Goal: Task Accomplishment & Management: Complete application form

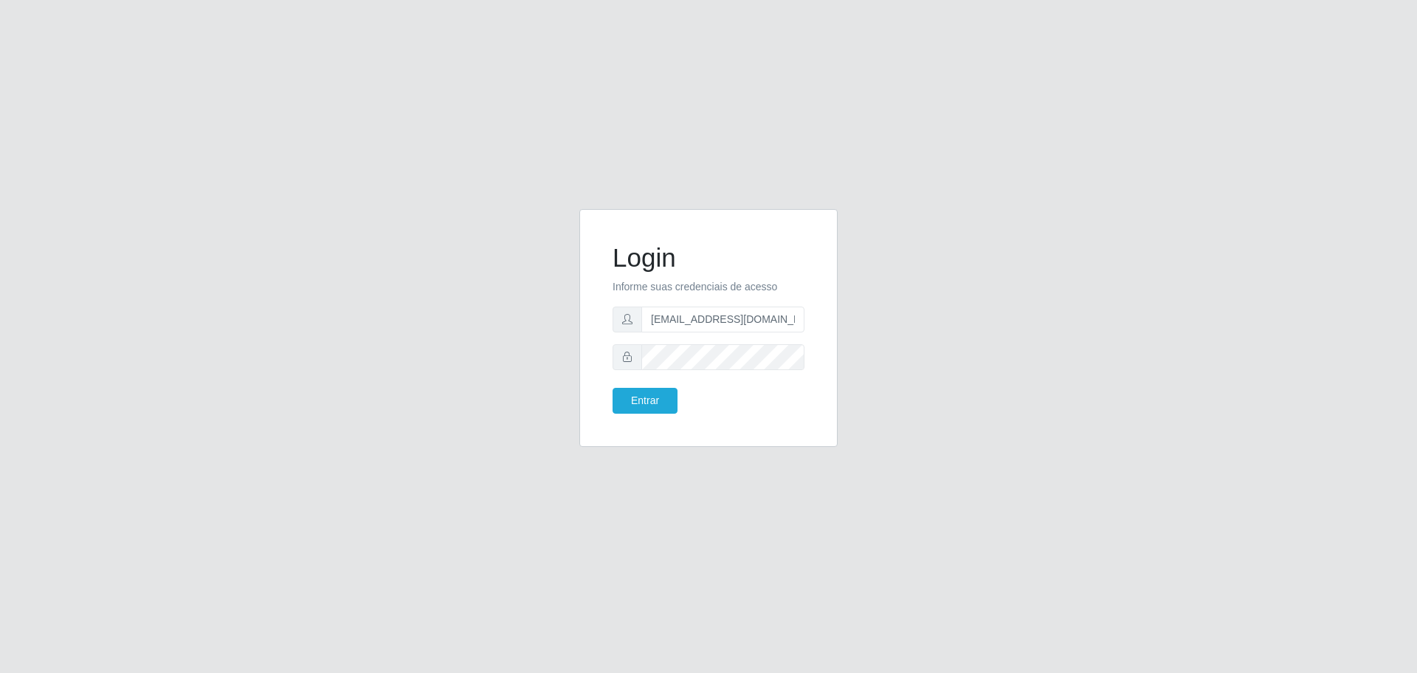
drag, startPoint x: 0, startPoint y: 0, endPoint x: 702, endPoint y: 317, distance: 770.2
click at [704, 316] on input "[EMAIL_ADDRESS][DOMAIN_NAME]" at bounding box center [723, 319] width 163 height 26
click at [733, 331] on input "[EMAIL_ADDRESS][DOMAIN_NAME]" at bounding box center [723, 319] width 163 height 26
click at [729, 323] on input "[EMAIL_ADDRESS][DOMAIN_NAME]" at bounding box center [723, 319] width 163 height 26
click at [729, 320] on input "[EMAIL_ADDRESS][DOMAIN_NAME]" at bounding box center [723, 319] width 163 height 26
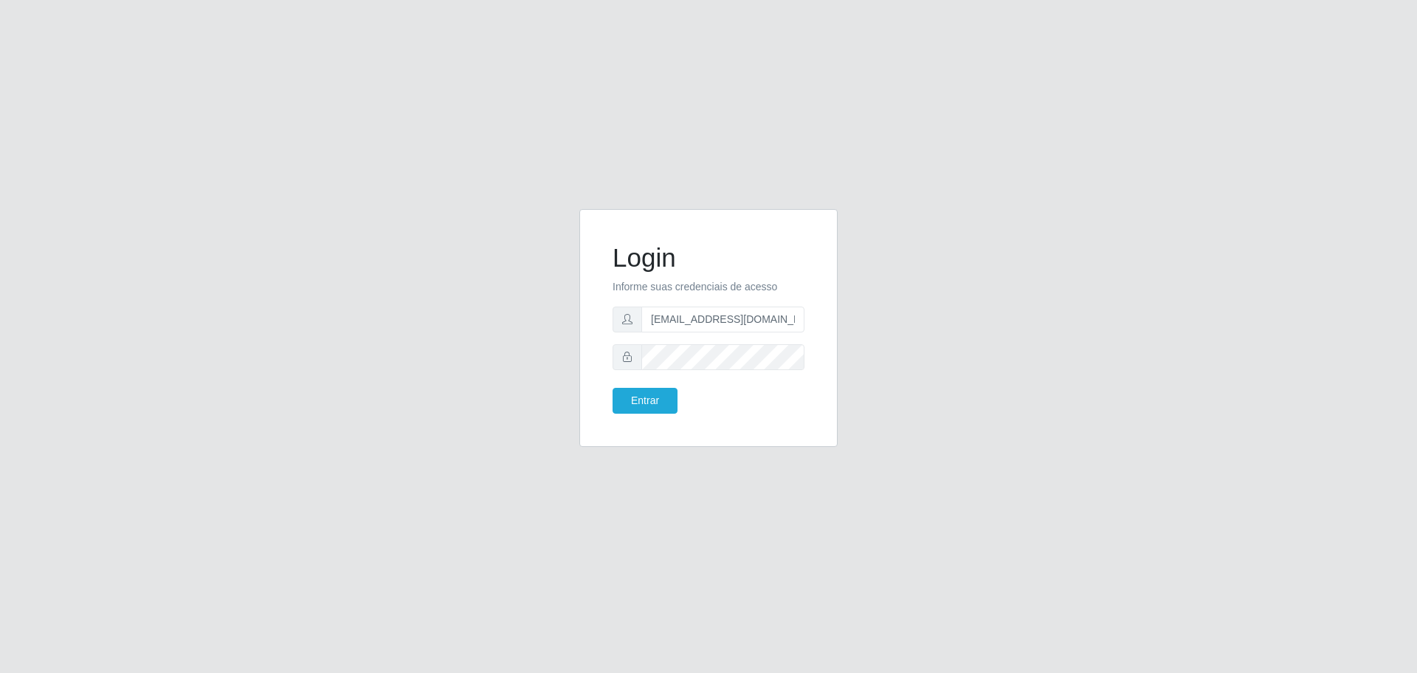
click at [729, 320] on input "[EMAIL_ADDRESS][DOMAIN_NAME]" at bounding box center [723, 319] width 163 height 26
click at [788, 330] on input "[EMAIL_ADDRESS][DOMAIN_NAME]" at bounding box center [723, 319] width 163 height 26
drag, startPoint x: 777, startPoint y: 325, endPoint x: 589, endPoint y: 314, distance: 188.6
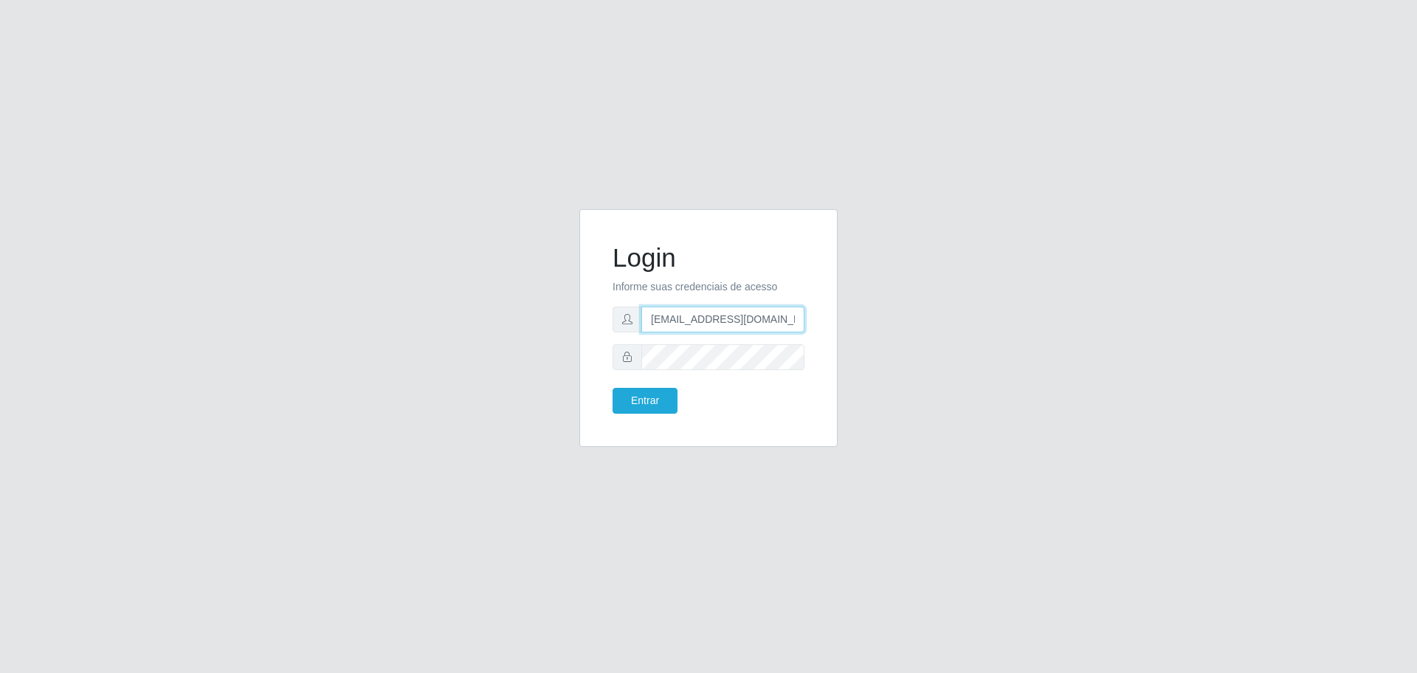
click at [589, 314] on div "Login Informe suas credenciais de acesso [EMAIL_ADDRESS][DOMAIN_NAME] Entrar" at bounding box center [709, 328] width 258 height 238
paste input "juliomarques@extrabom"
type input "juliomarques@extrabom"
click at [590, 356] on div "Login Informe suas credenciais de acesso juliomarques@extrabom Entrar" at bounding box center [709, 328] width 258 height 238
click at [633, 398] on button "Entrar" at bounding box center [645, 401] width 65 height 26
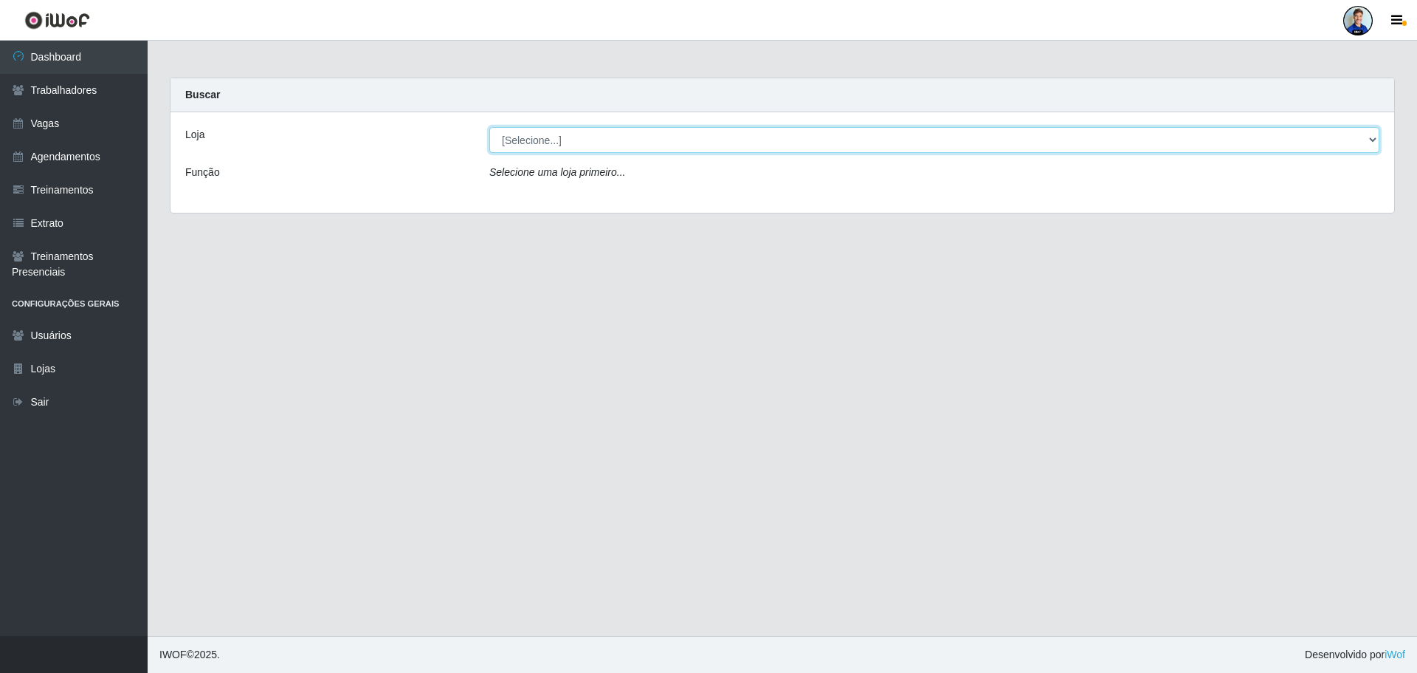
click at [659, 146] on select "[Selecione...] Atacado Vem - Loja 30 Laranjeiras Velha Atacado Vem - Loja 31 Sã…" at bounding box center [934, 140] width 890 height 26
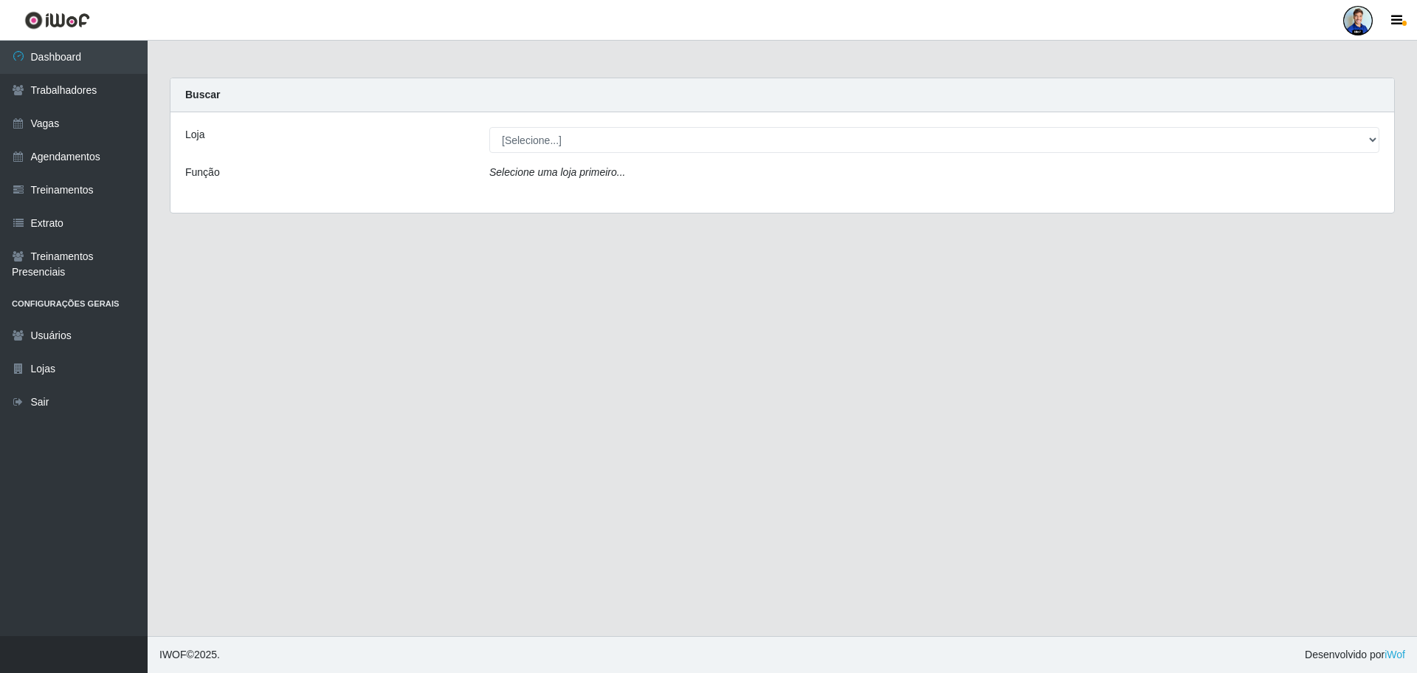
drag, startPoint x: 247, startPoint y: 353, endPoint x: 231, endPoint y: 275, distance: 79.0
click at [249, 351] on main "Carregando... Buscar Loja [Selecione...] Atacado Vem - Loja 30 Laranjeiras Velh…" at bounding box center [783, 338] width 1270 height 595
click at [73, 91] on link "Trabalhadores" at bounding box center [74, 90] width 148 height 33
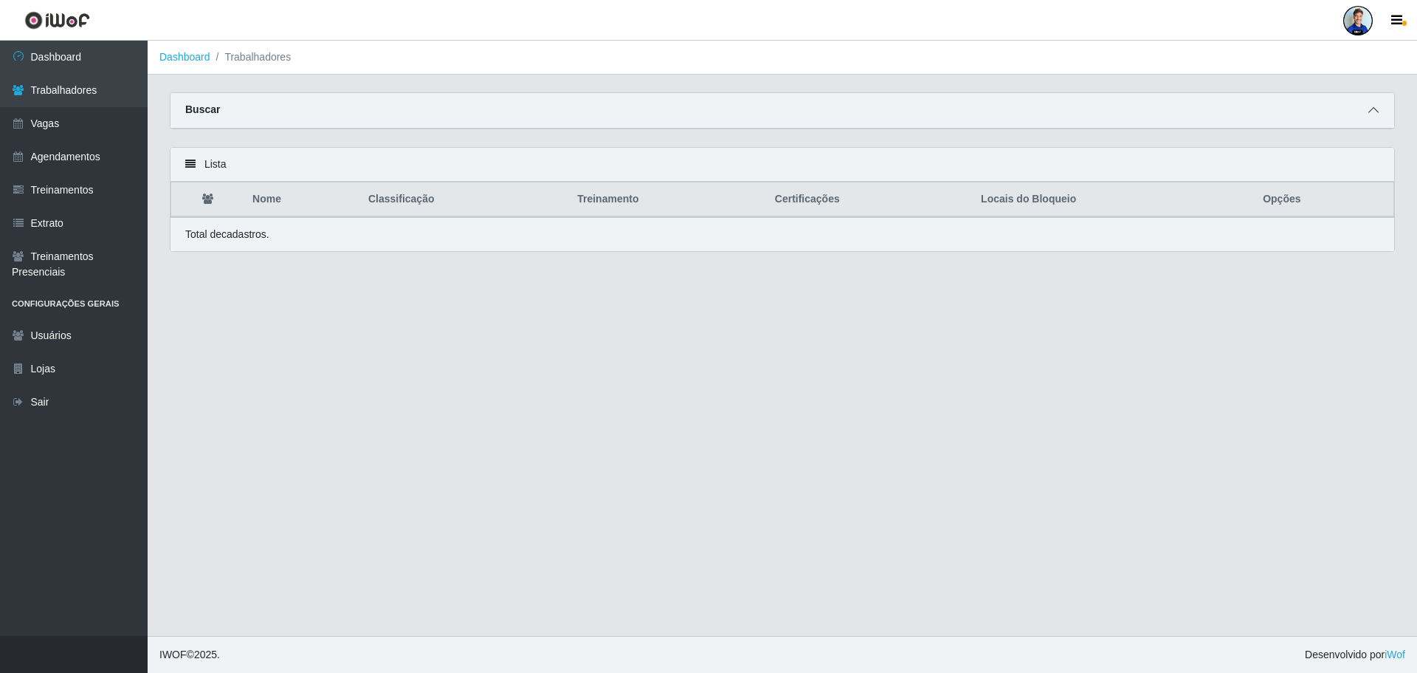
click at [1371, 115] on icon at bounding box center [1374, 110] width 10 height 10
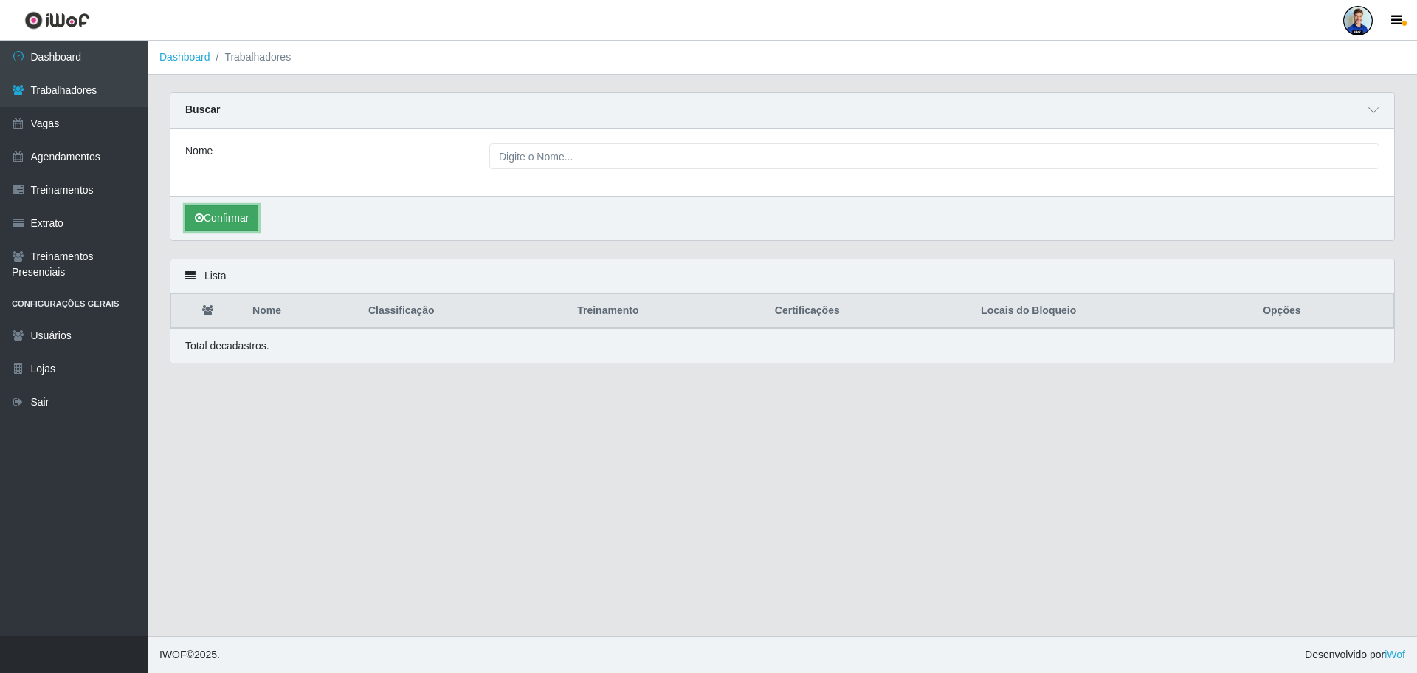
click at [227, 216] on button "Confirmar" at bounding box center [221, 218] width 73 height 26
drag, startPoint x: 827, startPoint y: 444, endPoint x: 822, endPoint y: 433, distance: 12.2
click at [827, 442] on main "Dashboard Trabalhadores Carregando... Buscar Nome Confirmar Lista Nome Classifi…" at bounding box center [783, 338] width 1270 height 595
click at [811, 493] on main "Dashboard Trabalhadores Carregando... Buscar Nome Confirmar Lista Nome Classifi…" at bounding box center [783, 338] width 1270 height 595
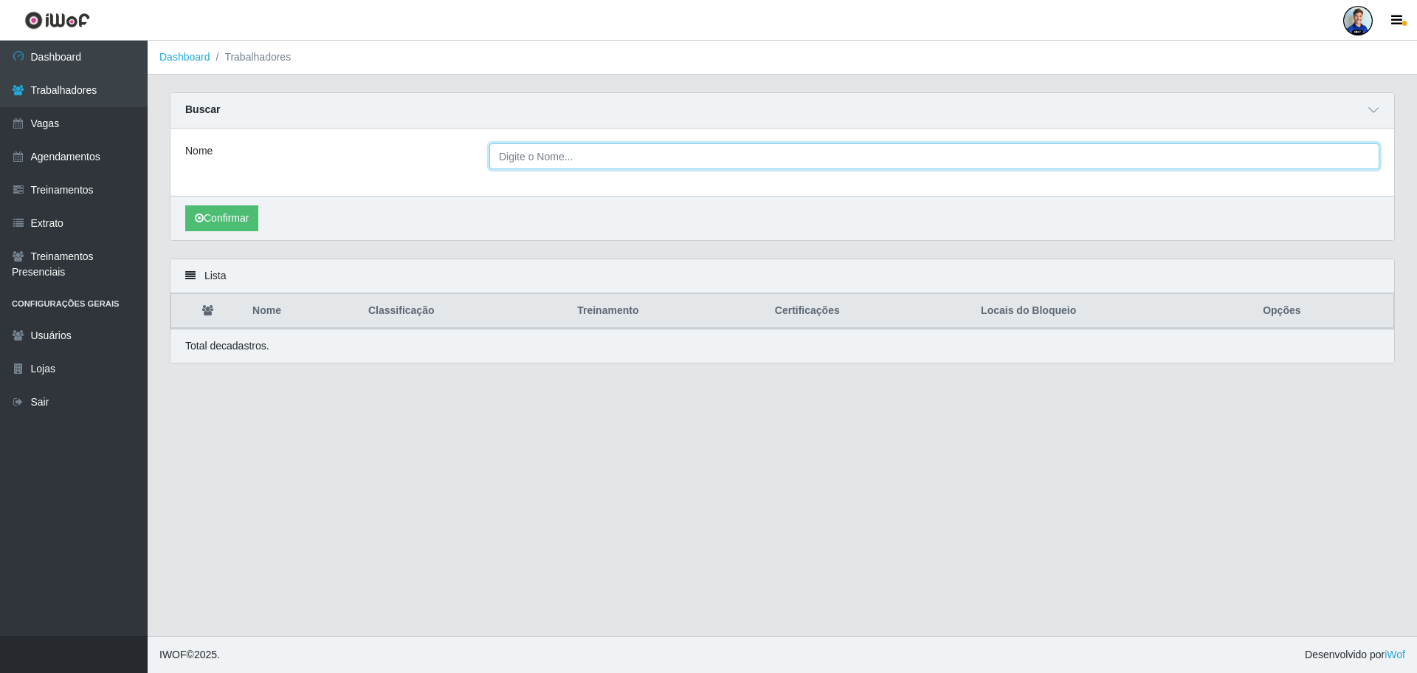
click at [636, 146] on input "Nome" at bounding box center [934, 156] width 890 height 26
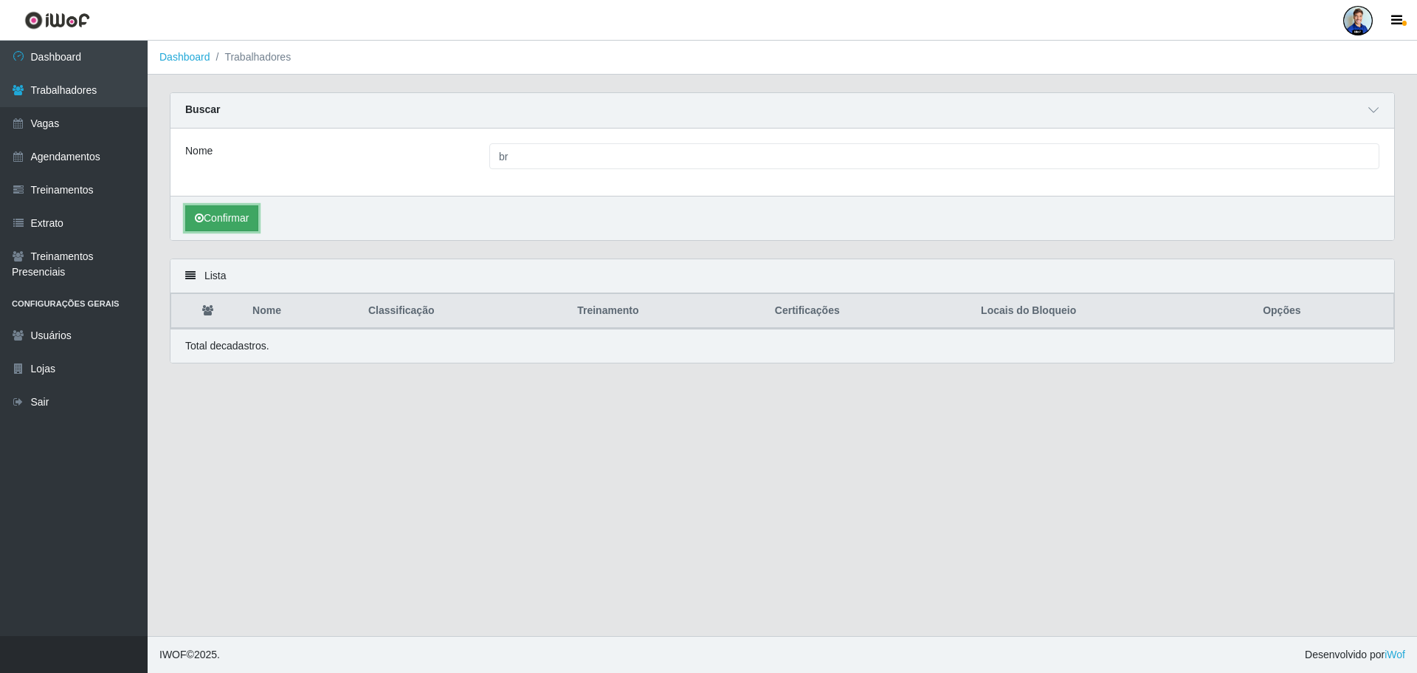
click at [210, 230] on button "Confirmar" at bounding box center [221, 218] width 73 height 26
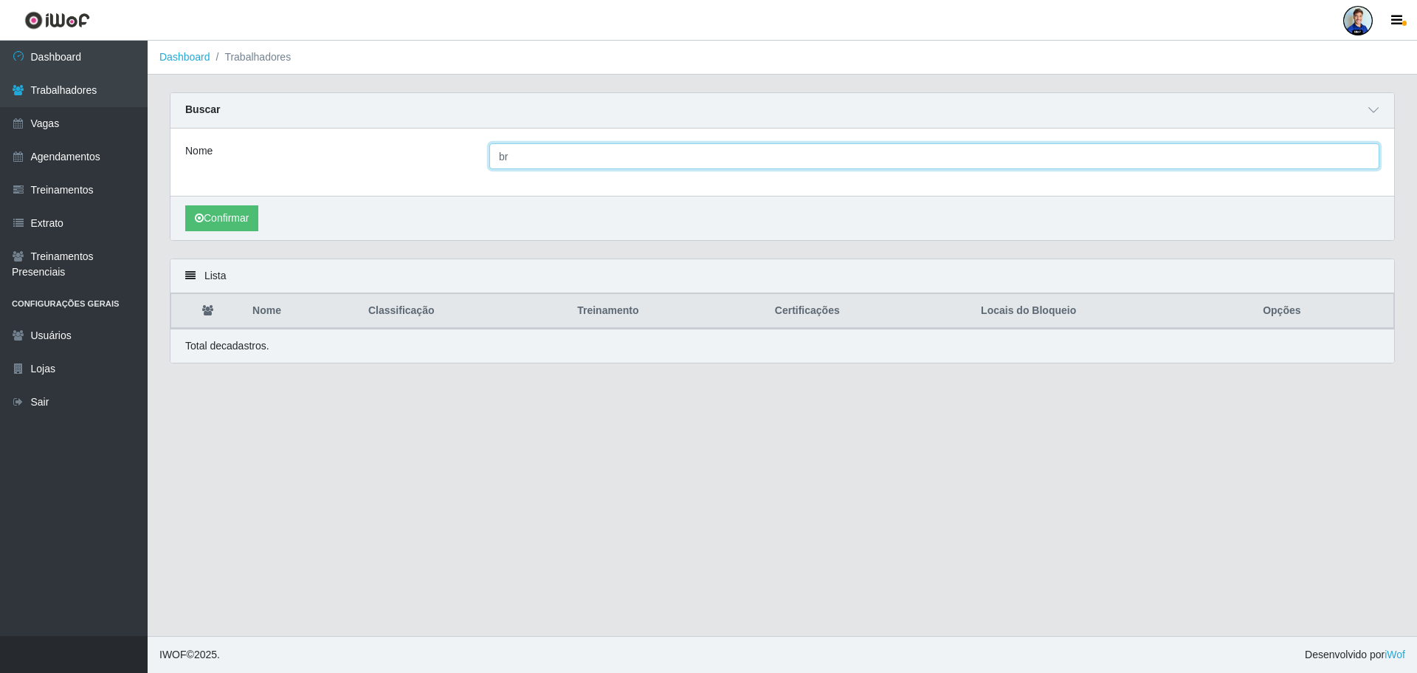
drag, startPoint x: 528, startPoint y: 156, endPoint x: 482, endPoint y: 157, distance: 45.8
click at [483, 156] on div "br" at bounding box center [934, 156] width 912 height 26
type input "maria"
click at [185, 205] on button "Confirmar" at bounding box center [221, 218] width 73 height 26
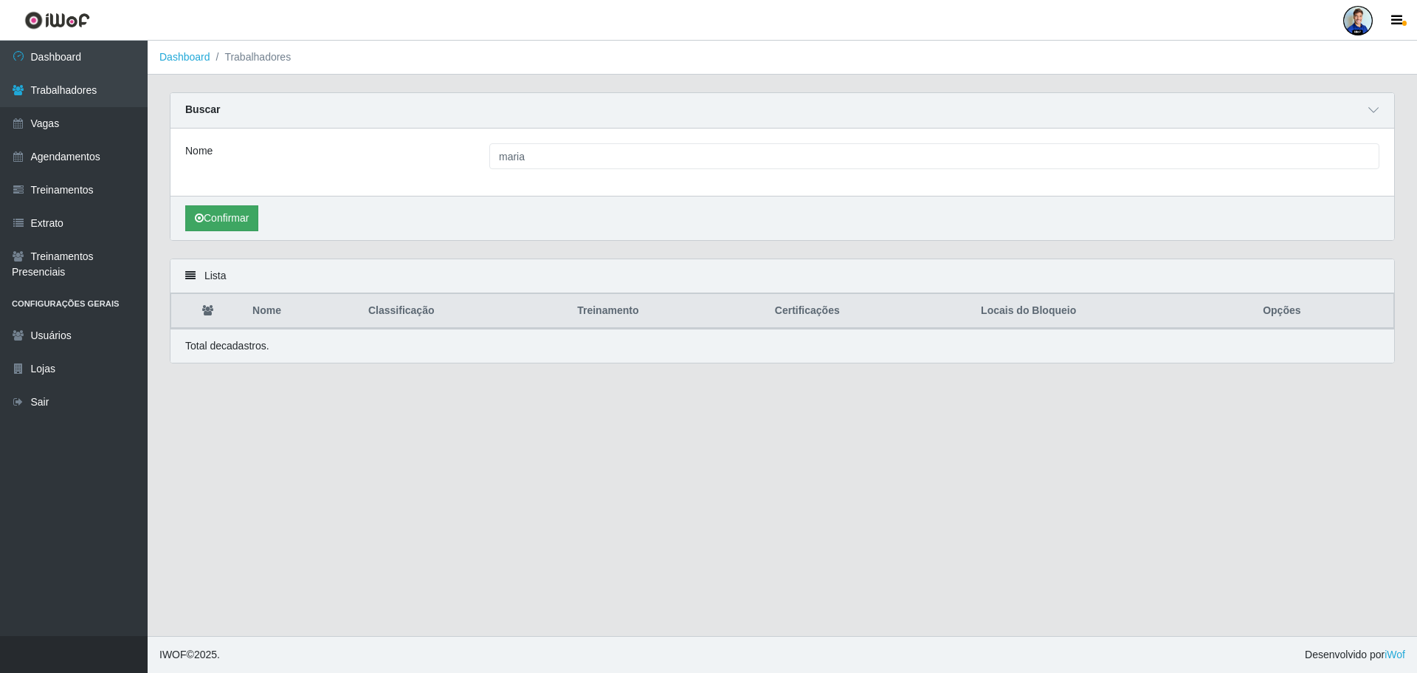
drag, startPoint x: 244, startPoint y: 205, endPoint x: 238, endPoint y: 213, distance: 10.5
click at [244, 207] on div "Confirmar" at bounding box center [783, 218] width 1224 height 44
click at [236, 216] on button "Confirmar" at bounding box center [221, 218] width 73 height 26
click at [128, 69] on link "Dashboard" at bounding box center [74, 57] width 148 height 33
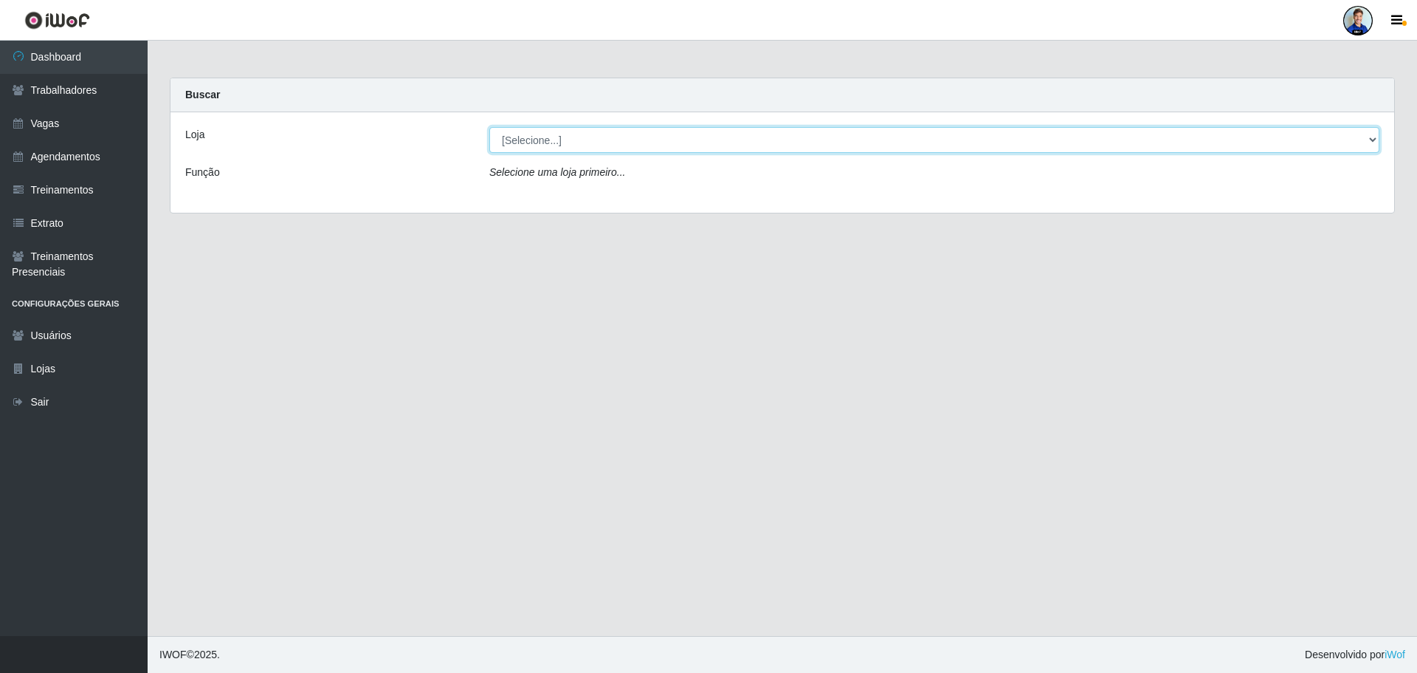
click at [661, 143] on select "[Selecione...] Atacado Vem - Loja 30 Laranjeiras Velha Atacado Vem - Loja 31 Sã…" at bounding box center [934, 140] width 890 height 26
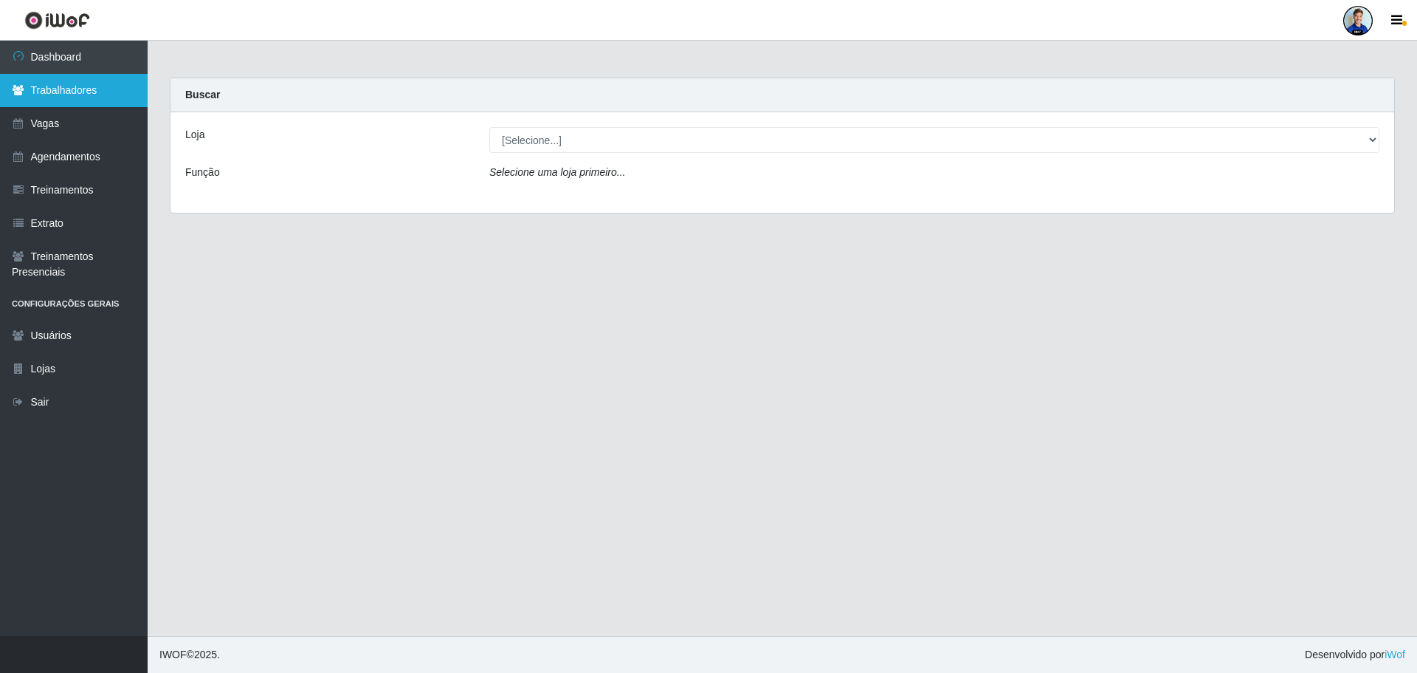
click at [85, 92] on link "Trabalhadores" at bounding box center [74, 90] width 148 height 33
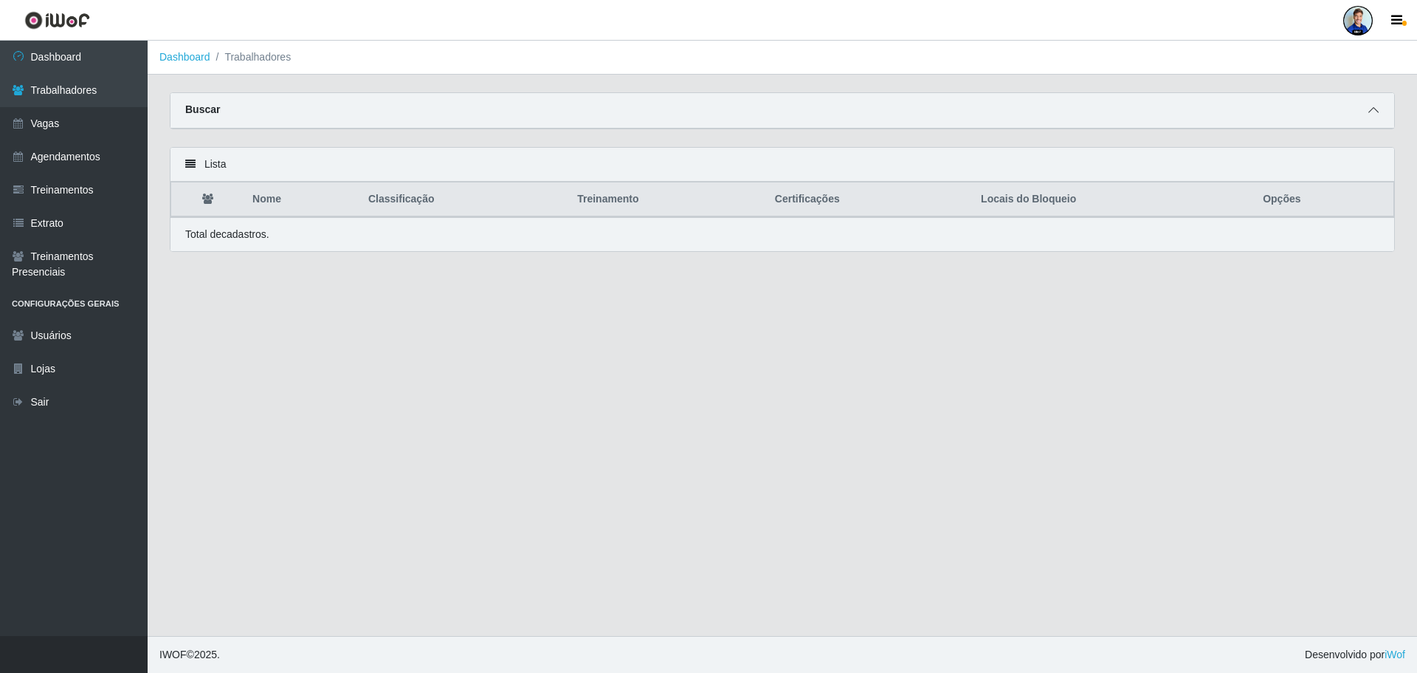
click at [1370, 110] on icon at bounding box center [1374, 110] width 10 height 10
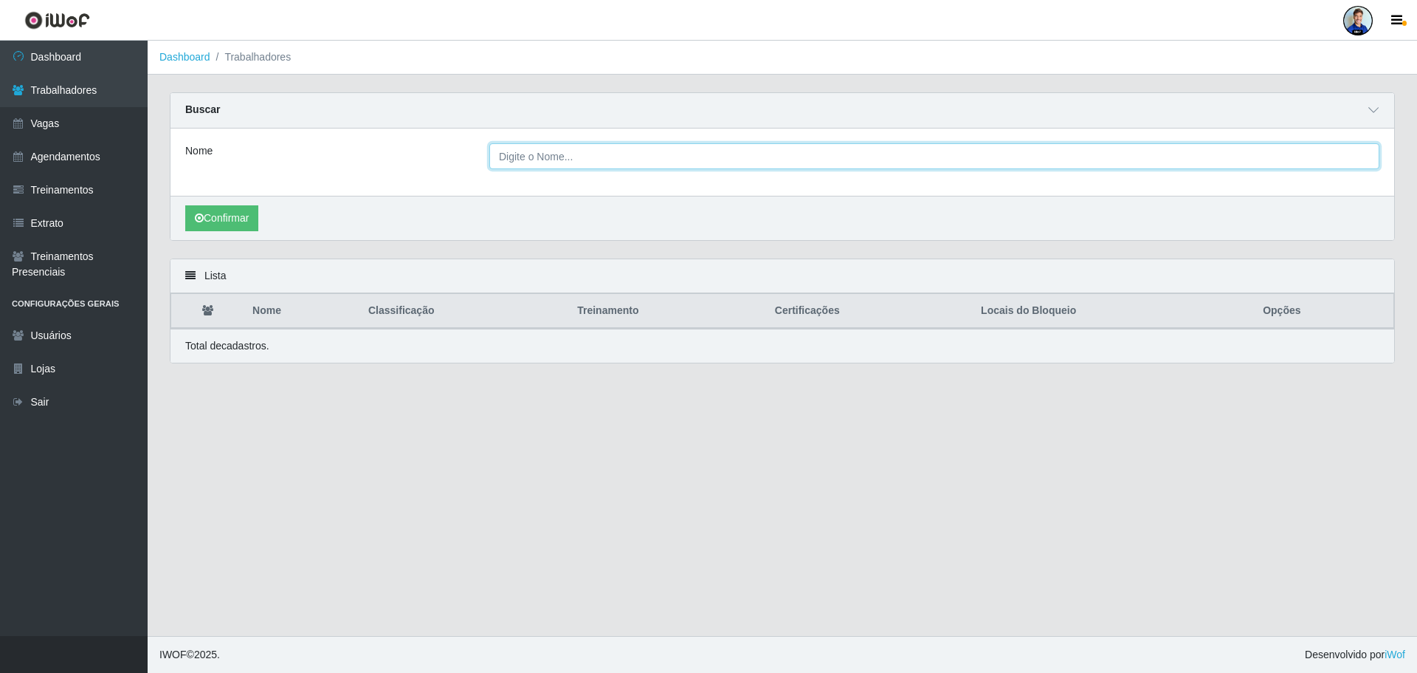
click at [529, 149] on input "Nome" at bounding box center [934, 156] width 890 height 26
type input "ma"
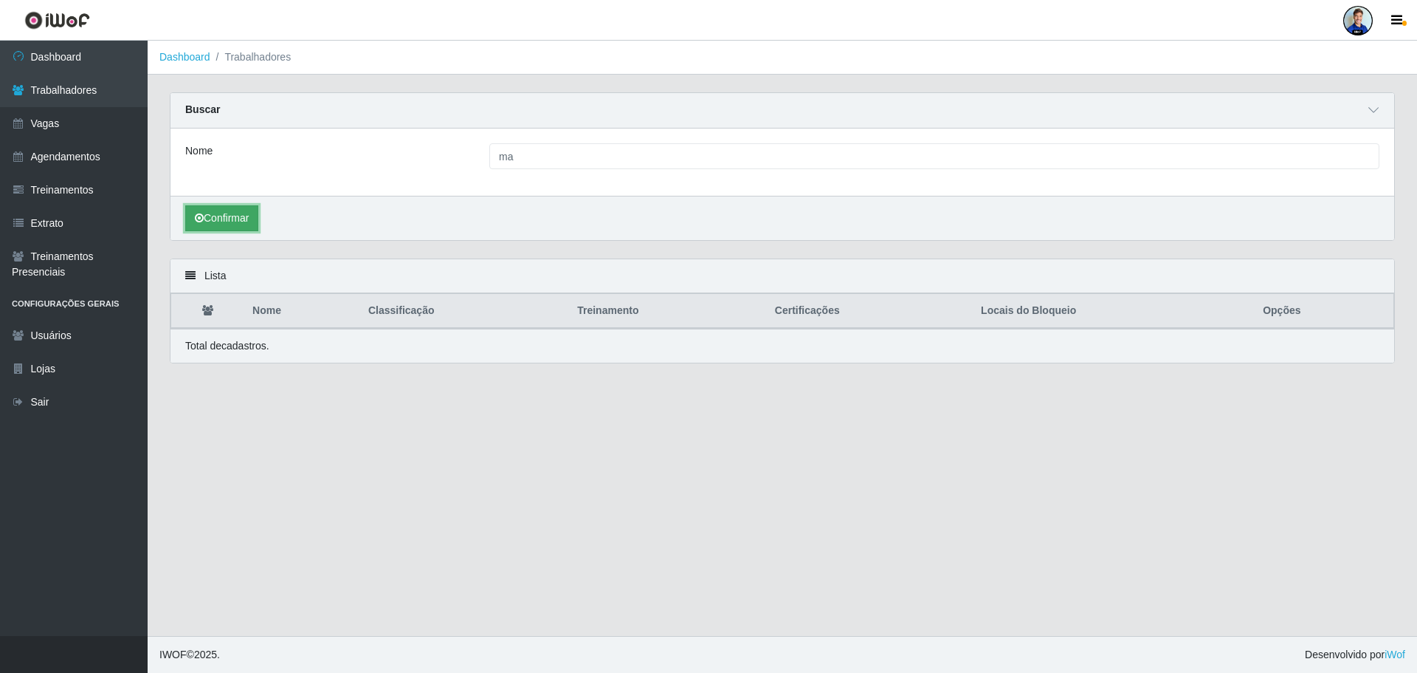
click at [254, 222] on button "Confirmar" at bounding box center [221, 218] width 73 height 26
click at [78, 48] on link "Dashboard" at bounding box center [74, 57] width 148 height 33
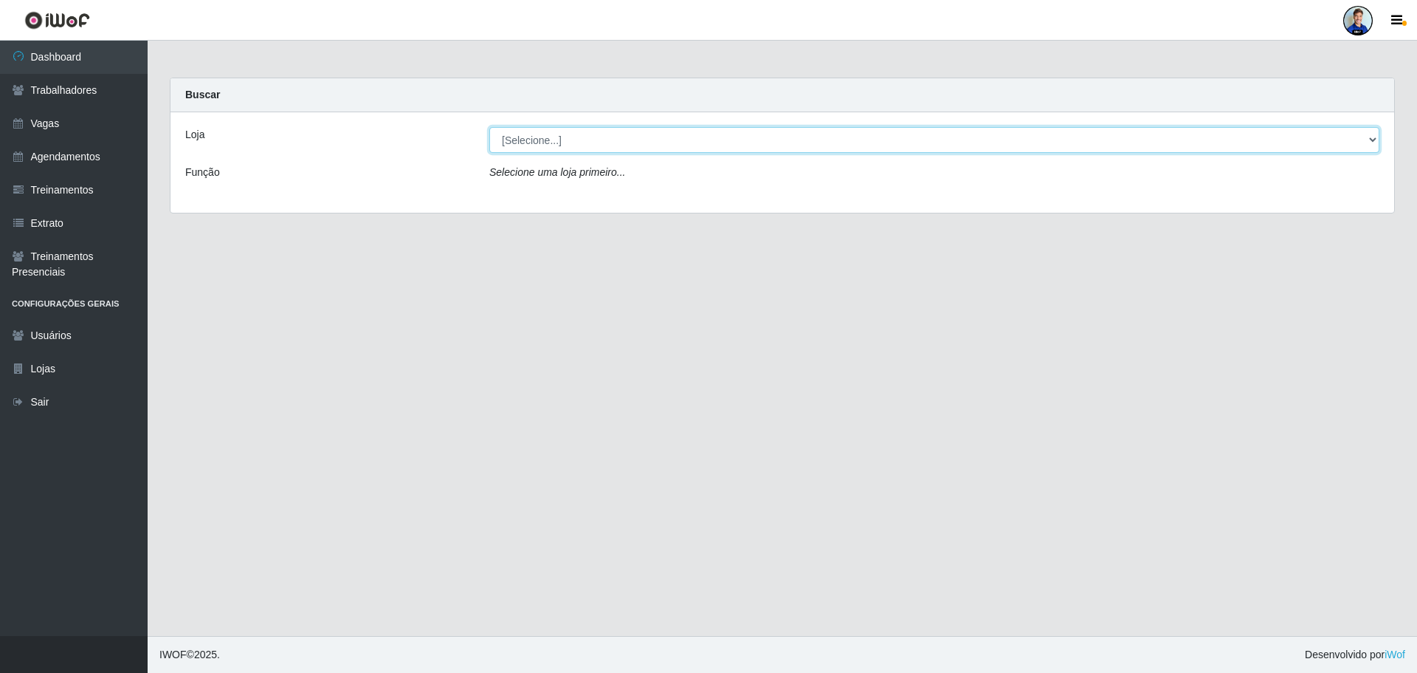
click at [523, 128] on select "[Selecione...] Atacado Vem - Loja 30 Laranjeiras Velha Atacado Vem - Loja 31 Sã…" at bounding box center [934, 140] width 890 height 26
select select "495"
click at [489, 127] on select "[Selecione...] Atacado Vem - Loja 30 Laranjeiras Velha Atacado Vem - Loja 31 Sã…" at bounding box center [934, 140] width 890 height 26
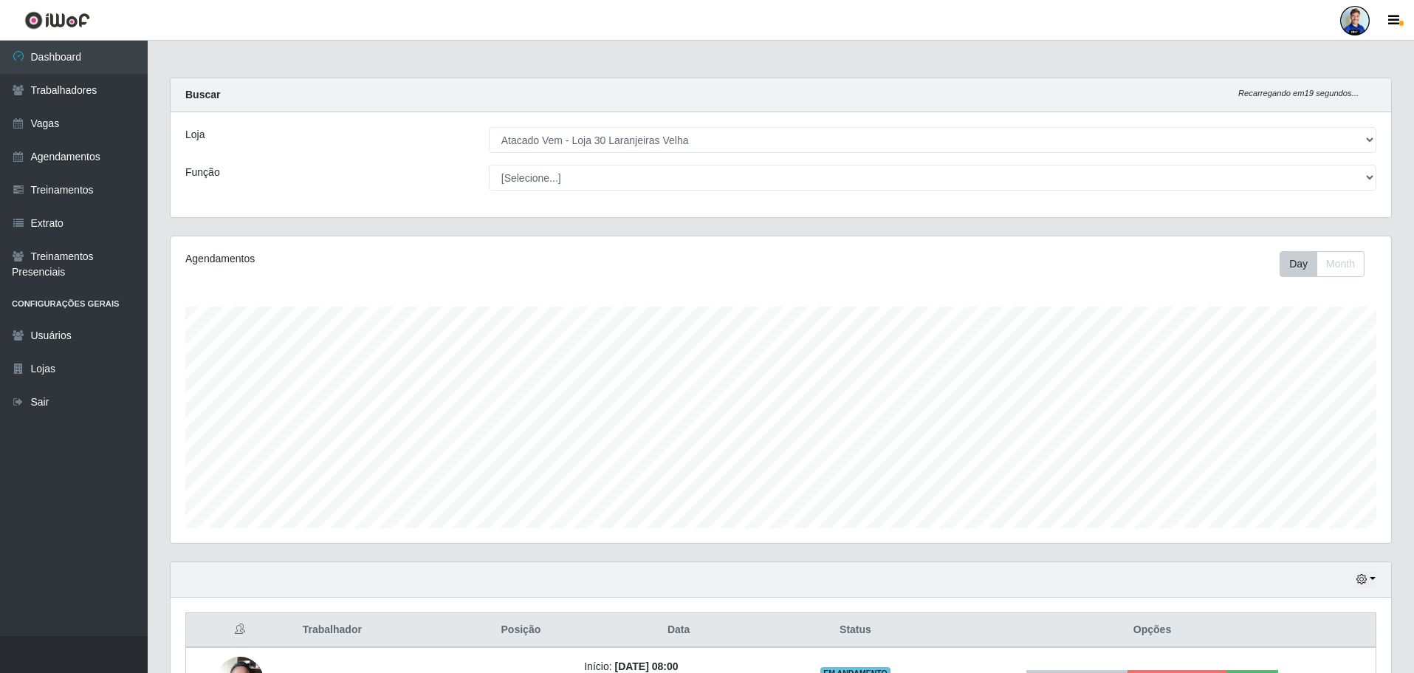
drag, startPoint x: 1360, startPoint y: 21, endPoint x: 1348, endPoint y: 32, distance: 16.2
click at [1358, 21] on div at bounding box center [1355, 21] width 30 height 30
click at [1318, 117] on button "Sair" at bounding box center [1325, 115] width 133 height 30
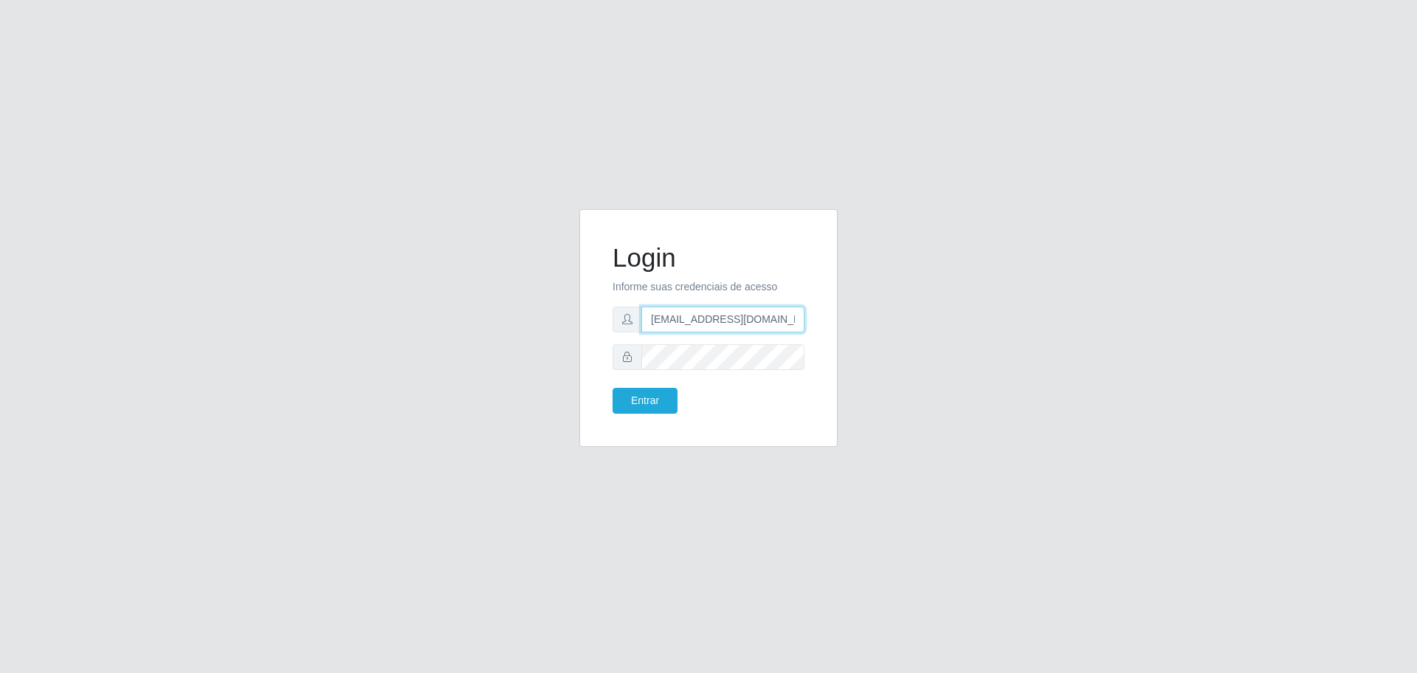
drag, startPoint x: 777, startPoint y: 318, endPoint x: 529, endPoint y: 309, distance: 249.0
click at [522, 312] on div "Login Informe suas credenciais de acesso dudabraspao@iwof.com.br Entrar" at bounding box center [709, 336] width 842 height 255
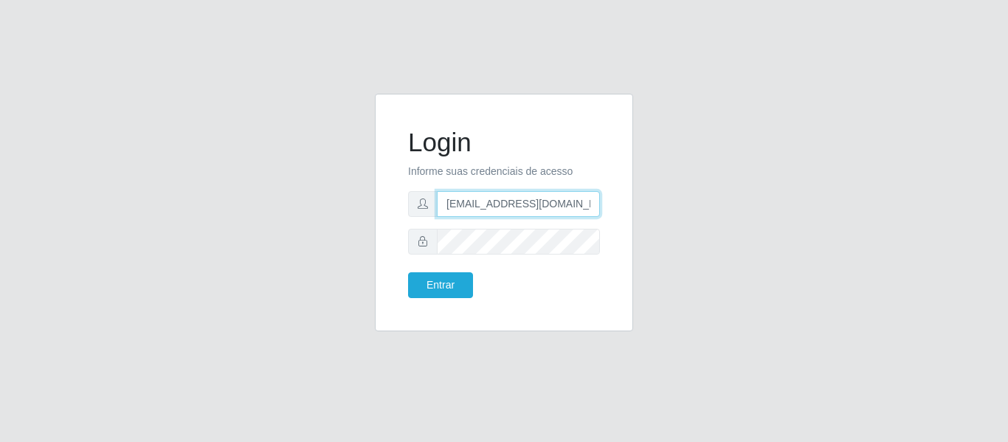
paste input "brunosousa@carone"
type input "brunosousa@carone.com.br"
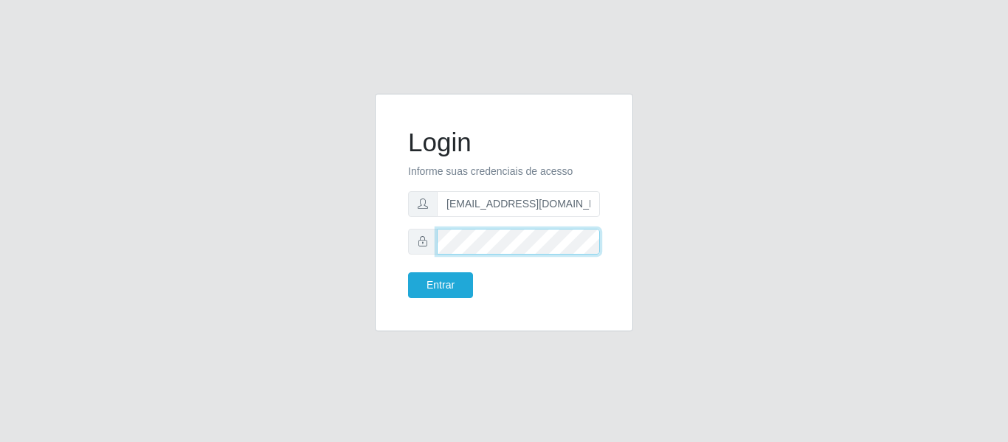
click at [408, 230] on div at bounding box center [504, 242] width 192 height 26
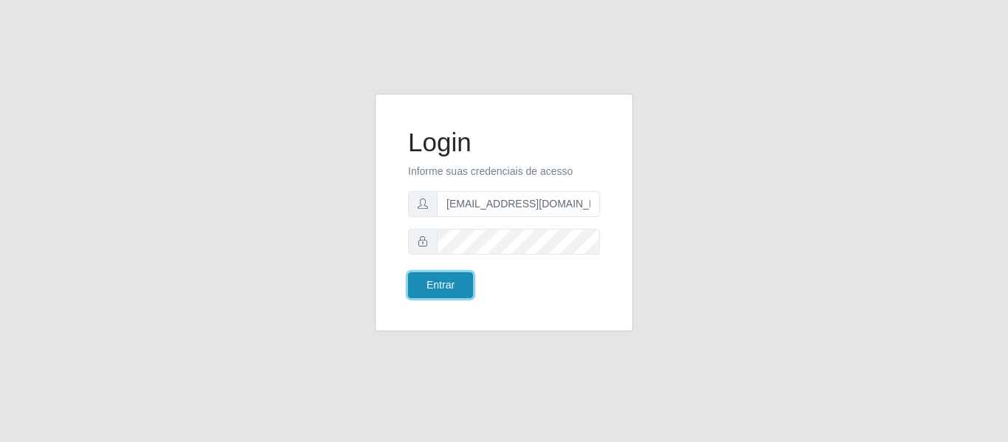
click at [421, 276] on button "Entrar" at bounding box center [440, 285] width 65 height 26
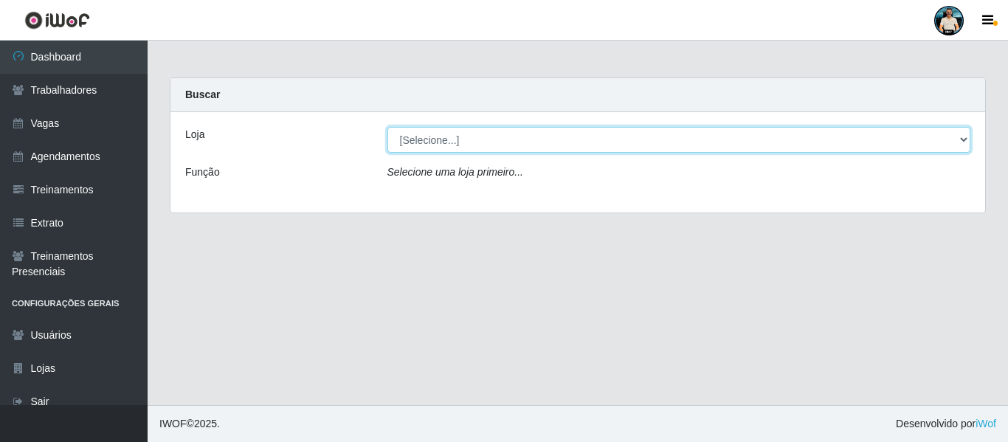
click at [439, 133] on select "[Selecione...] Carone - Itapoa Carone - Jardim Camburi Carone - Praia da Costa …" at bounding box center [680, 140] width 584 height 26
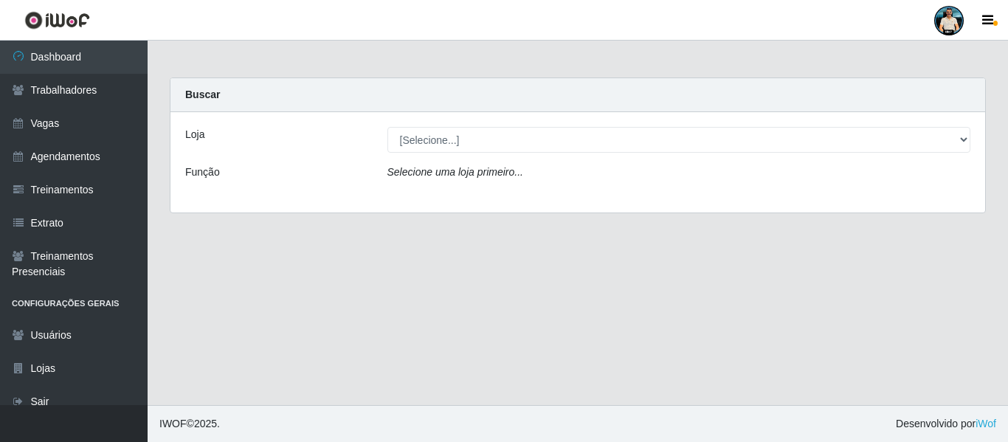
click at [471, 312] on main "Carregando... Buscar Loja [Selecione...] Carone - Itapoa Carone - Jardim Cambur…" at bounding box center [578, 223] width 861 height 365
click at [399, 329] on main "Carregando... Buscar Loja [Selecione...] Carone - Itapoa Carone - Jardim Cambur…" at bounding box center [578, 223] width 861 height 365
drag, startPoint x: 936, startPoint y: 25, endPoint x: 926, endPoint y: 34, distance: 13.1
click at [937, 24] on div at bounding box center [950, 21] width 30 height 30
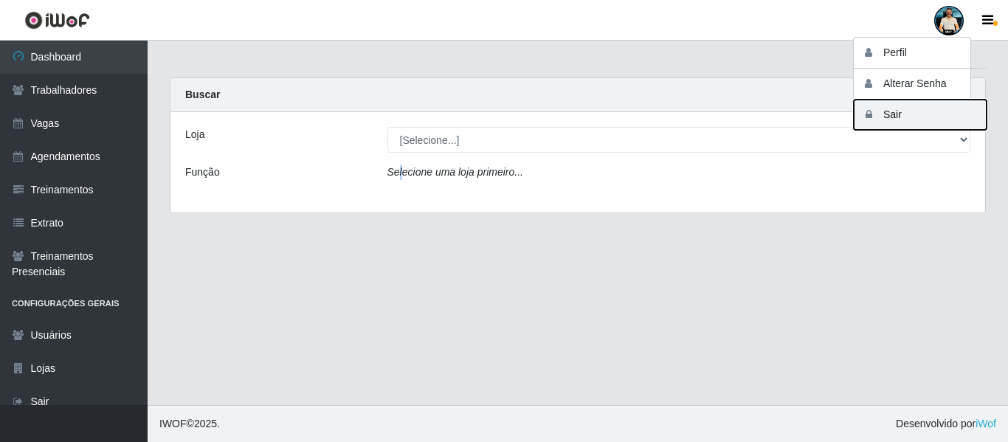
click at [881, 114] on button "Sair" at bounding box center [920, 115] width 133 height 30
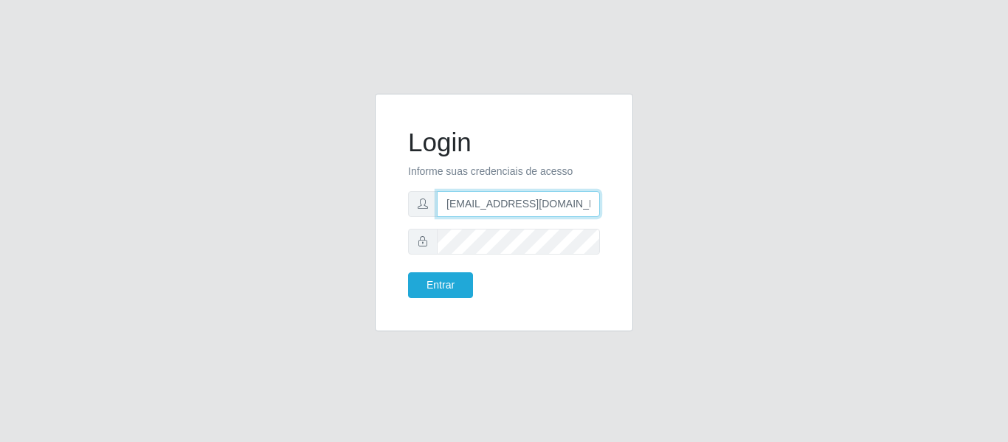
drag, startPoint x: 585, startPoint y: 199, endPoint x: 335, endPoint y: 199, distance: 250.3
click at [335, 202] on div "Login Informe suas credenciais de acesso dudabraspao@iwof.com.br Entrar" at bounding box center [504, 221] width 842 height 255
type input "bruno@teste.com.br"
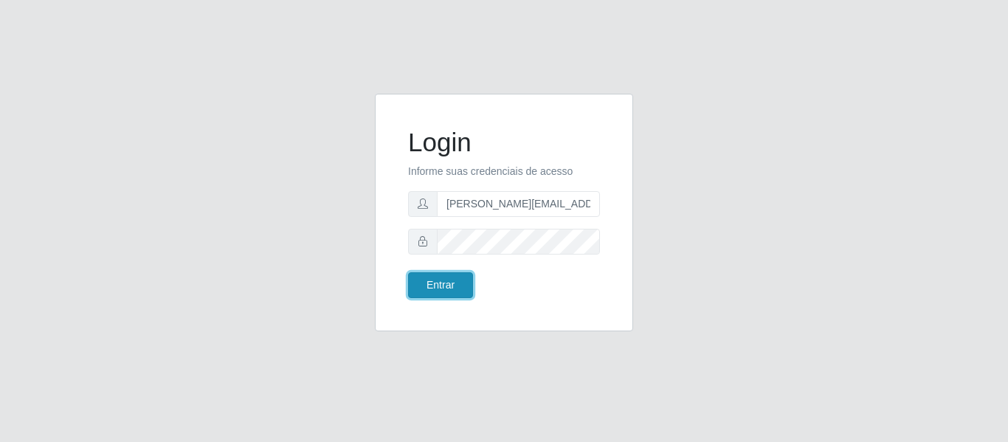
click at [449, 287] on button "Entrar" at bounding box center [440, 285] width 65 height 26
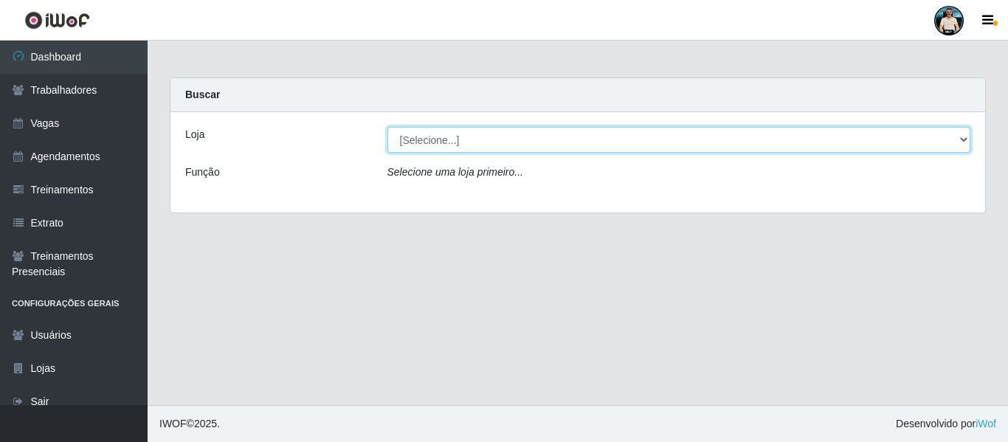
click at [423, 149] on select "[Selecione...] iWof 1 iWof 2 iWof Start" at bounding box center [680, 140] width 584 height 26
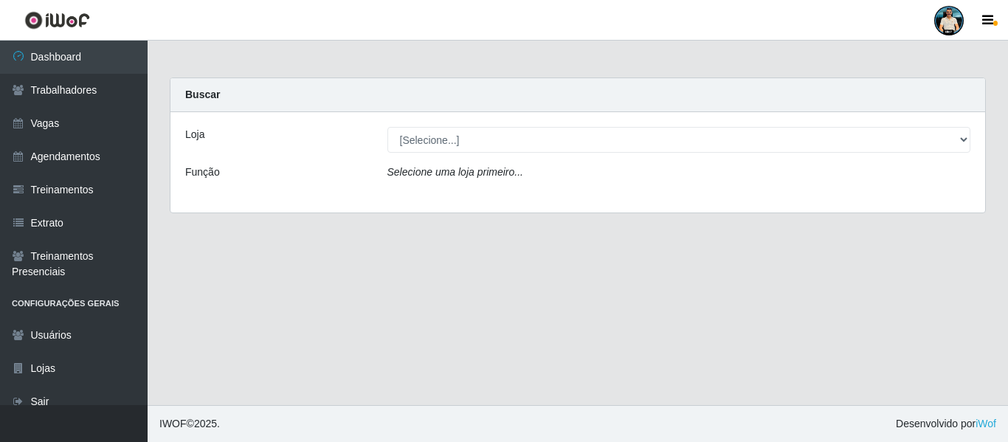
click at [394, 330] on main "Carregando... Buscar Loja [Selecione...] iWof 1 iWof 2 iWof Start Função Seleci…" at bounding box center [578, 223] width 861 height 365
click at [371, 286] on main "Carregando... Buscar Loja [Selecione...] iWof 1 iWof 2 iWof Start Função Seleci…" at bounding box center [578, 223] width 861 height 365
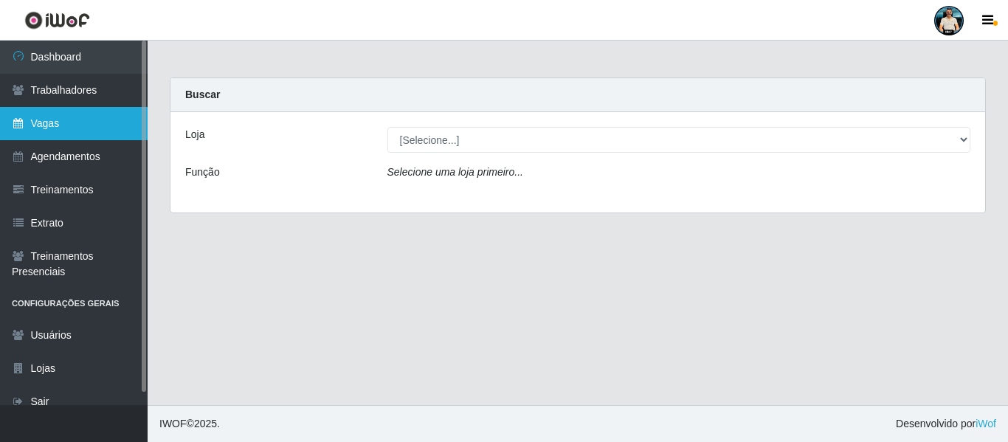
click at [90, 128] on link "Vagas" at bounding box center [74, 123] width 148 height 33
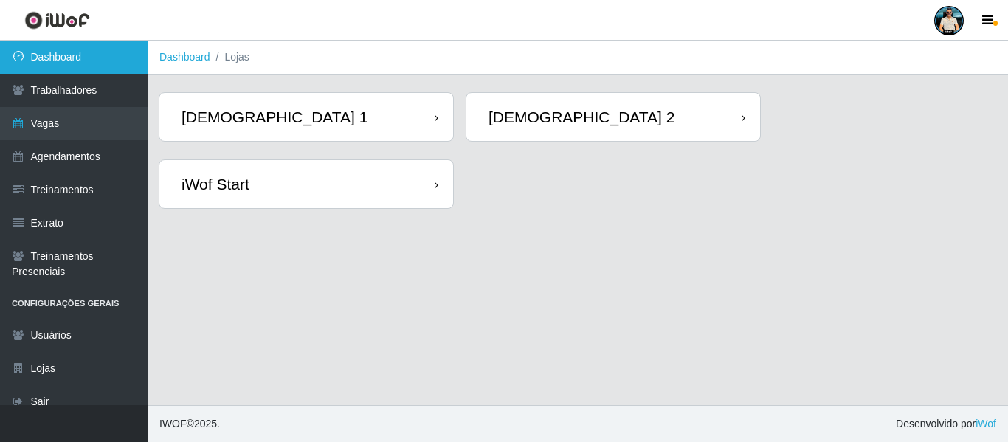
click at [97, 65] on link "Dashboard" at bounding box center [74, 57] width 148 height 33
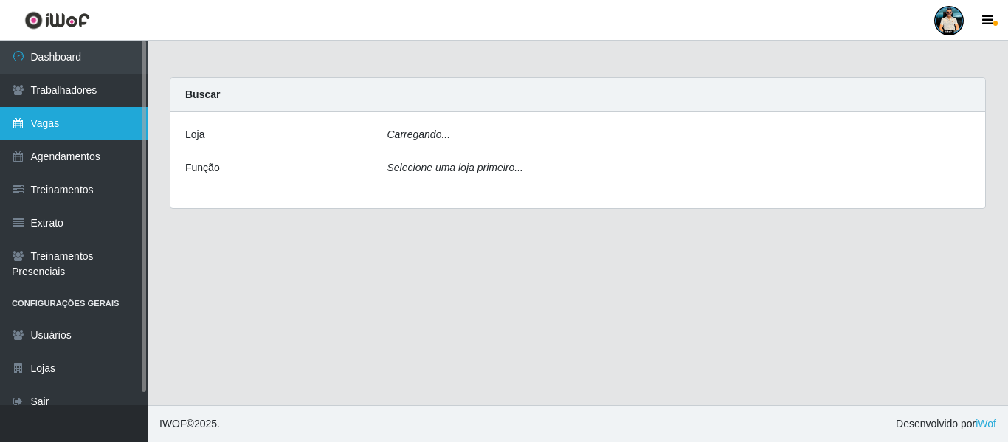
click at [90, 121] on link "Vagas" at bounding box center [74, 123] width 148 height 33
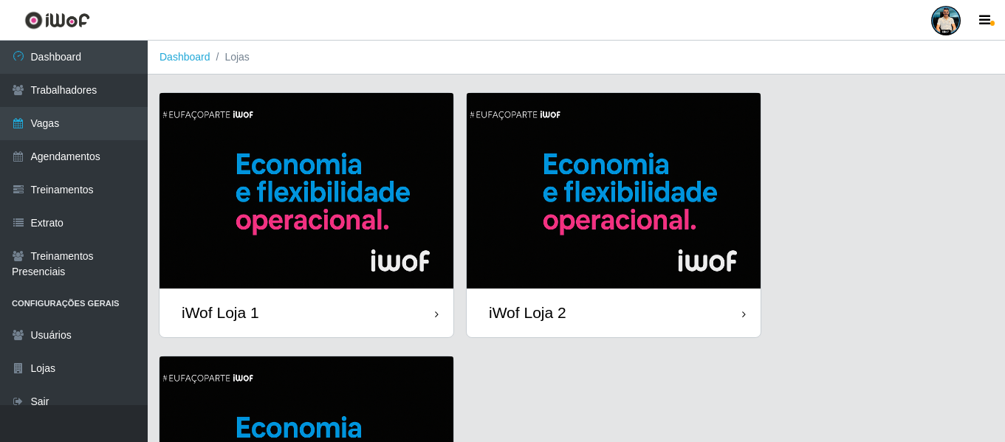
click at [329, 236] on img at bounding box center [306, 191] width 294 height 196
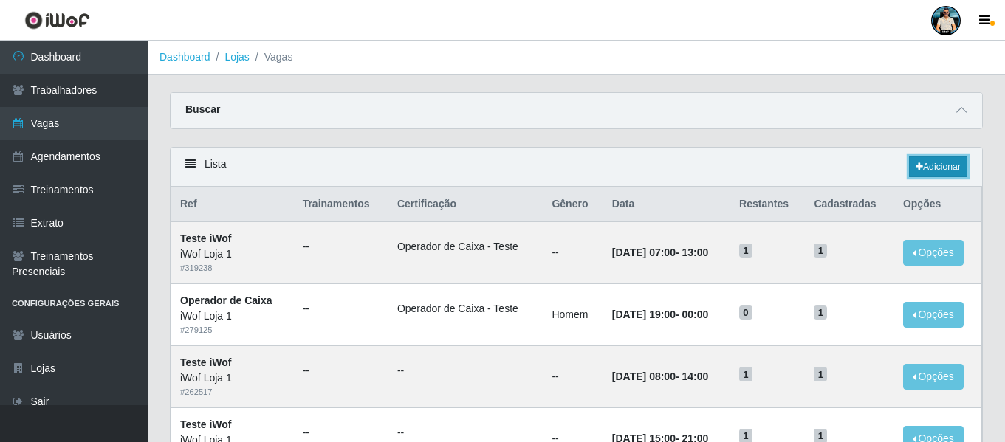
click at [929, 171] on link "Adicionar" at bounding box center [938, 167] width 58 height 21
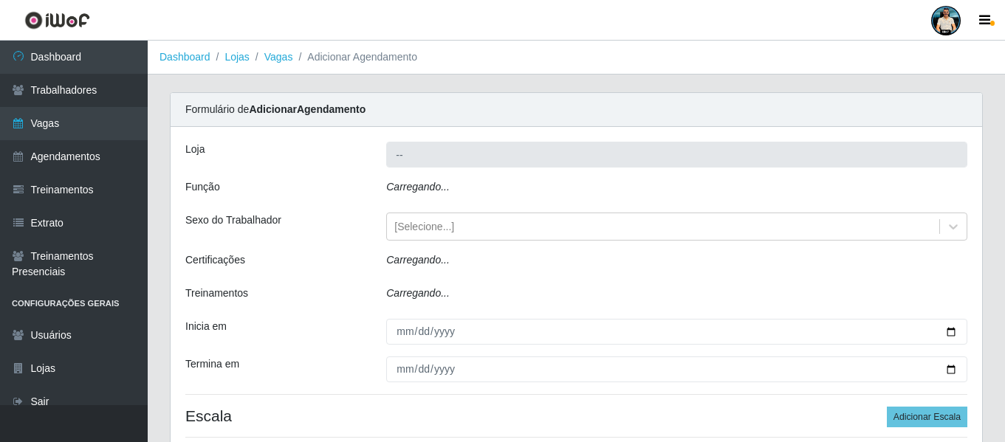
type input "iWof Loja 1"
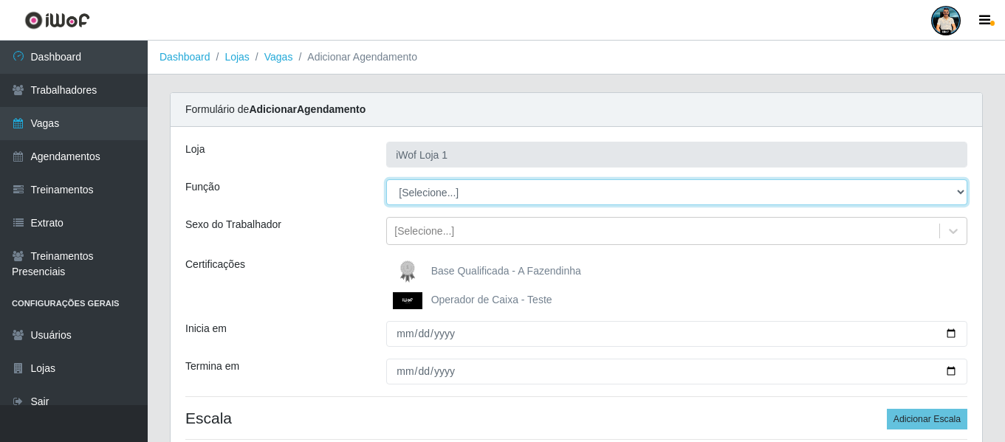
click at [516, 187] on select "[Selecione...] Auxiliar de entrega Auxiliar de entrega + Operador de Caixa Test…" at bounding box center [676, 192] width 581 height 26
select select "22"
click at [386, 179] on select "[Selecione...] Auxiliar de entrega Auxiliar de entrega + Operador de Caixa Test…" at bounding box center [676, 192] width 581 height 26
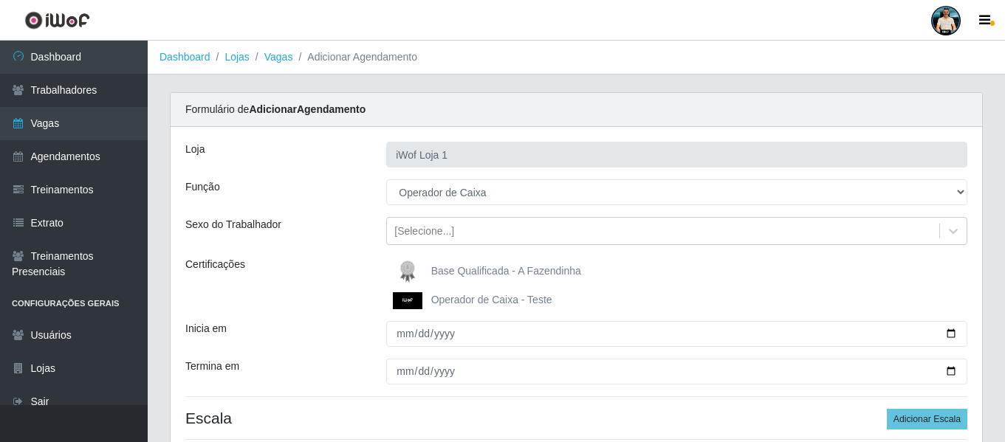
drag, startPoint x: 464, startPoint y: 268, endPoint x: 415, endPoint y: 255, distance: 50.3
click at [415, 255] on div "Loja iWof Loja 1 Função [Selecione...] Auxiliar de entrega Auxiliar de entrega …" at bounding box center [576, 297] width 811 height 340
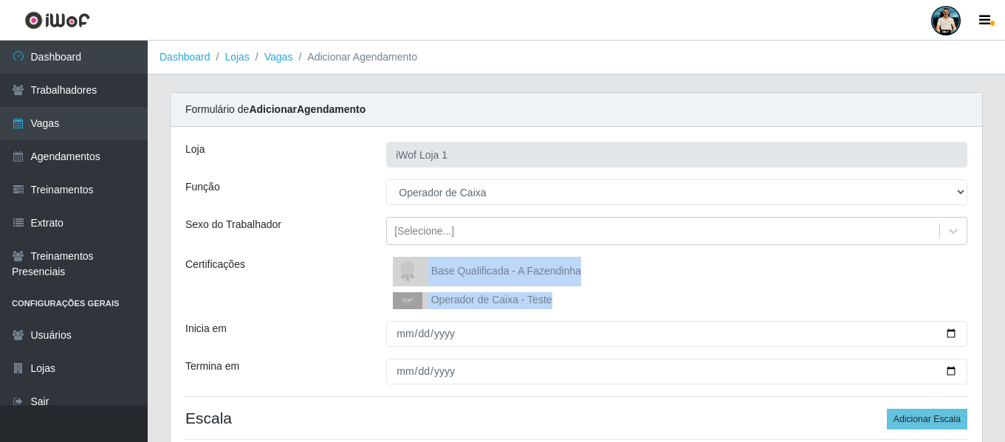
drag, startPoint x: 596, startPoint y: 303, endPoint x: 356, endPoint y: 275, distance: 241.6
click at [356, 275] on div "Certificações Base Qualificada - A Fazendinha Operador de Caixa - Teste" at bounding box center [576, 283] width 804 height 52
click at [737, 275] on div "Base Qualificada - A Fazendinha" at bounding box center [676, 272] width 581 height 30
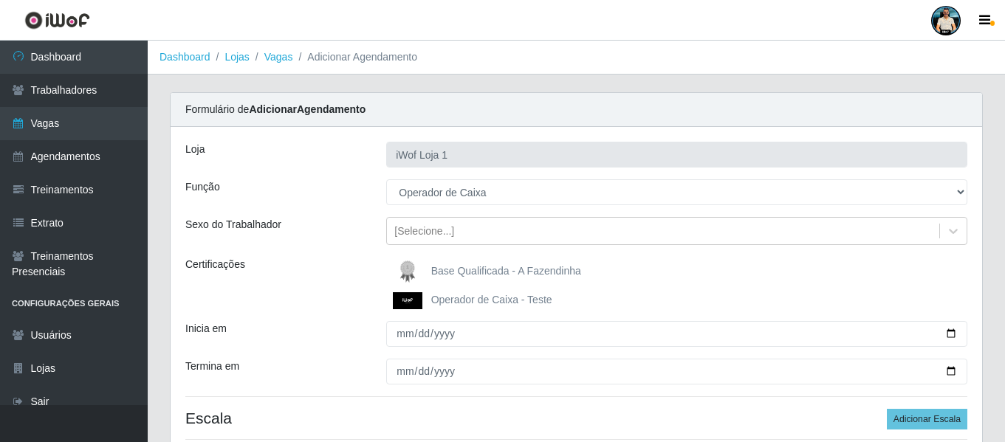
click at [413, 303] on img at bounding box center [410, 300] width 35 height 17
click at [0, 0] on input "Operador de Caixa - Teste" at bounding box center [0, 0] width 0 height 0
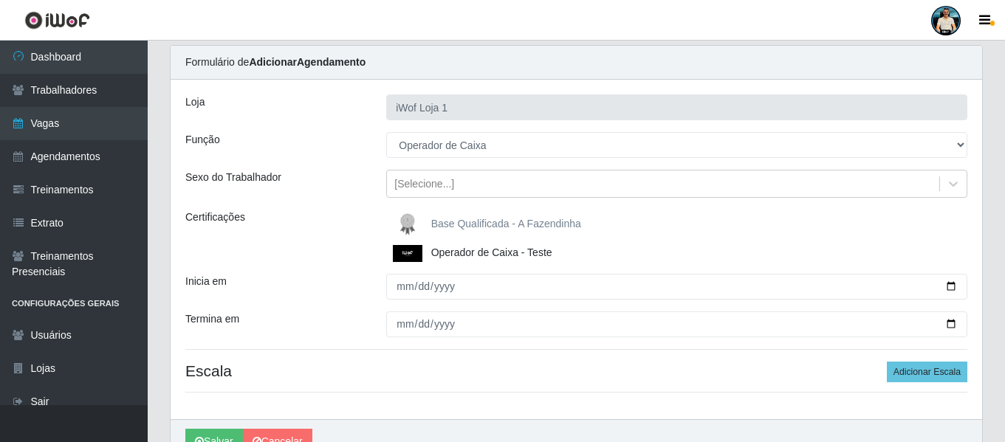
scroll to position [125, 0]
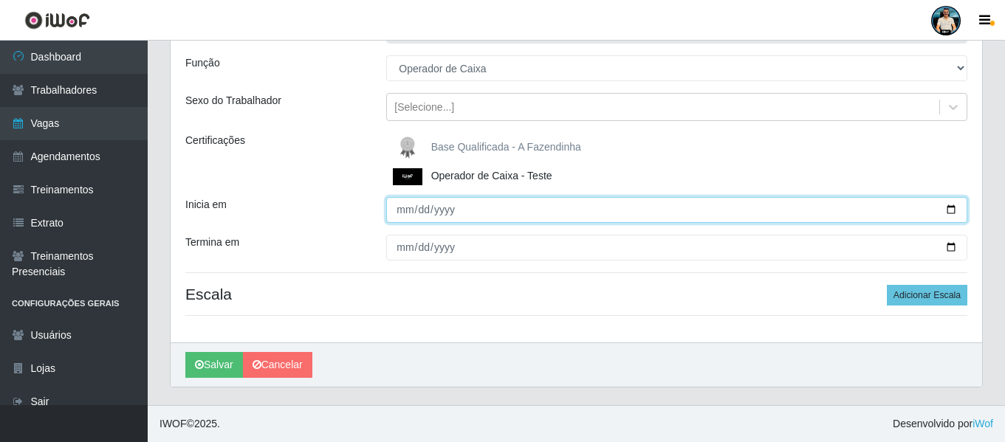
click at [952, 215] on input "Inicia em" at bounding box center [676, 210] width 581 height 26
type input "2025-08-14"
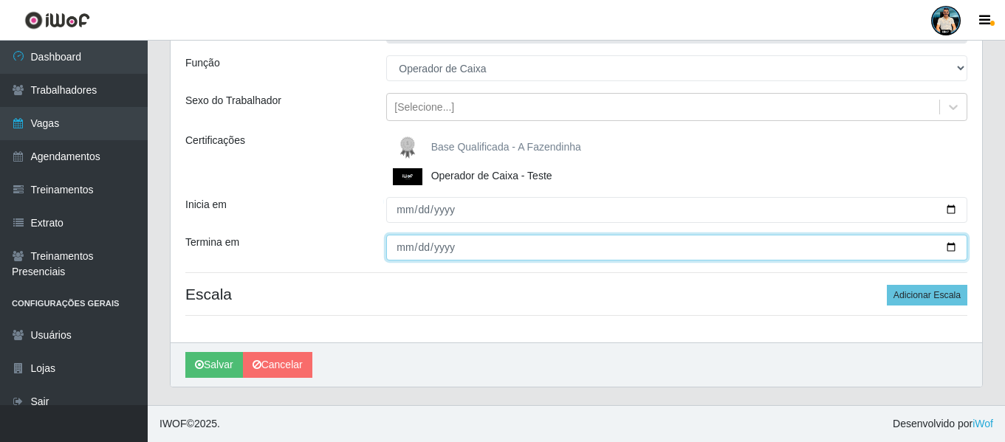
click at [946, 245] on input "Termina em" at bounding box center [676, 248] width 581 height 26
type input "2025-08-16"
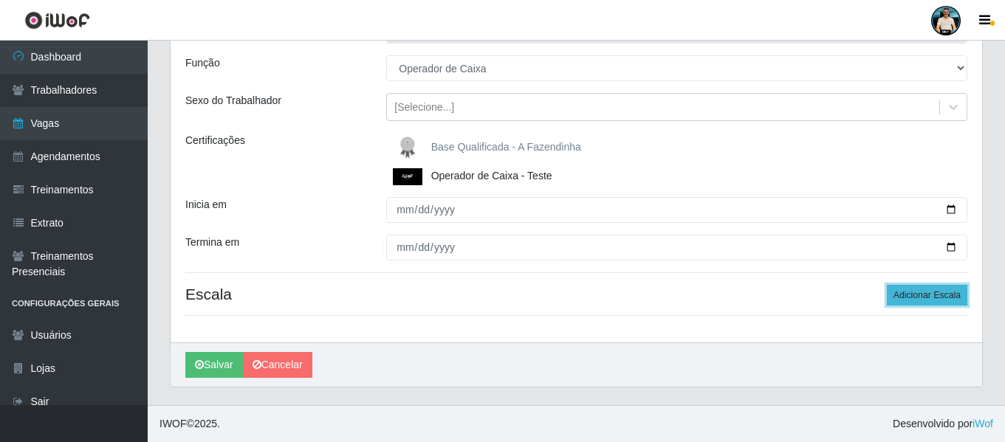
click at [901, 299] on button "Adicionar Escala" at bounding box center [927, 295] width 80 height 21
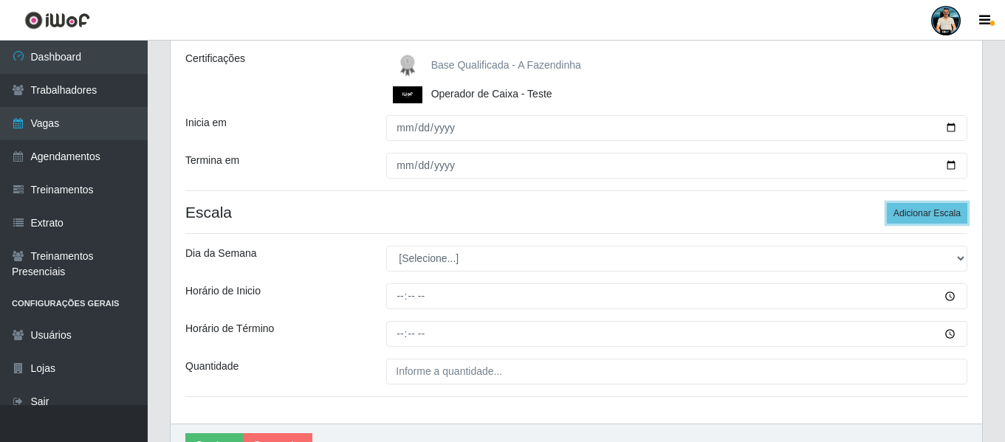
scroll to position [288, 0]
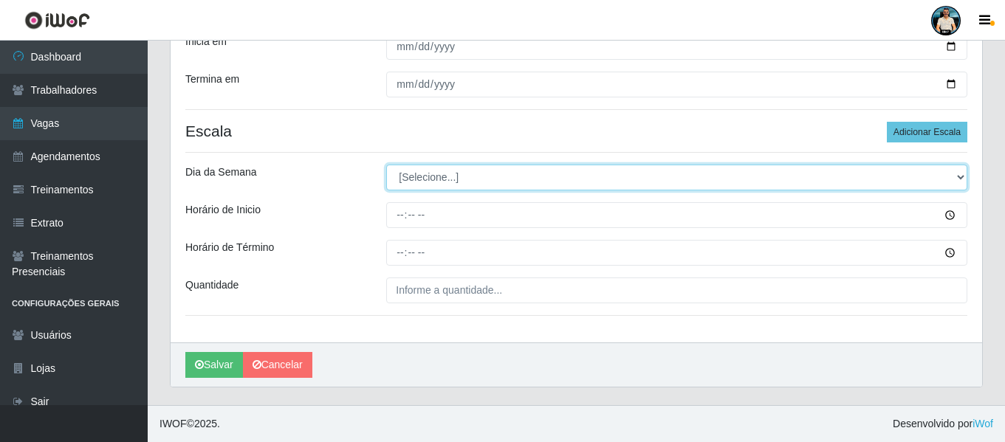
click at [443, 182] on select "[Selecione...] Segunda Terça Quarta Quinta Sexta Sábado Domingo" at bounding box center [676, 178] width 581 height 26
select select "3"
click at [386, 165] on select "[Selecione...] Segunda Terça Quarta Quinta Sexta Sábado Domingo" at bounding box center [676, 178] width 581 height 26
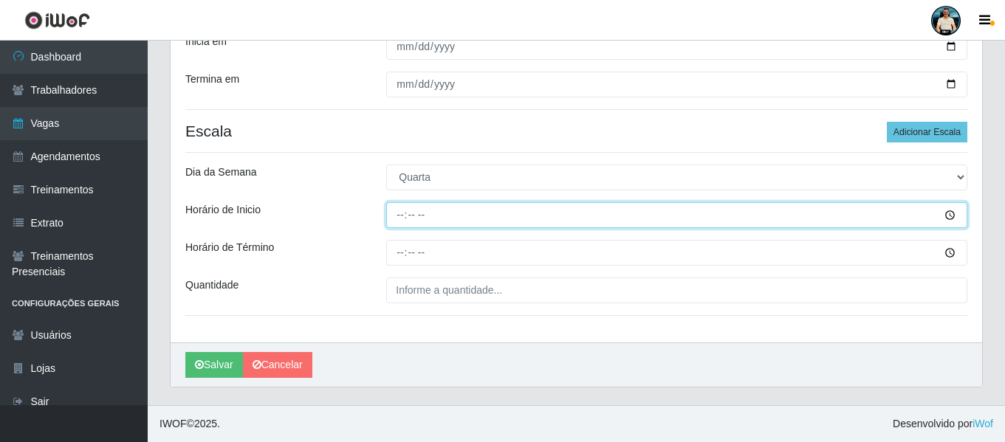
click at [389, 216] on input "Horário de Inicio" at bounding box center [676, 215] width 581 height 26
type input "10:00"
click at [408, 213] on input "Horário de Inicio" at bounding box center [676, 215] width 581 height 26
click at [398, 219] on input "Horário de Inicio" at bounding box center [676, 215] width 581 height 26
type input "10:30"
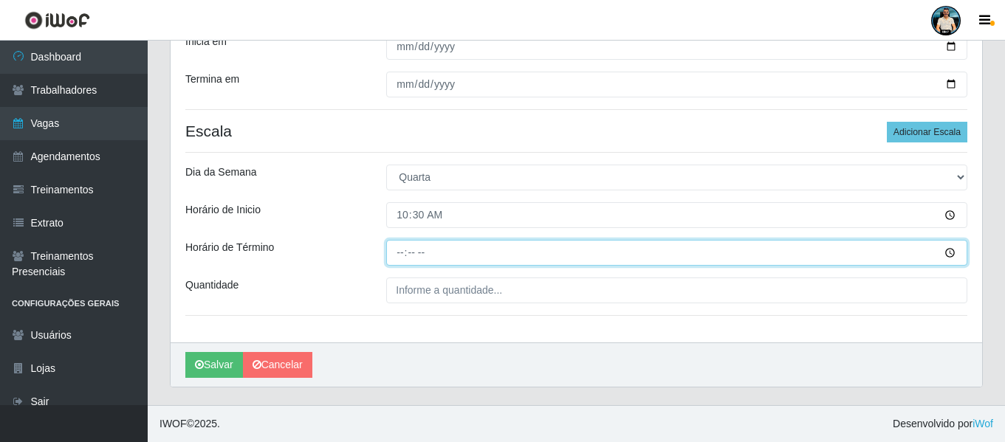
click at [401, 250] on input "Horário de Término" at bounding box center [676, 253] width 581 height 26
type input "16:30"
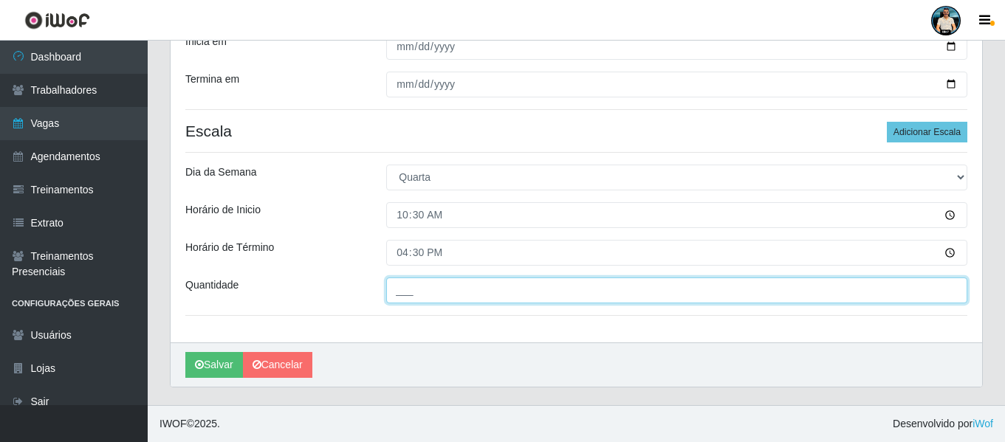
click at [446, 285] on input "___" at bounding box center [676, 291] width 581 height 26
type input "1__"
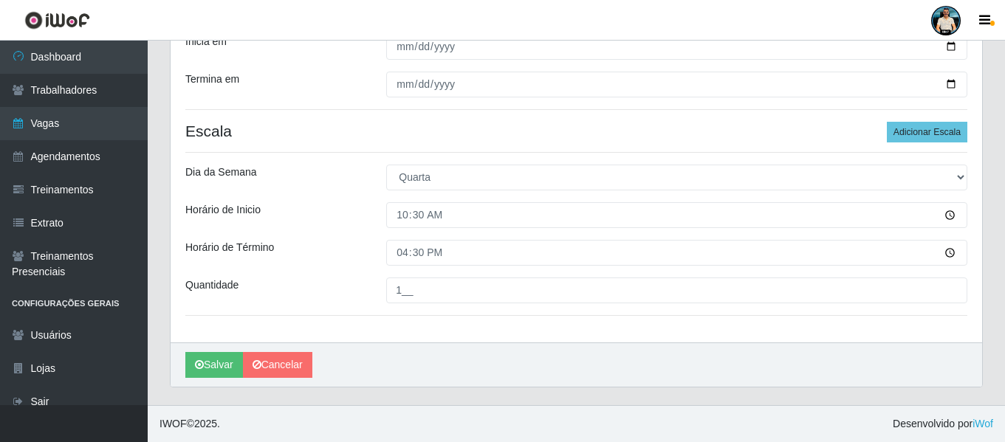
click at [444, 351] on div "Salvar Cancelar" at bounding box center [576, 365] width 811 height 44
click at [917, 127] on button "Adicionar Escala" at bounding box center [927, 132] width 80 height 21
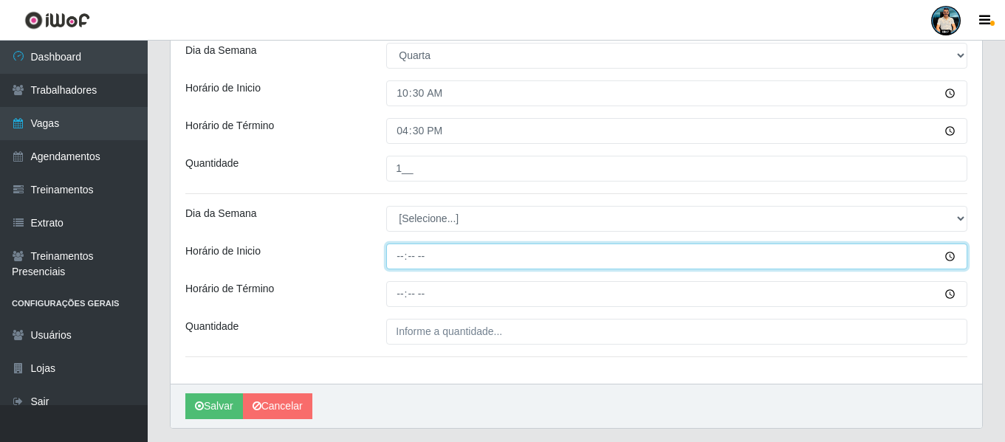
click at [448, 269] on div "Loja iWof Loja 1 Função [Selecione...] Auxiliar de entrega Auxiliar de entrega …" at bounding box center [576, 51] width 811 height 666
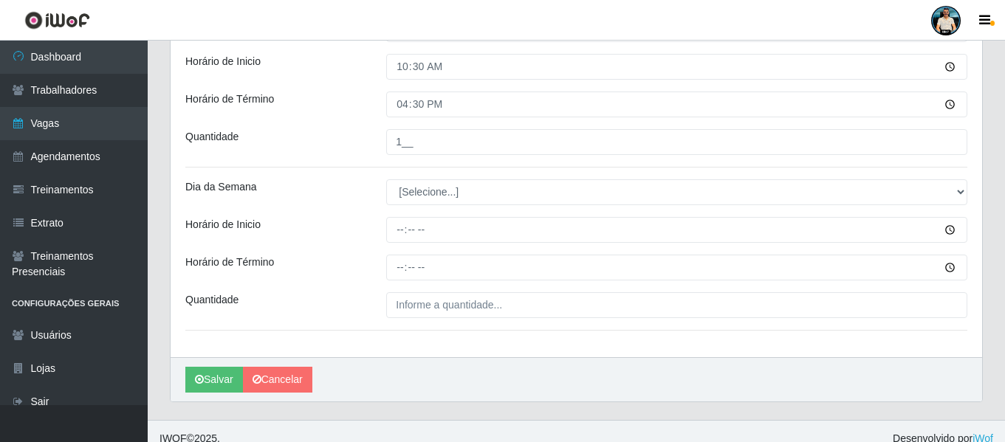
click at [452, 209] on div "Loja iWof Loja 1 Função [Selecione...] Auxiliar de entrega Auxiliar de entrega …" at bounding box center [576, 24] width 811 height 666
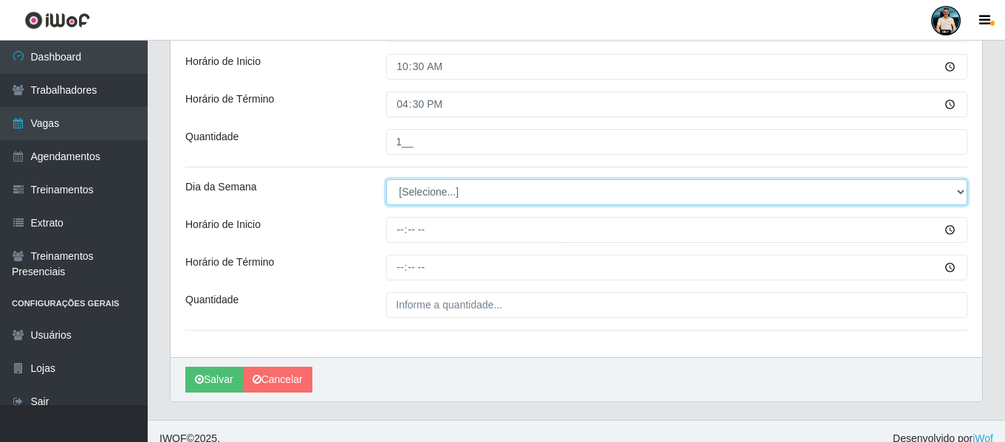
click at [457, 193] on select "[Selecione...] Segunda Terça Quarta Quinta Sexta Sábado Domingo" at bounding box center [676, 192] width 581 height 26
select select "4"
click at [386, 179] on select "[Selecione...] Segunda Terça Quarta Quinta Sexta Sábado Domingo" at bounding box center [676, 192] width 581 height 26
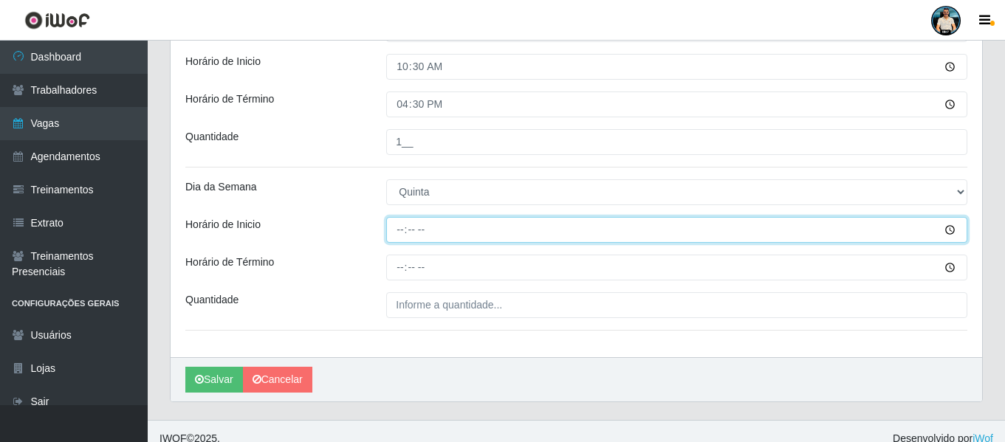
click at [407, 228] on input "Horário de Inicio" at bounding box center [676, 230] width 581 height 26
type input "10:30"
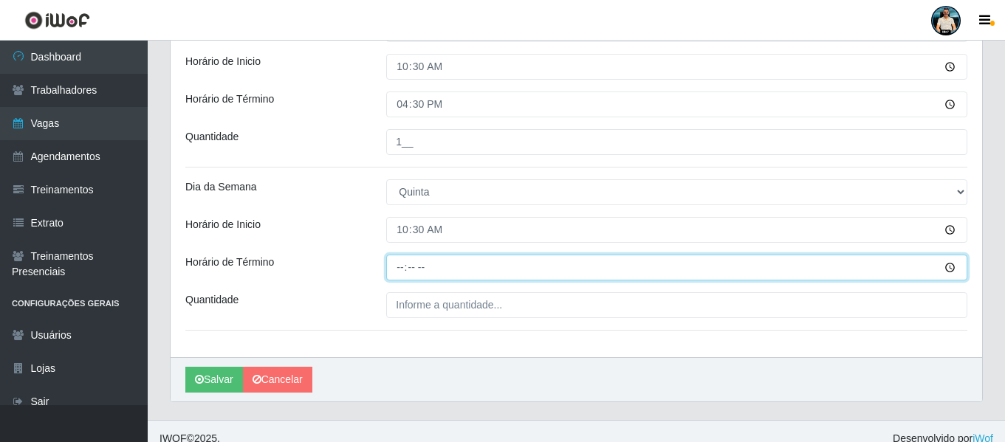
click at [404, 269] on input "Horário de Término" at bounding box center [676, 268] width 581 height 26
type input "16:30"
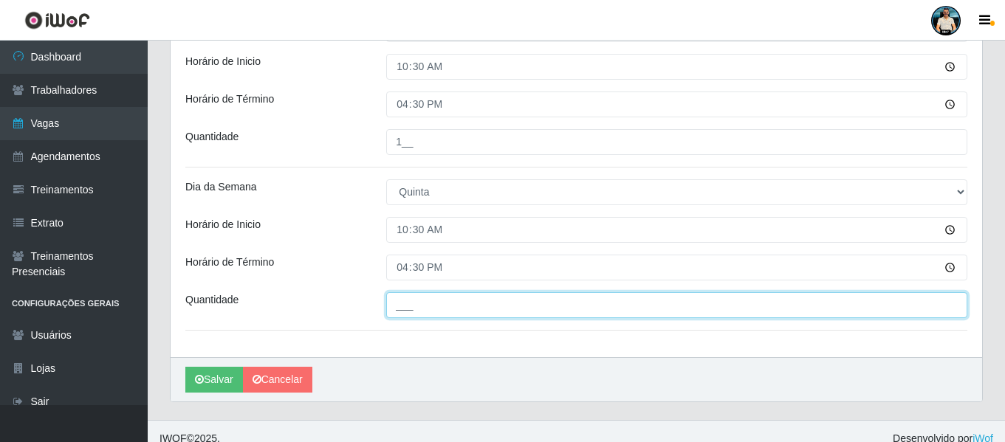
click at [453, 310] on input "___" at bounding box center [676, 305] width 581 height 26
type input "1__"
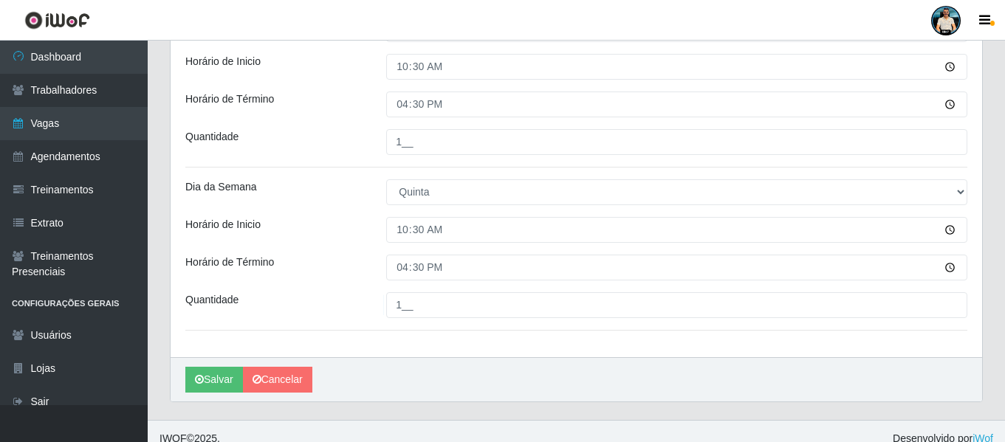
click at [493, 356] on div "Loja iWof Loja 1 Função [Selecione...] Auxiliar de entrega Auxiliar de entrega …" at bounding box center [576, 24] width 811 height 666
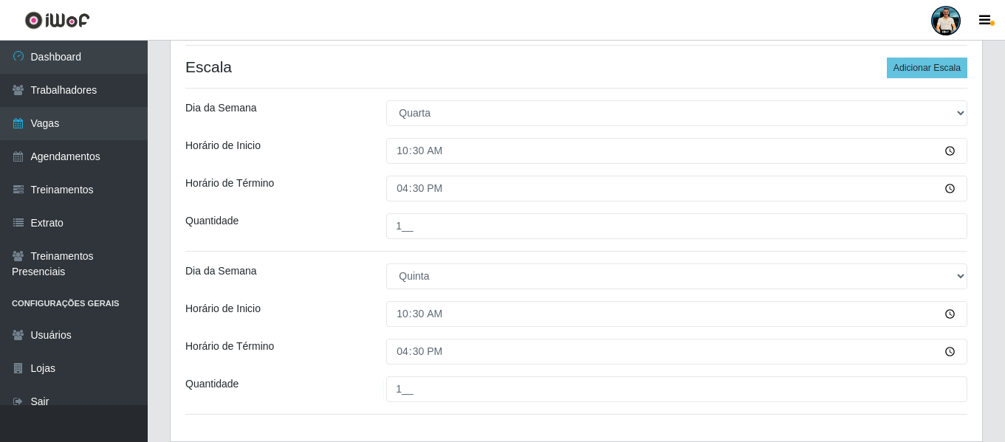
scroll to position [288, 0]
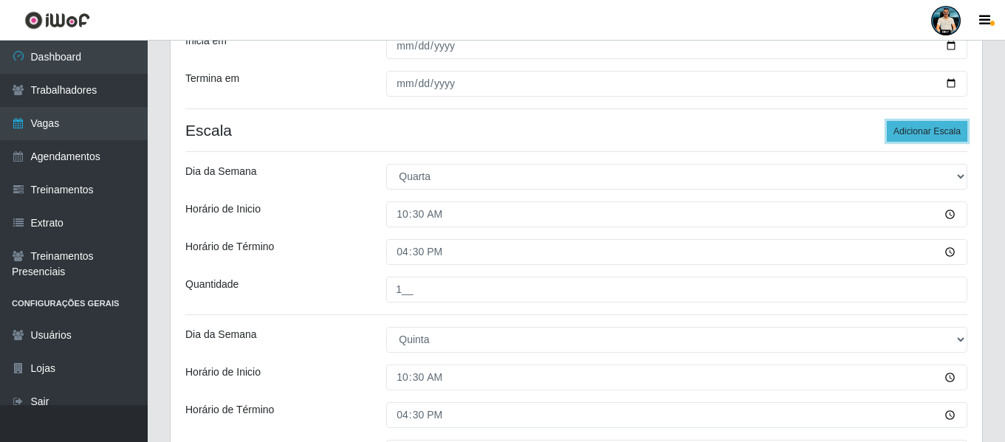
click at [901, 126] on button "Adicionar Escala" at bounding box center [927, 131] width 80 height 21
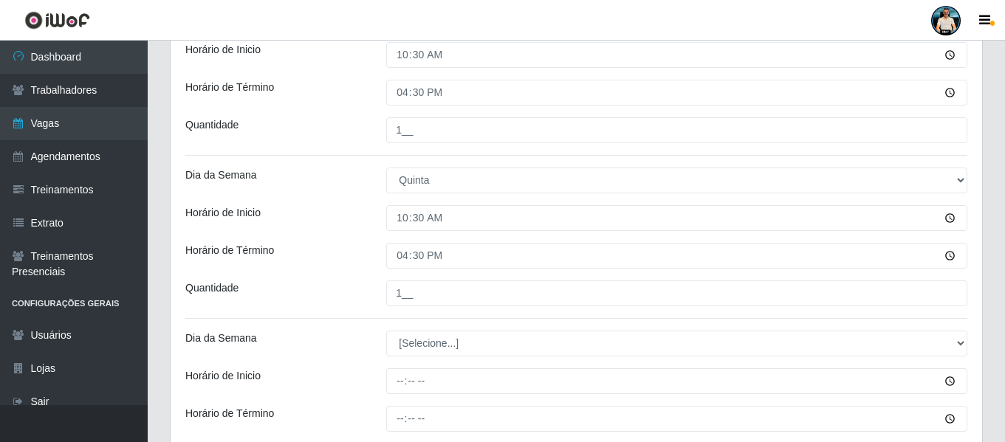
scroll to position [583, 0]
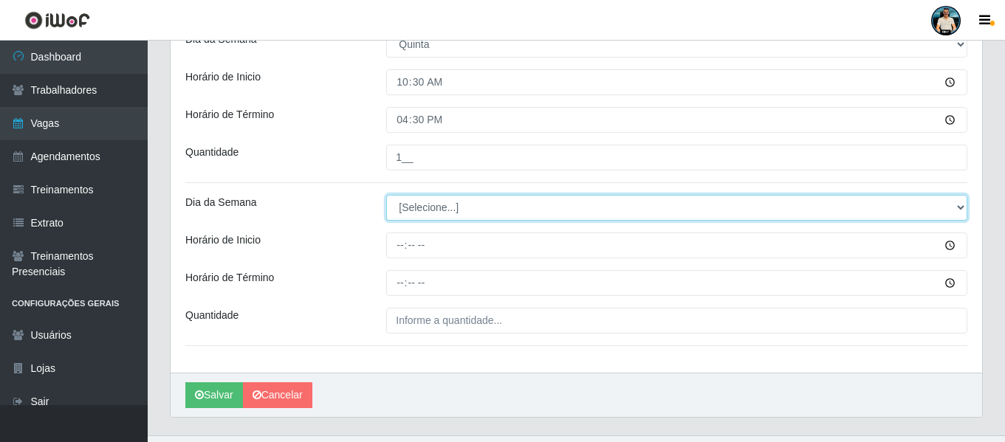
click at [447, 206] on select "[Selecione...] Segunda Terça Quarta Quinta Sexta Sábado Domingo" at bounding box center [676, 208] width 581 height 26
select select "5"
click at [386, 195] on select "[Selecione...] Segunda Terça Quarta Quinta Sexta Sábado Domingo" at bounding box center [676, 208] width 581 height 26
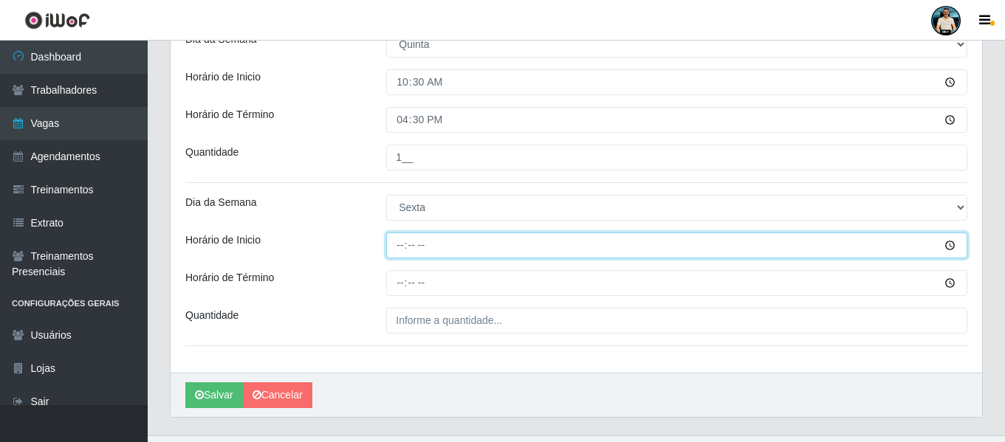
click at [396, 245] on input "Horário de Inicio" at bounding box center [676, 246] width 581 height 26
type input "10:30"
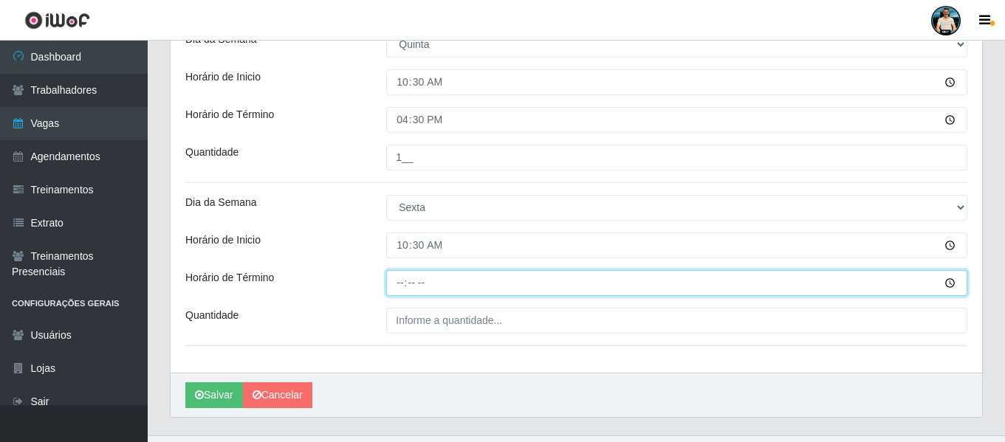
click at [395, 290] on input "Horário de Término" at bounding box center [676, 283] width 581 height 26
type input "16:30"
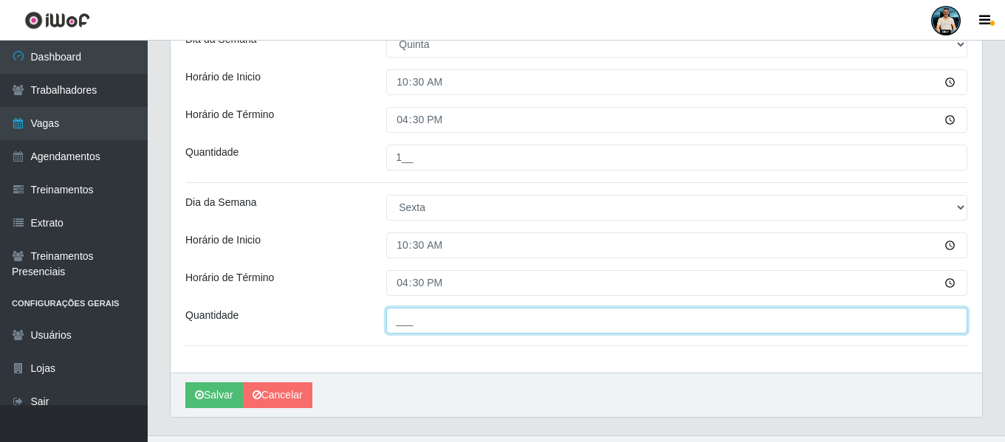
click at [417, 325] on input "___" at bounding box center [676, 321] width 581 height 26
type input "1__"
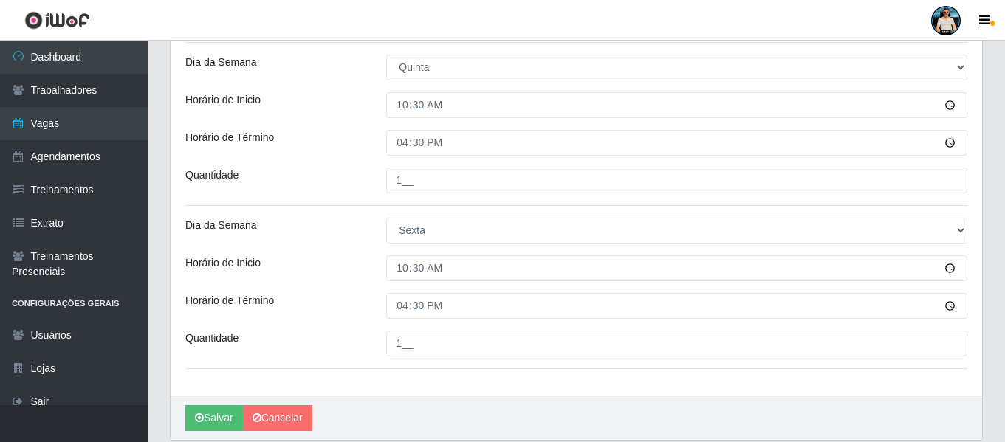
scroll to position [614, 0]
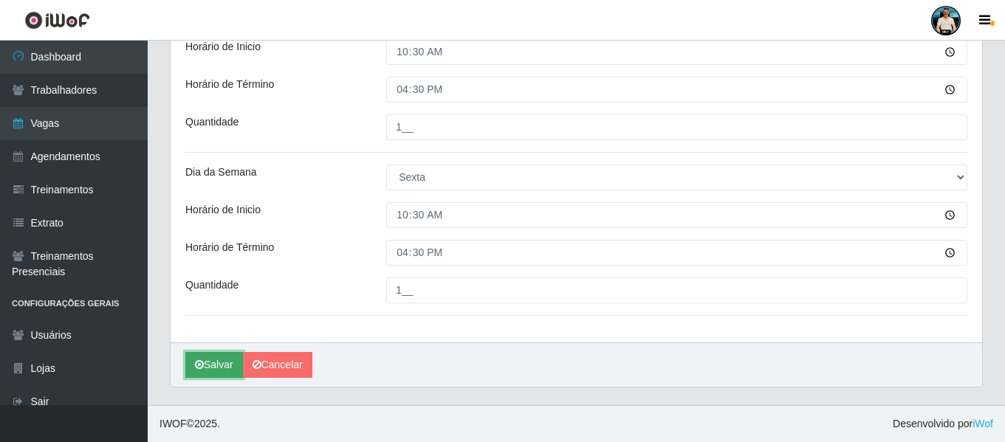
click at [217, 374] on button "Salvar" at bounding box center [214, 365] width 58 height 26
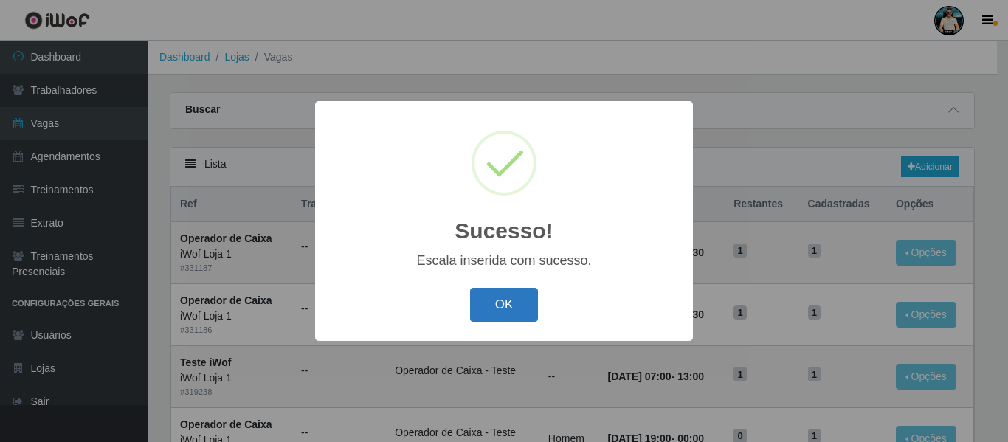
click at [524, 317] on button "OK" at bounding box center [504, 305] width 69 height 35
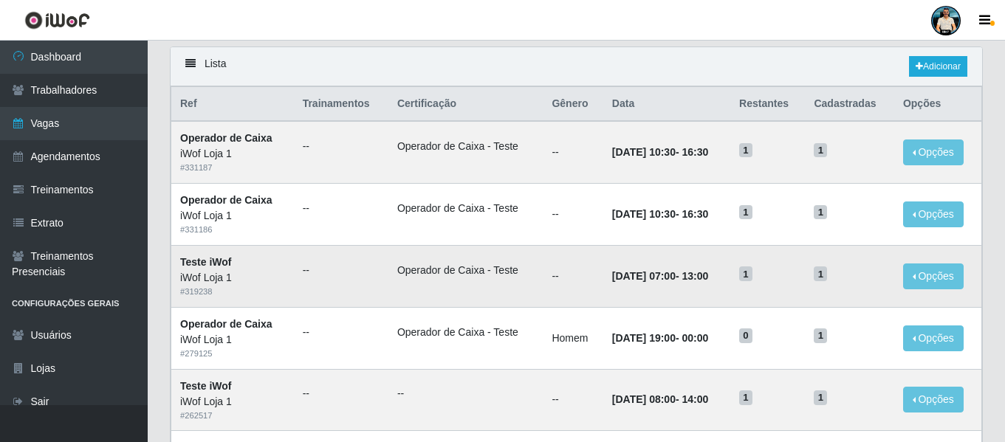
scroll to position [74, 0]
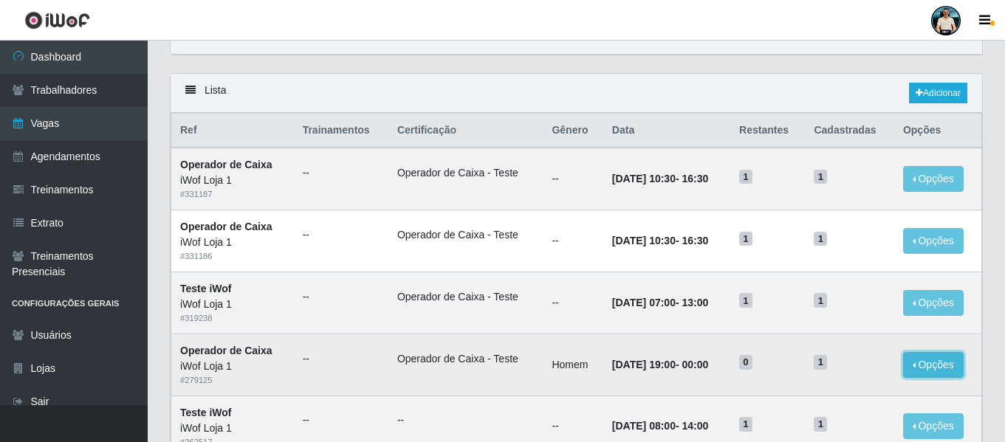
click at [942, 369] on button "Opções" at bounding box center [933, 365] width 61 height 26
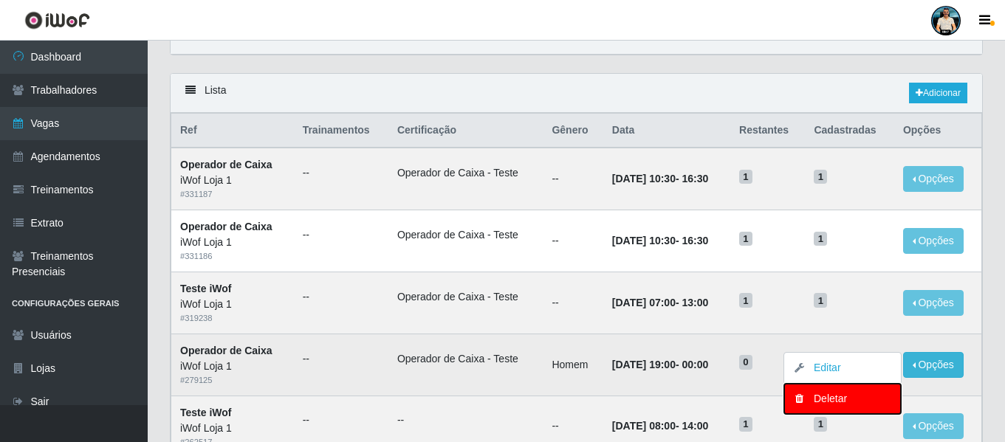
click at [852, 396] on div "Deletar" at bounding box center [842, 399] width 87 height 16
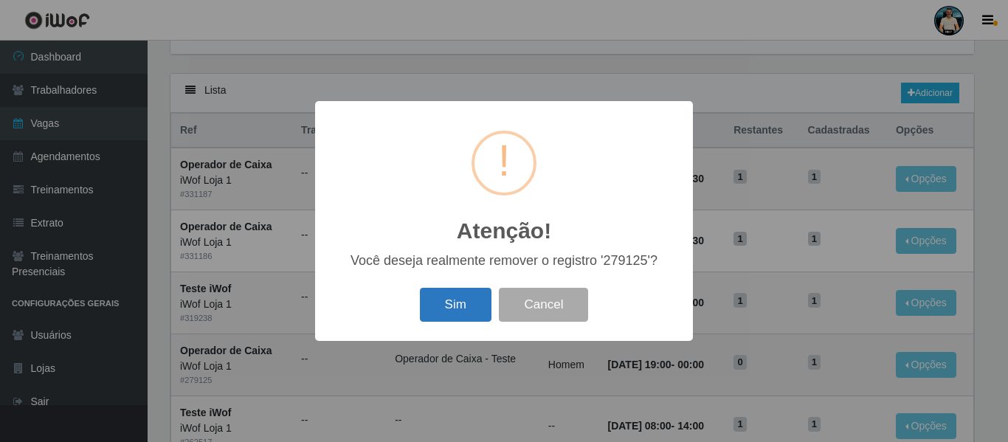
click at [442, 298] on button "Sim" at bounding box center [456, 305] width 72 height 35
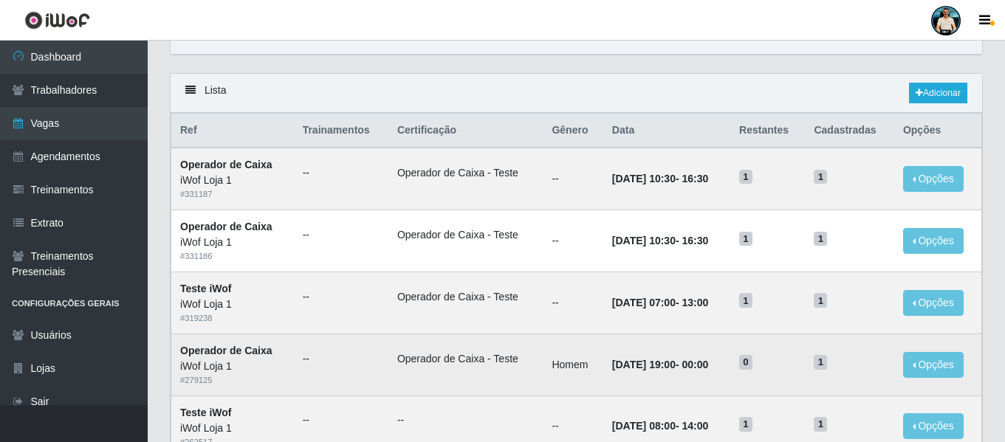
scroll to position [0, 0]
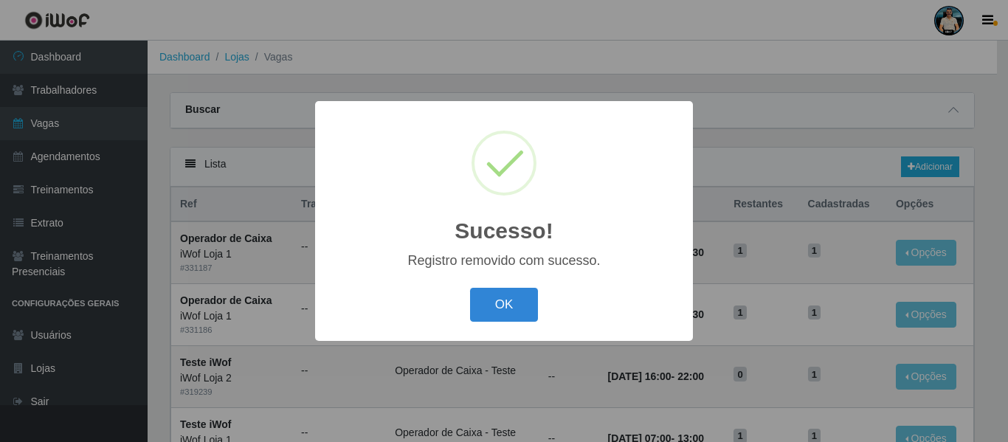
click at [541, 314] on div "OK Cancel" at bounding box center [504, 304] width 348 height 42
click at [491, 306] on button "OK" at bounding box center [504, 305] width 69 height 35
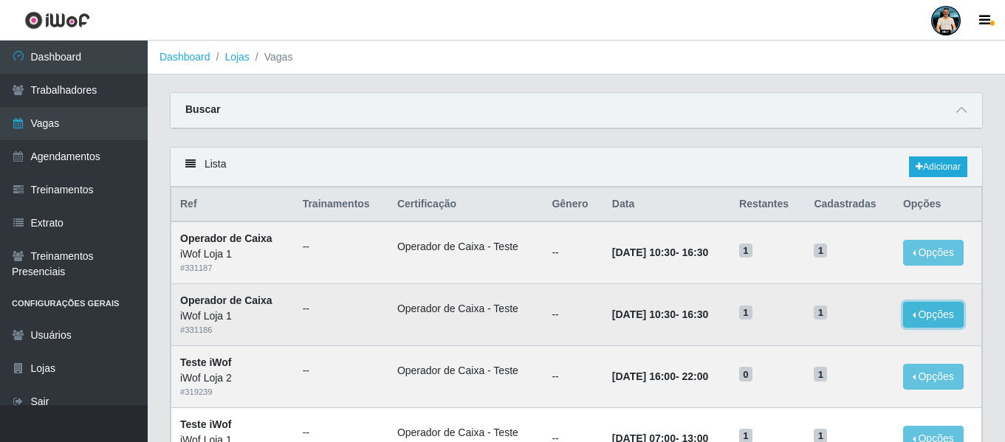
click at [911, 309] on button "Opções" at bounding box center [933, 315] width 61 height 26
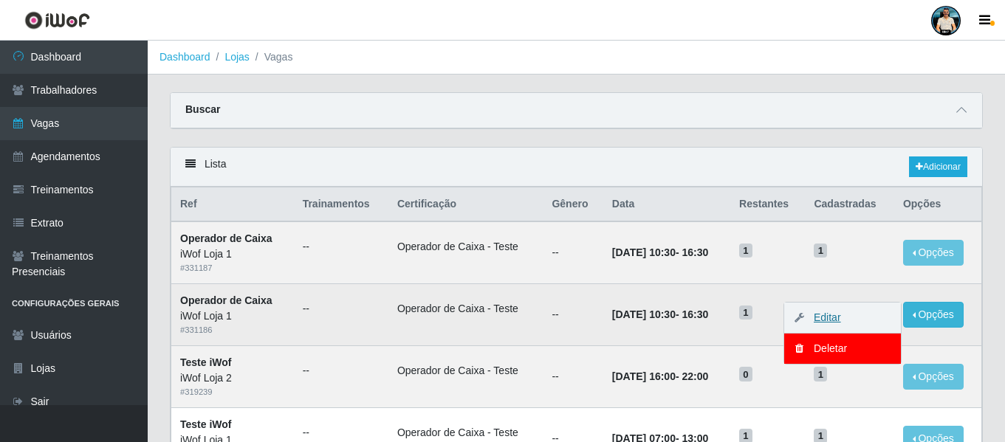
click at [839, 319] on link "Editar" at bounding box center [820, 318] width 42 height 12
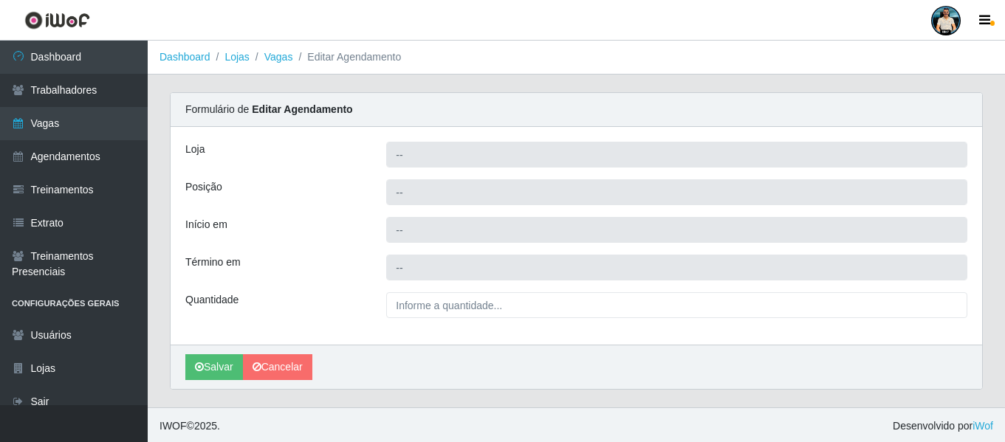
type input "iWof Loja 1"
type input "Operador de Caixa"
type input "[DATE] 10:30:00"
type input "[DATE] 16:30:00"
type input "1__"
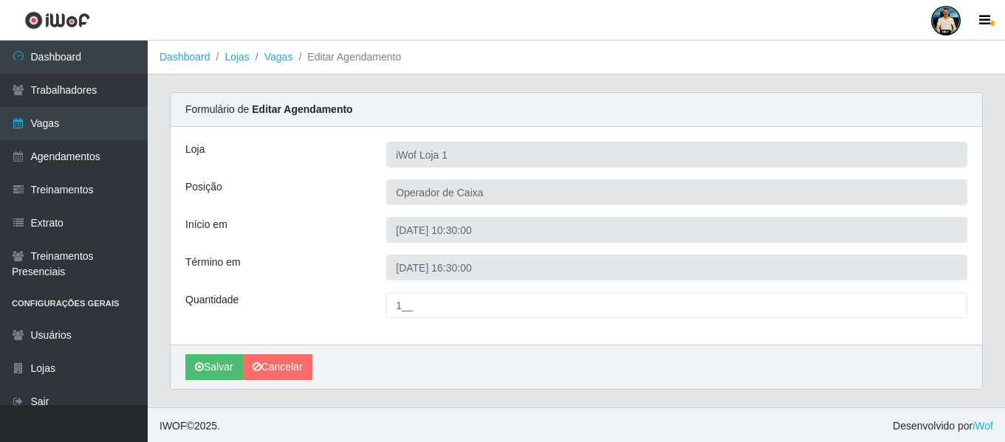
scroll to position [2, 0]
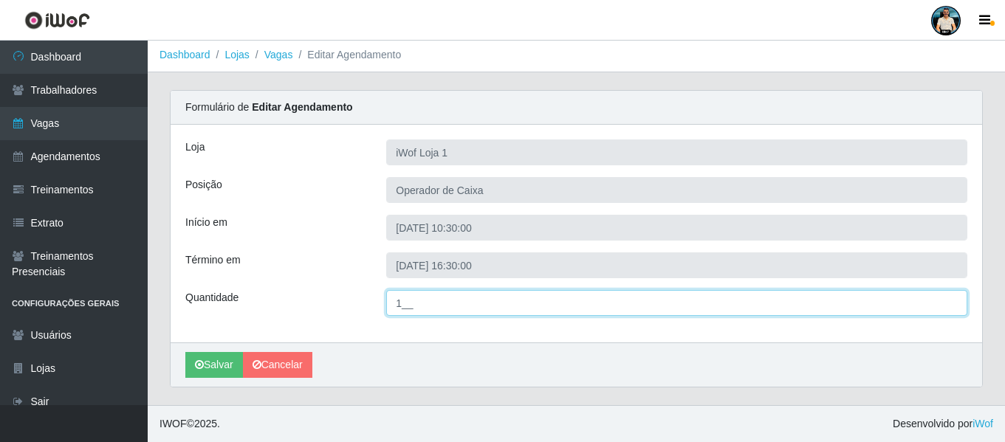
click at [394, 298] on input "1__" at bounding box center [676, 303] width 581 height 26
click at [399, 300] on input "1__" at bounding box center [676, 303] width 581 height 26
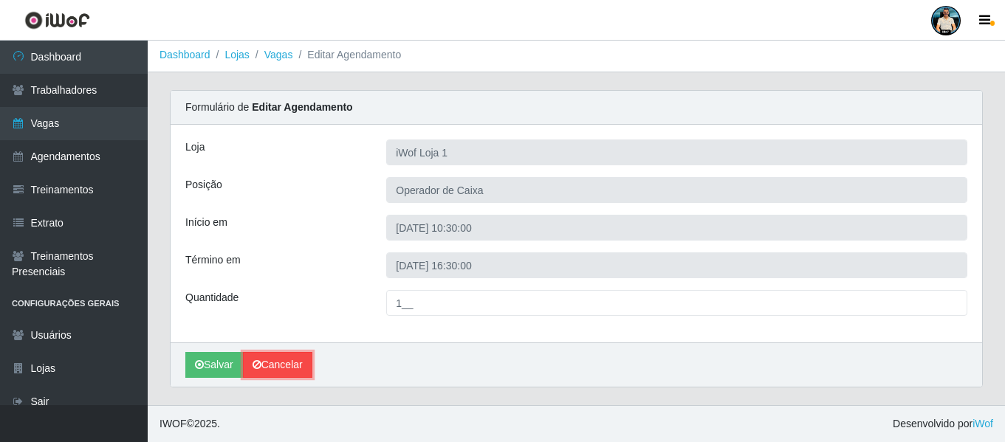
click at [300, 363] on link "Cancelar" at bounding box center [277, 365] width 69 height 26
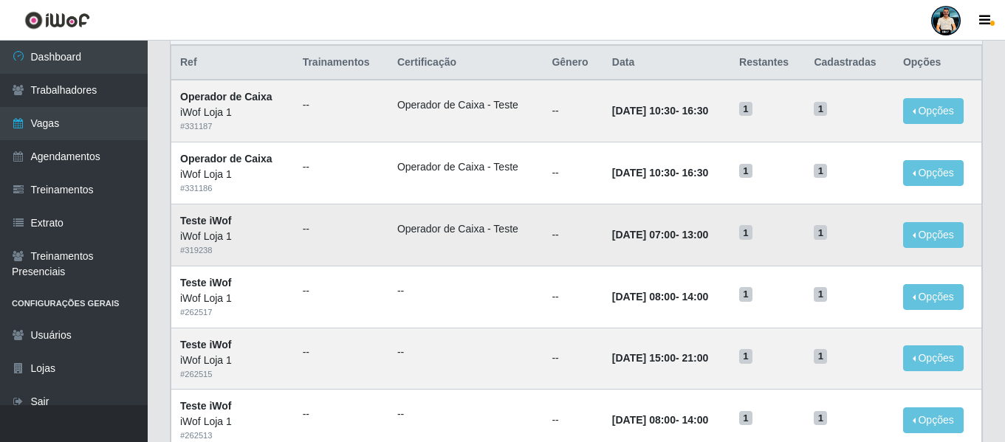
scroll to position [148, 0]
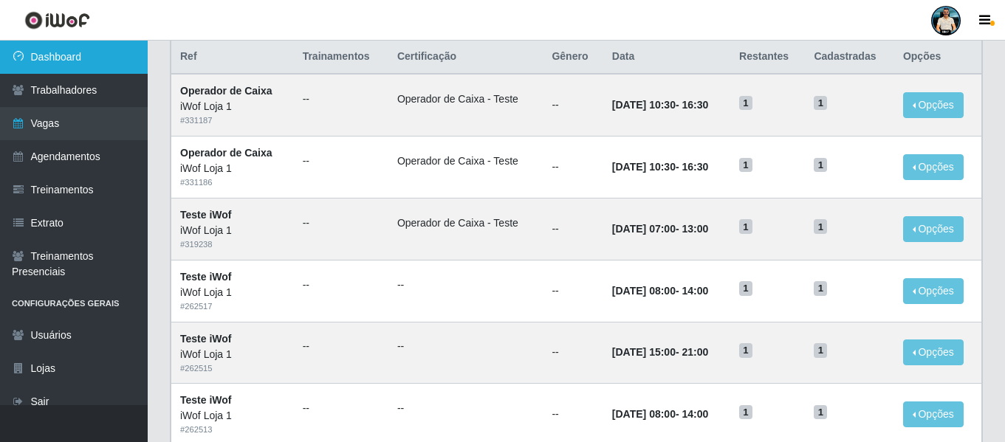
click at [100, 56] on link "Dashboard" at bounding box center [74, 57] width 148 height 33
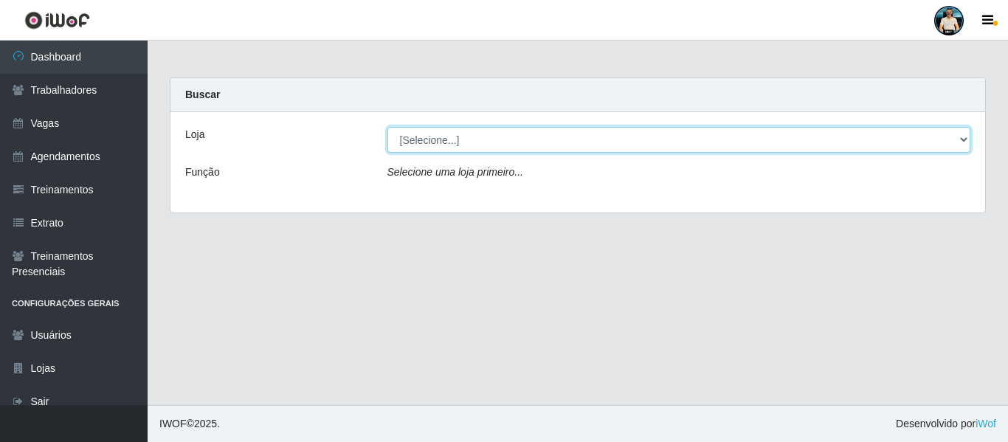
click at [491, 135] on select "[Selecione...] iWof Loja 1 iWof Loja 2 iWof Loja 3" at bounding box center [680, 140] width 584 height 26
select select "114"
click at [388, 127] on select "[Selecione...] iWof Loja 1 iWof Loja 2 iWof Loja 3" at bounding box center [680, 140] width 584 height 26
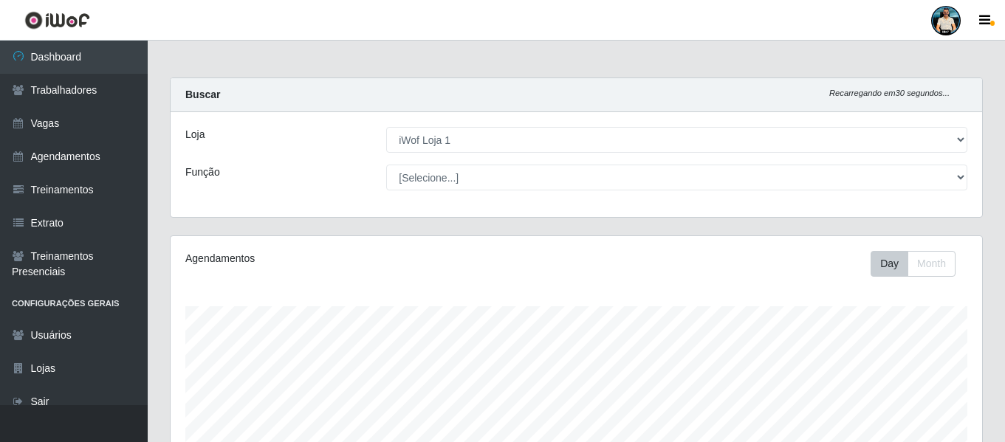
click at [478, 261] on div "Agendamentos" at bounding box center [341, 259] width 313 height 16
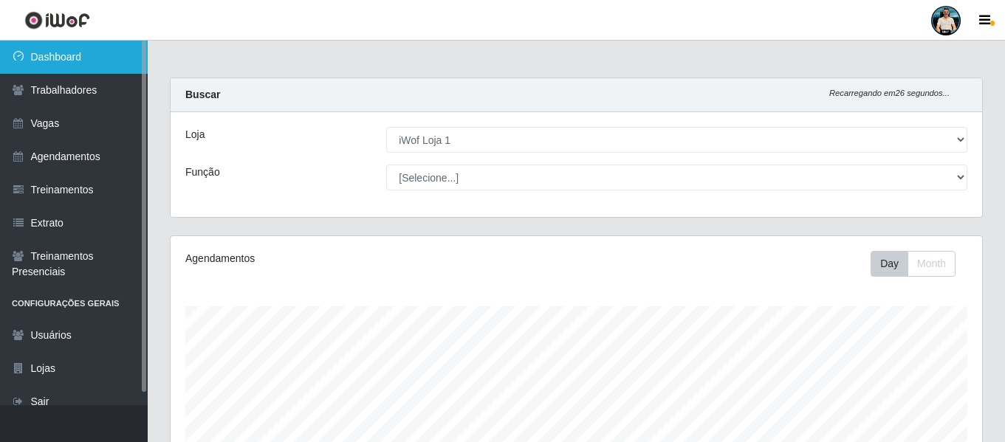
click at [85, 52] on link "Dashboard" at bounding box center [74, 57] width 148 height 33
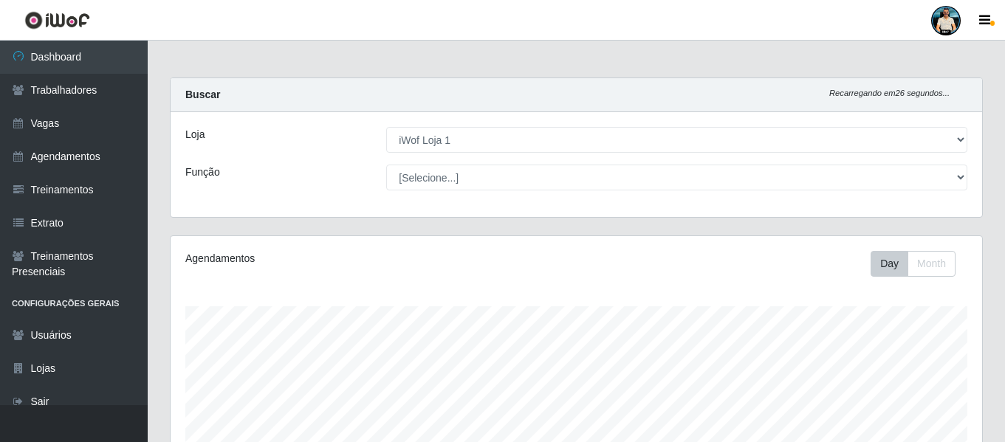
click at [81, 16] on img at bounding box center [57, 20] width 66 height 18
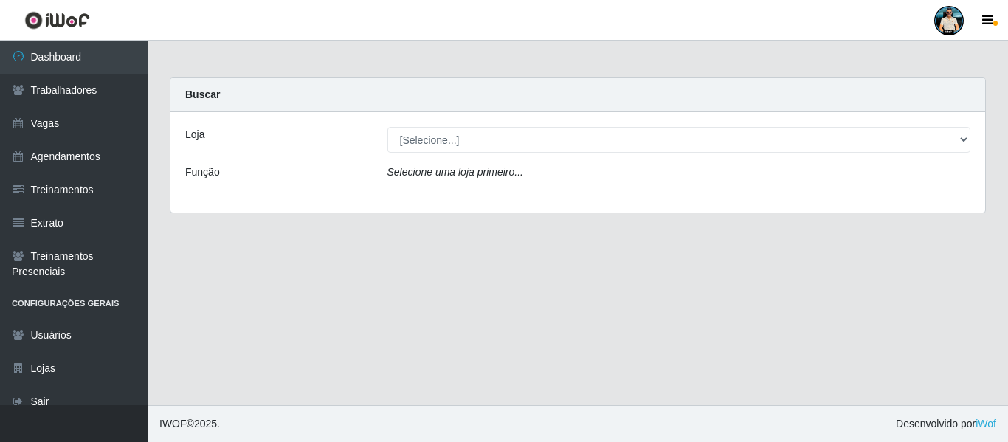
click at [647, 353] on main "Carregando... Buscar Loja [Selecione...] iWof Loja 1 iWof Loja 2 iWof Loja 3 Fu…" at bounding box center [578, 223] width 861 height 365
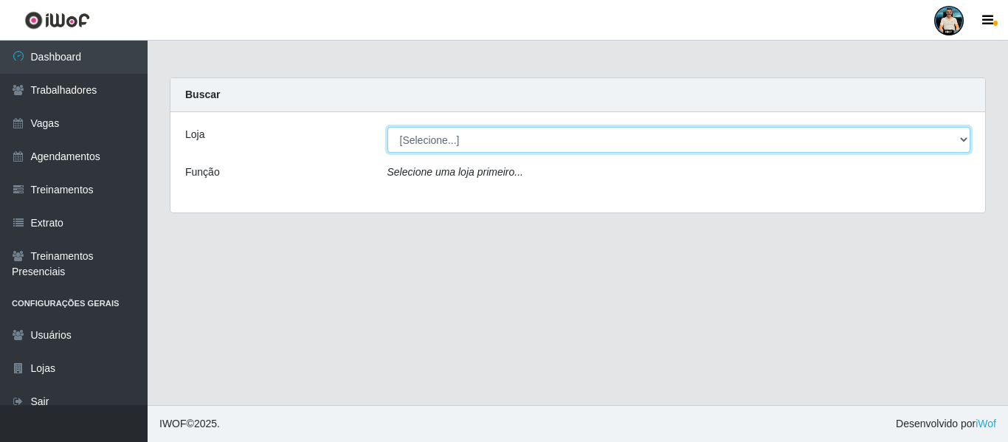
click at [439, 140] on select "[Selecione...] iWof Loja 1 iWof Loja 2 iWof Loja 3" at bounding box center [680, 140] width 584 height 26
select select "114"
click at [388, 127] on select "[Selecione...] iWof Loja 1 iWof Loja 2 iWof Loja 3" at bounding box center [680, 140] width 584 height 26
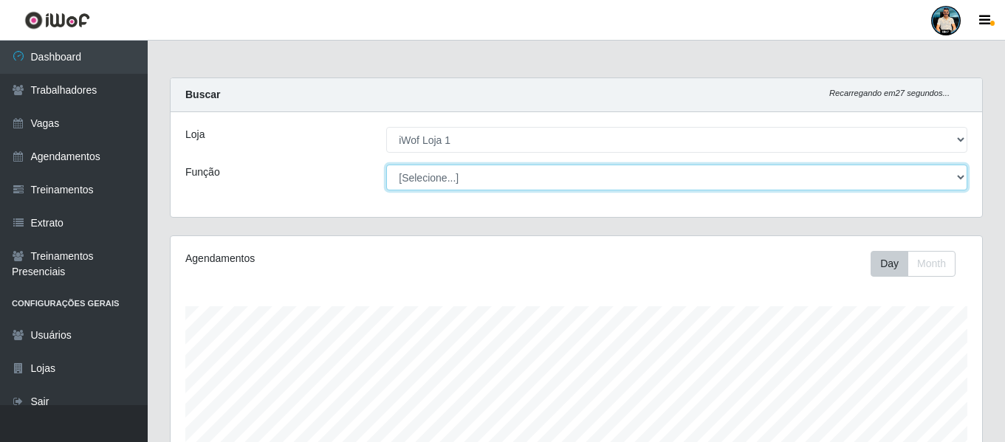
click at [443, 179] on select "[Selecione...] Auxiliar de entrega Auxiliar de entrega + Operador de Caixa Test…" at bounding box center [676, 178] width 581 height 26
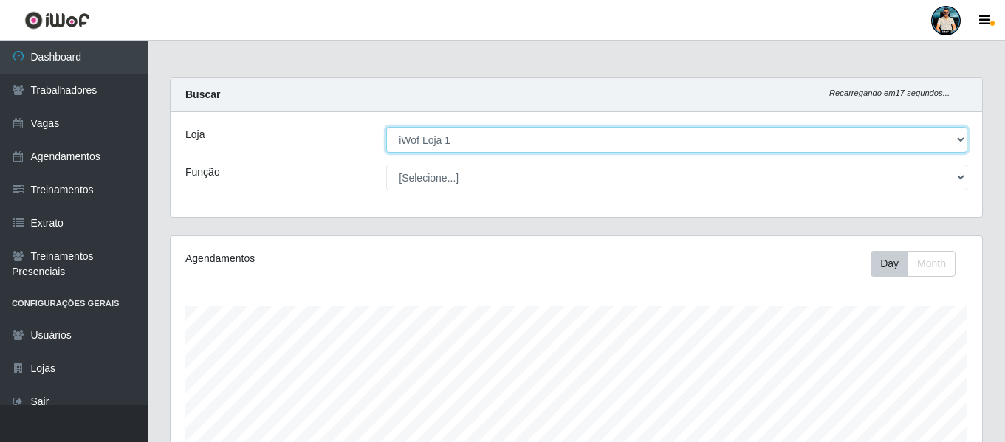
click at [473, 127] on select "[Selecione...] iWof Loja 1 iWof Loja 2 iWof Loja 3" at bounding box center [676, 140] width 581 height 26
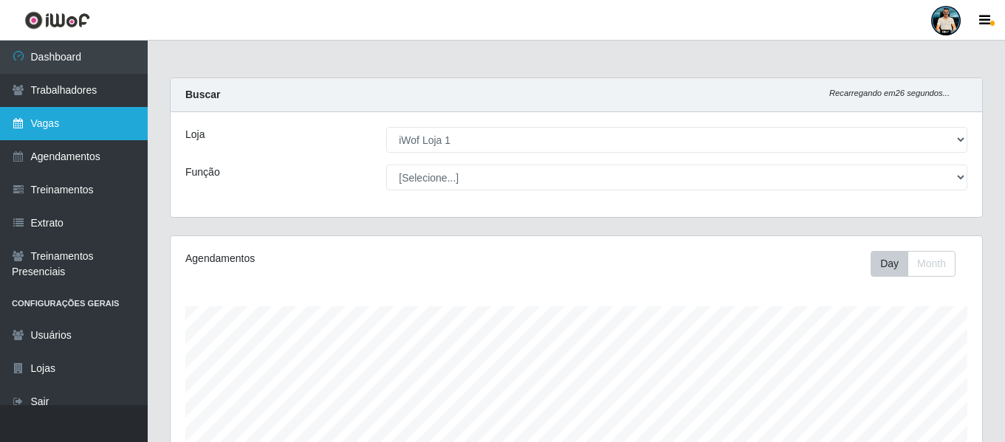
click at [63, 123] on link "Vagas" at bounding box center [74, 123] width 148 height 33
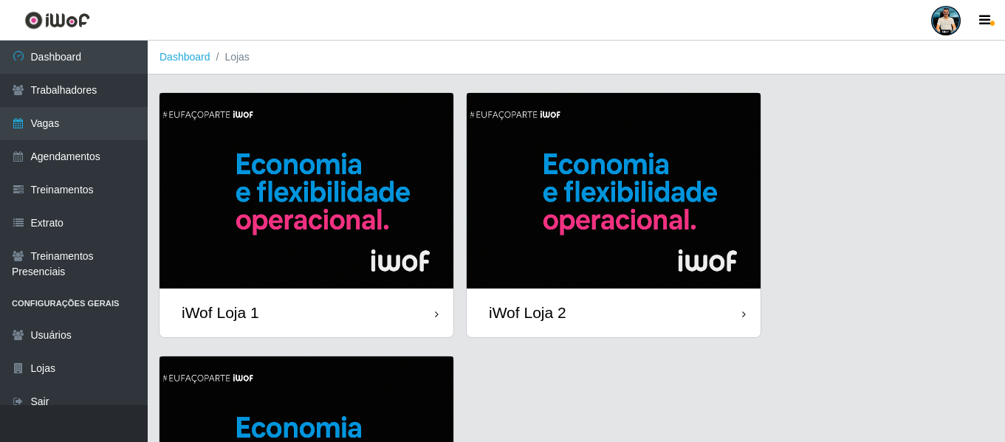
click at [308, 183] on img at bounding box center [306, 191] width 294 height 196
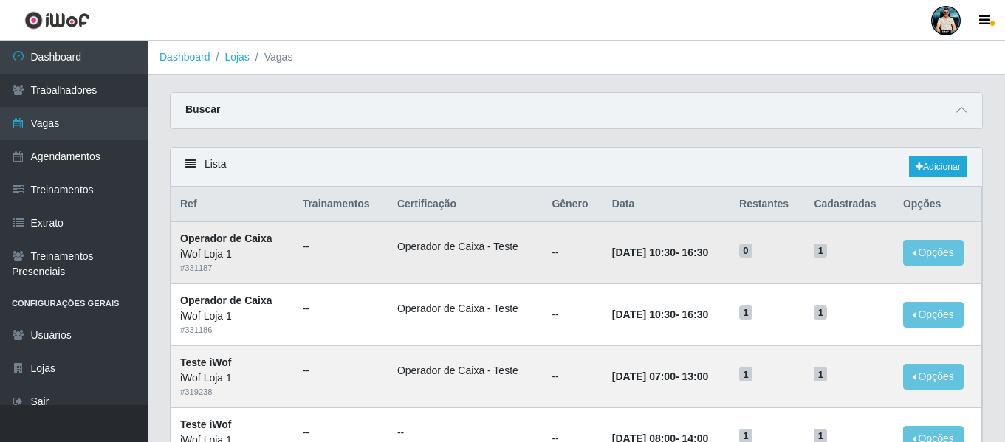
drag, startPoint x: 308, startPoint y: 183, endPoint x: 670, endPoint y: 278, distance: 374.8
click at [670, 278] on td "15/08/2025, 10:30 - 16:30" at bounding box center [666, 252] width 127 height 62
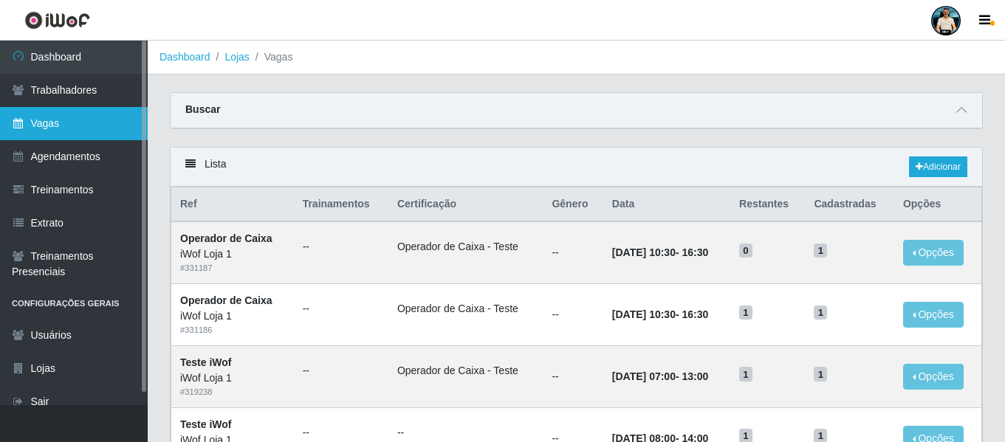
click at [110, 125] on link "Vagas" at bounding box center [74, 123] width 148 height 33
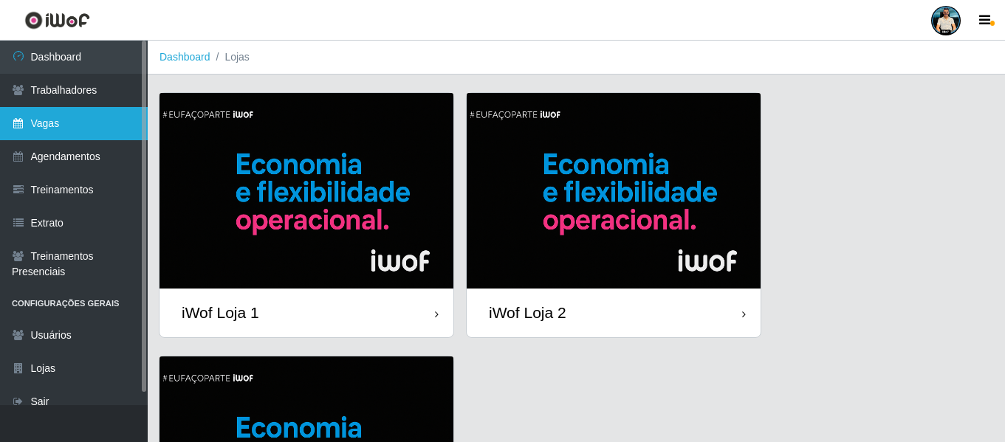
click at [43, 109] on link "Vagas" at bounding box center [74, 123] width 148 height 33
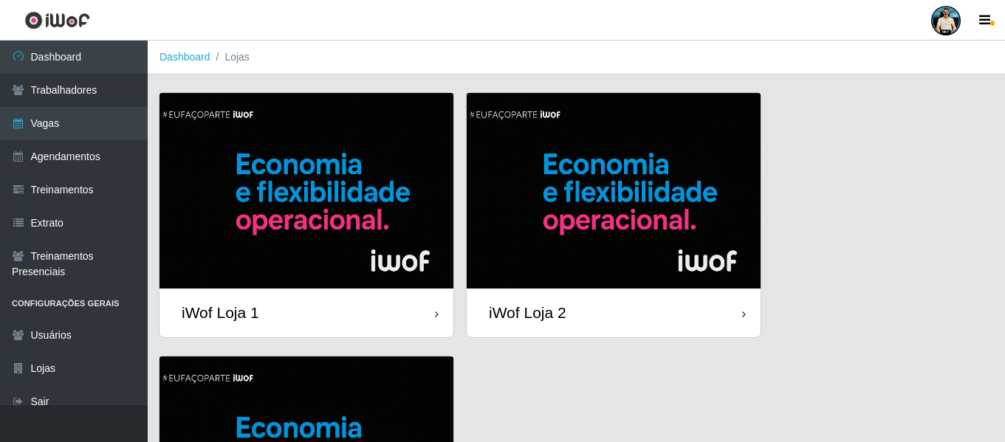
click at [300, 209] on img at bounding box center [306, 191] width 294 height 196
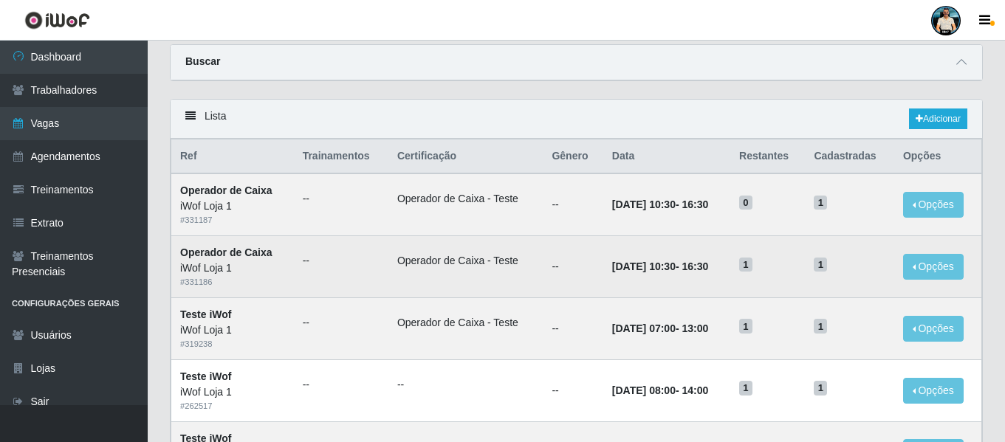
scroll to position [74, 0]
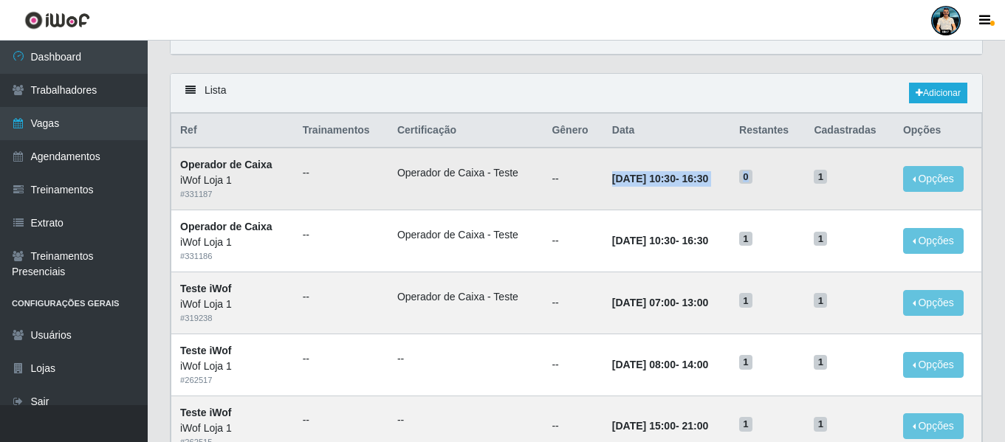
drag, startPoint x: 579, startPoint y: 184, endPoint x: 763, endPoint y: 176, distance: 184.0
click at [763, 176] on tr "Operador de Caixa iWof Loja 1 # 331187 -- Operador de Caixa - Teste -- 15/08/20…" at bounding box center [576, 179] width 811 height 62
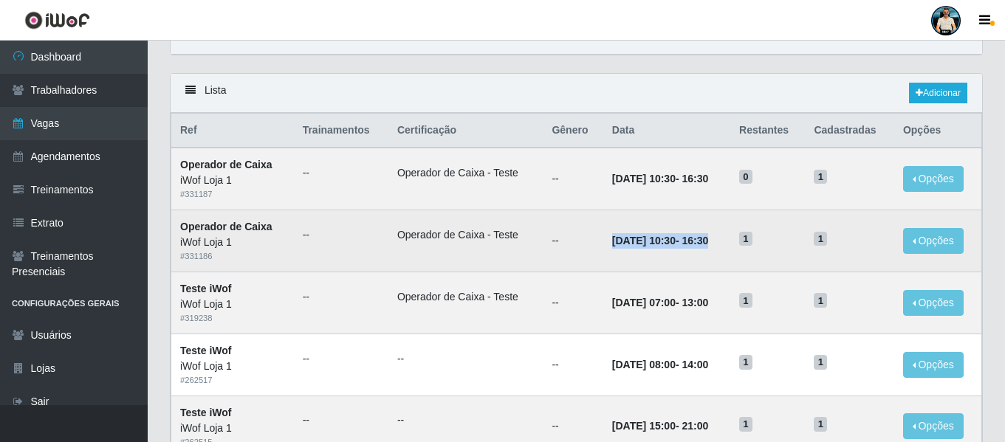
drag, startPoint x: 715, startPoint y: 238, endPoint x: 756, endPoint y: 235, distance: 41.5
click at [756, 235] on tr "Operador de Caixa iWof Loja 1 # 331186 -- Operador de Caixa - Teste -- 14/08/20…" at bounding box center [576, 241] width 811 height 62
click at [747, 258] on td "1" at bounding box center [767, 241] width 75 height 62
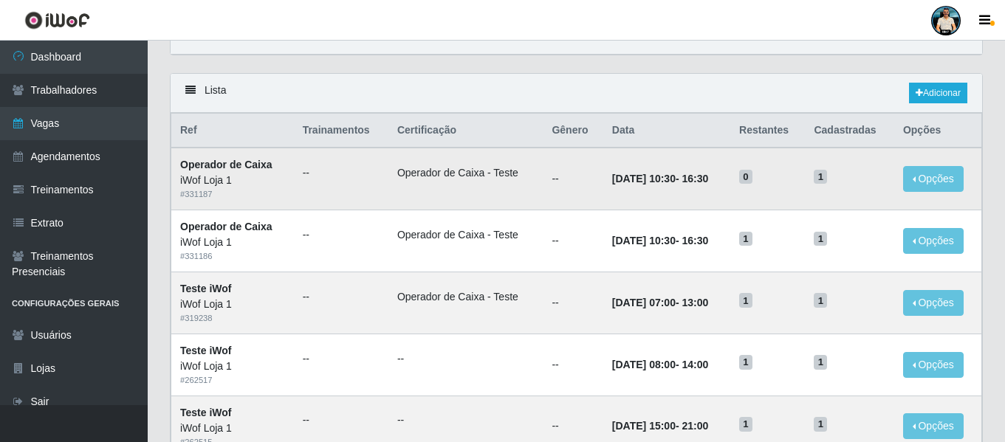
drag, startPoint x: 867, startPoint y: 244, endPoint x: 522, endPoint y: 185, distance: 350.5
click at [816, 334] on td "1" at bounding box center [849, 303] width 89 height 62
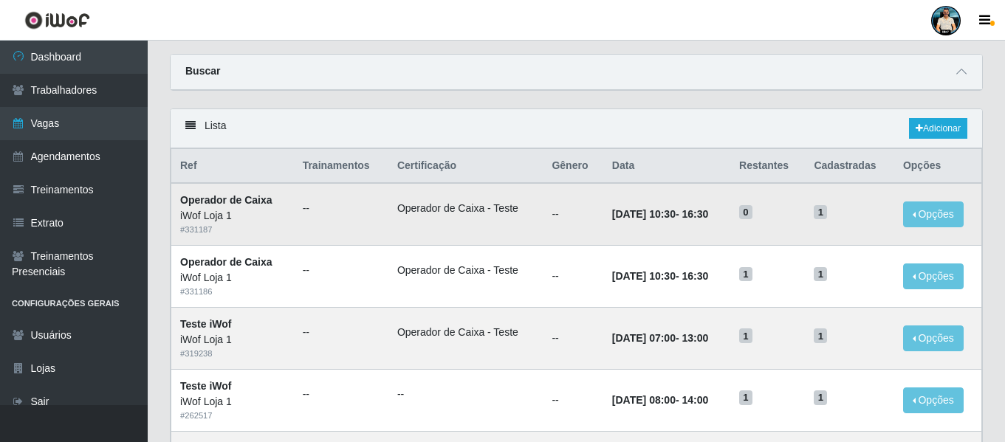
scroll to position [74, 0]
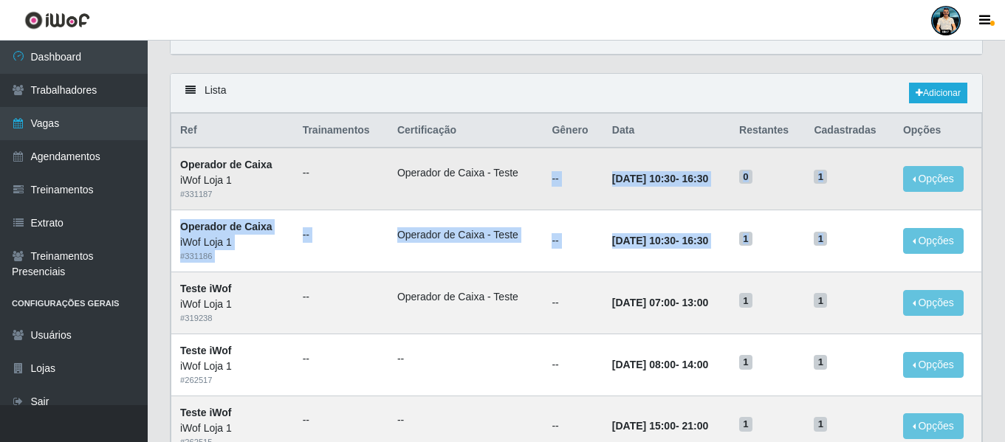
drag, startPoint x: 876, startPoint y: 239, endPoint x: 537, endPoint y: 189, distance: 342.5
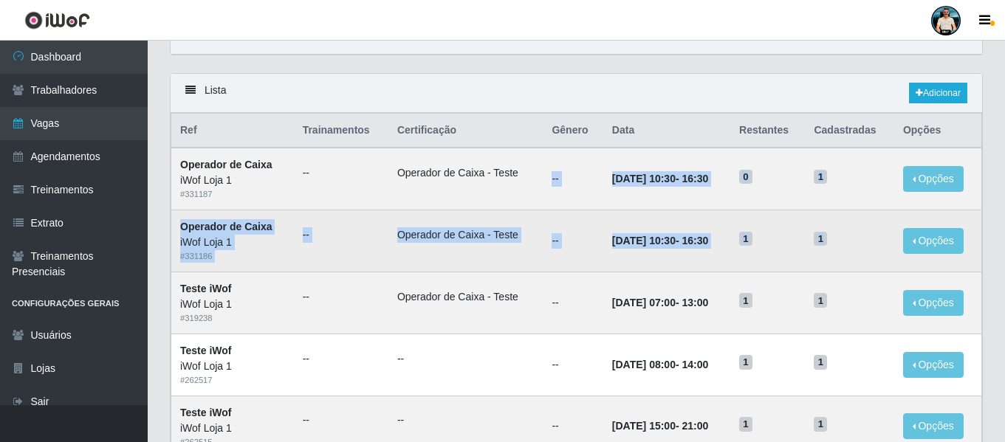
click at [687, 262] on td "[DATE] 10:30 - 16:30" at bounding box center [666, 241] width 127 height 62
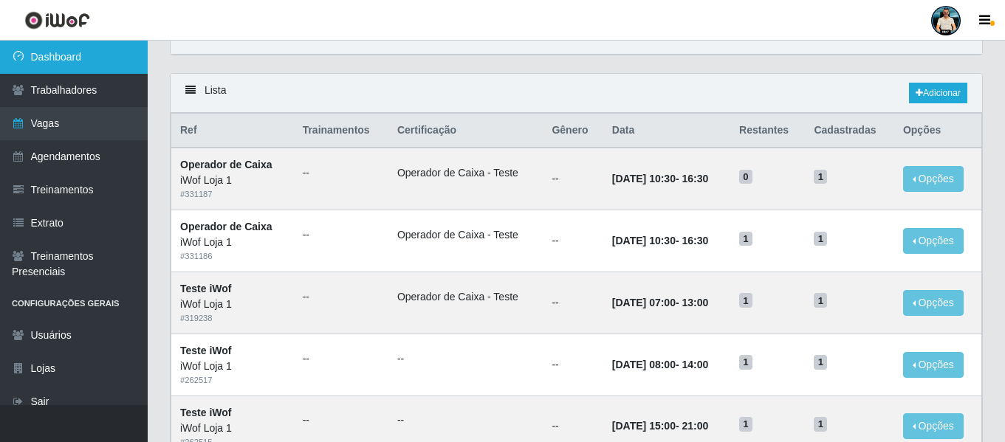
click at [72, 69] on link "Dashboard" at bounding box center [74, 57] width 148 height 33
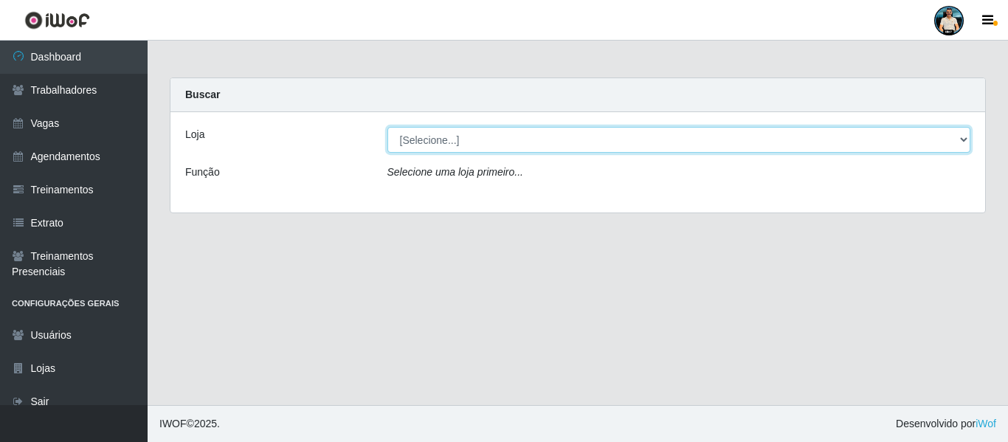
click at [426, 138] on select "[Selecione...] iWof Loja 1 iWof Loja 2 iWof Loja 3" at bounding box center [680, 140] width 584 height 26
select select "114"
click at [388, 127] on select "[Selecione...] iWof Loja 1 iWof Loja 2 iWof Loja 3" at bounding box center [680, 140] width 584 height 26
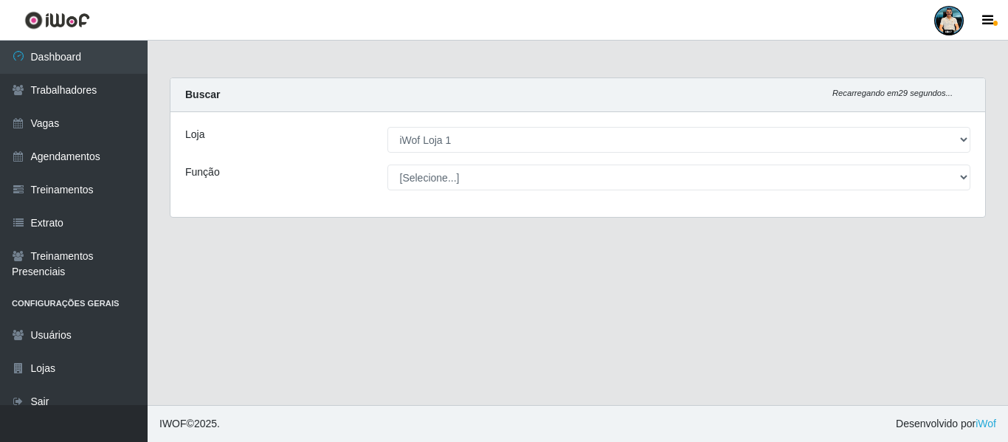
click at [525, 267] on main "Carregando... Buscar Recarregando em 29 segundos... Loja [Selecione...] iWof Lo…" at bounding box center [578, 223] width 861 height 365
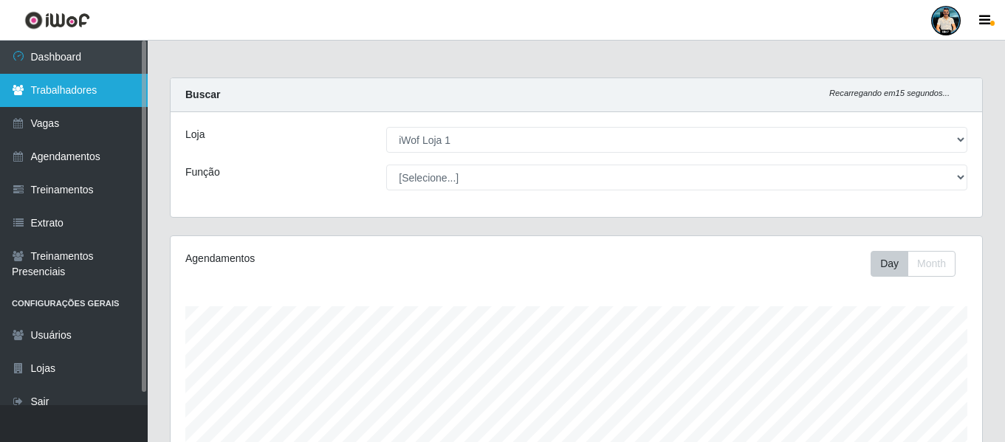
click at [75, 103] on link "Trabalhadores" at bounding box center [74, 90] width 148 height 33
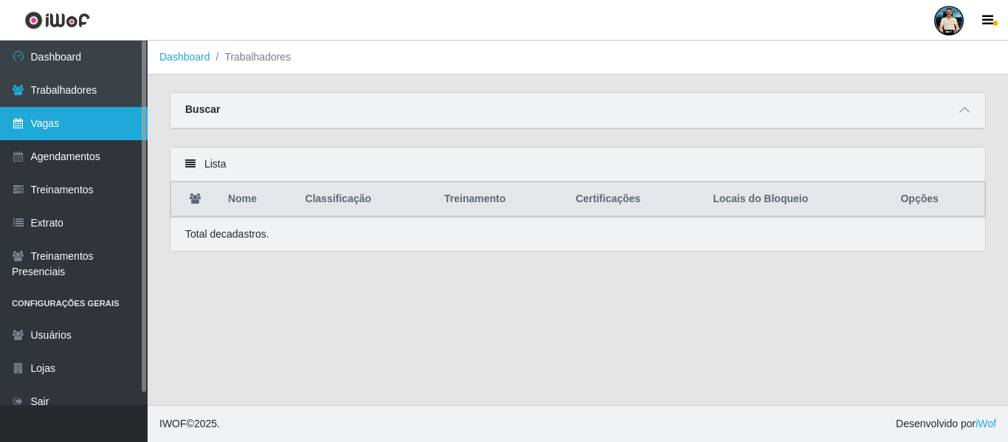
click at [61, 128] on link "Vagas" at bounding box center [74, 123] width 148 height 33
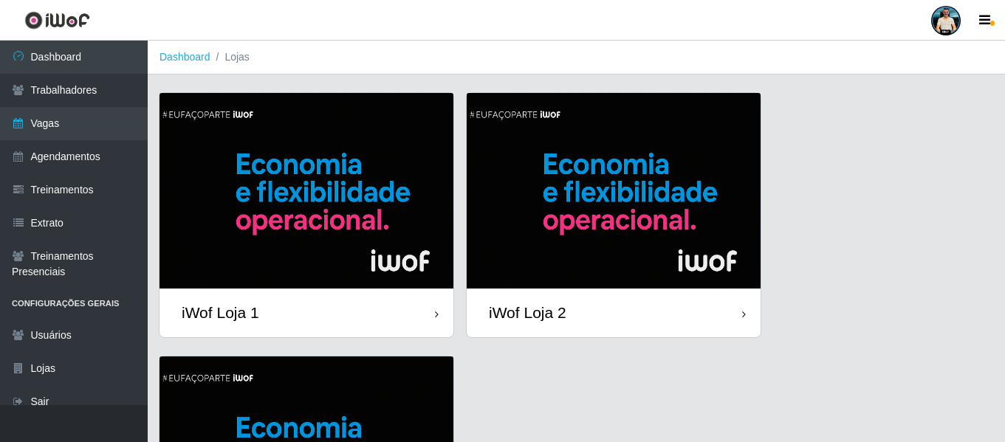
click at [337, 173] on img at bounding box center [306, 191] width 294 height 196
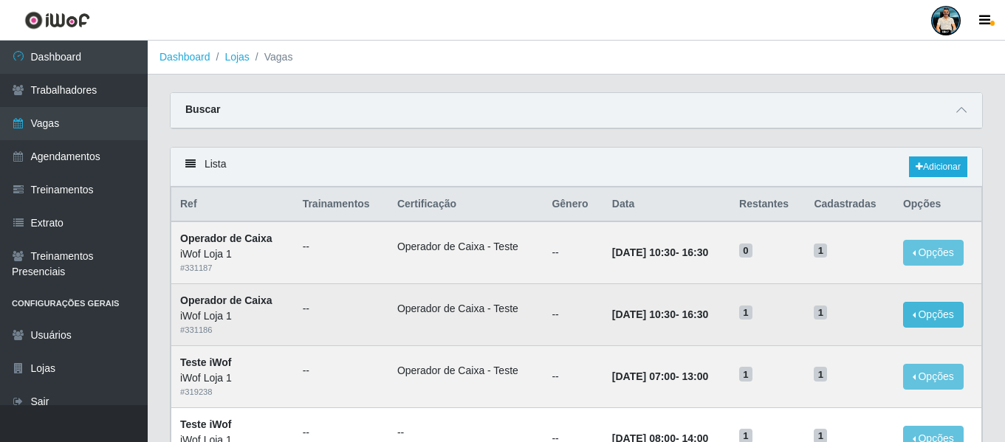
scroll to position [74, 0]
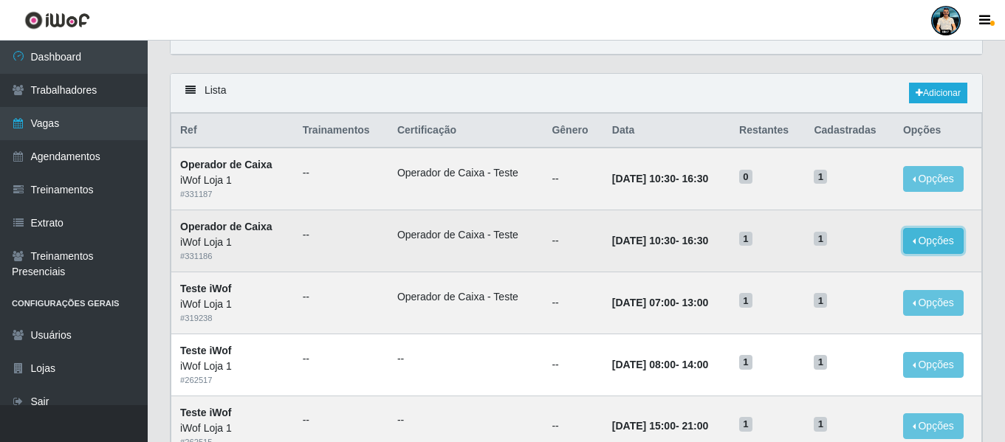
click at [926, 243] on button "Opções" at bounding box center [933, 241] width 61 height 26
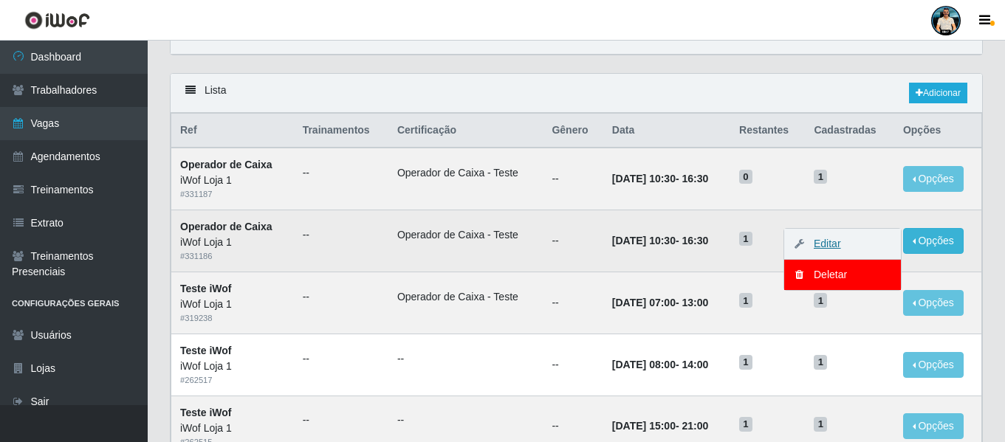
click at [823, 243] on link "Editar" at bounding box center [820, 244] width 42 height 12
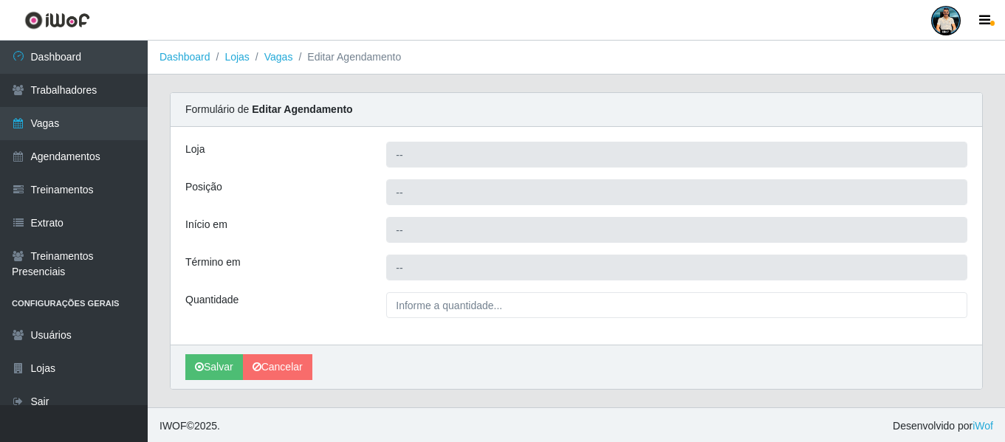
type input "iWof Loja 1"
type input "Operador de Caixa"
type input "[DATE] 10:30:00"
type input "[DATE] 16:30:00"
type input "1__"
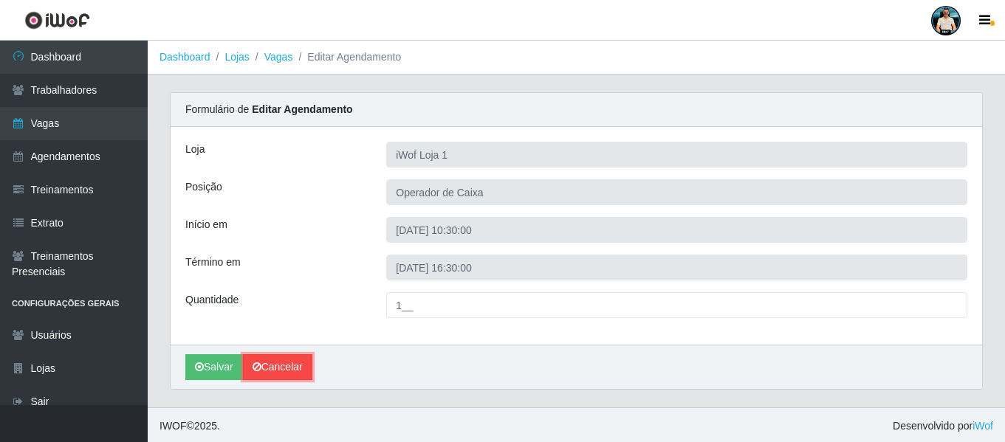
click at [279, 371] on link "Cancelar" at bounding box center [277, 367] width 69 height 26
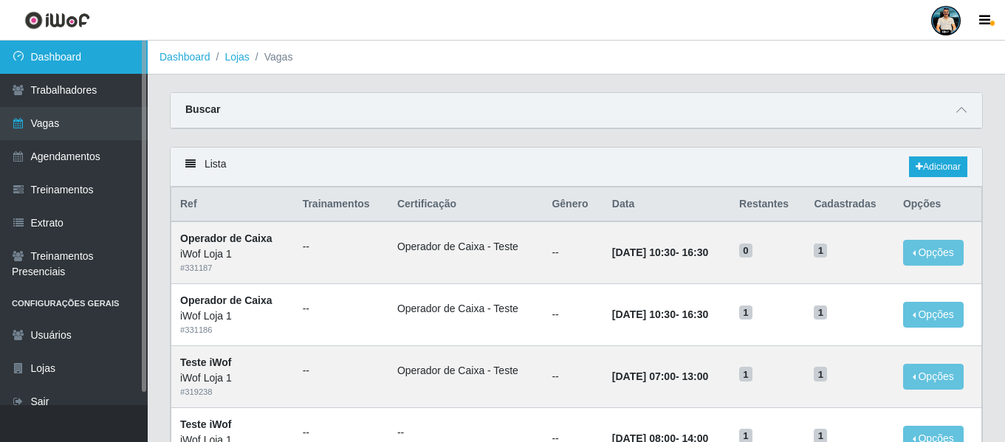
click at [72, 70] on link "Dashboard" at bounding box center [74, 57] width 148 height 33
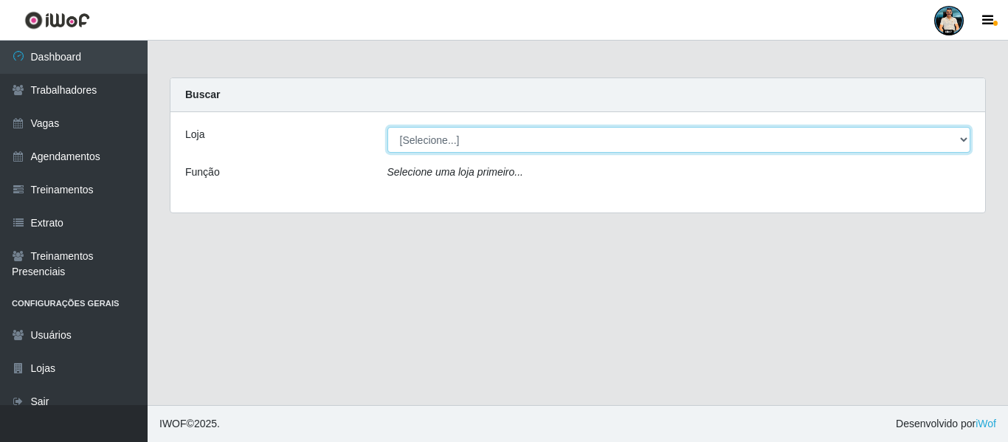
click at [585, 140] on select "[Selecione...] iWof Loja 1 iWof Loja 2 iWof Loja 3" at bounding box center [680, 140] width 584 height 26
click at [388, 127] on select "[Selecione...] iWof Loja 1 iWof Loja 2 iWof Loja 3" at bounding box center [680, 140] width 584 height 26
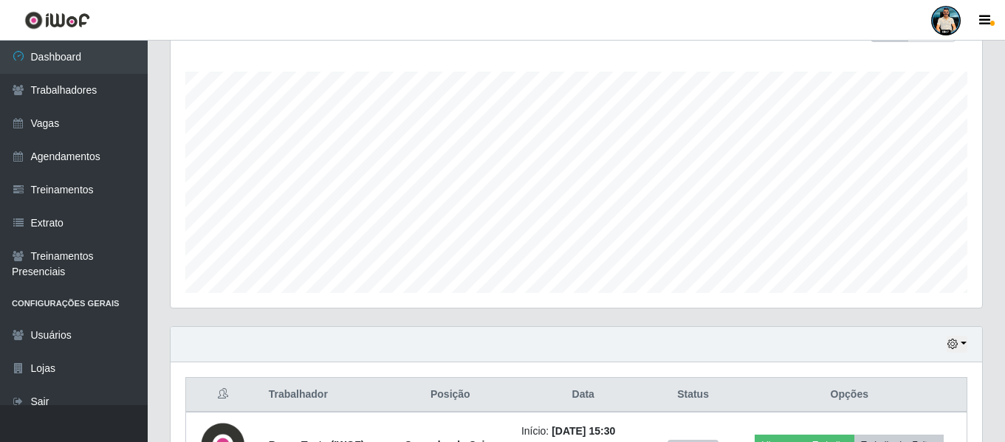
scroll to position [341, 0]
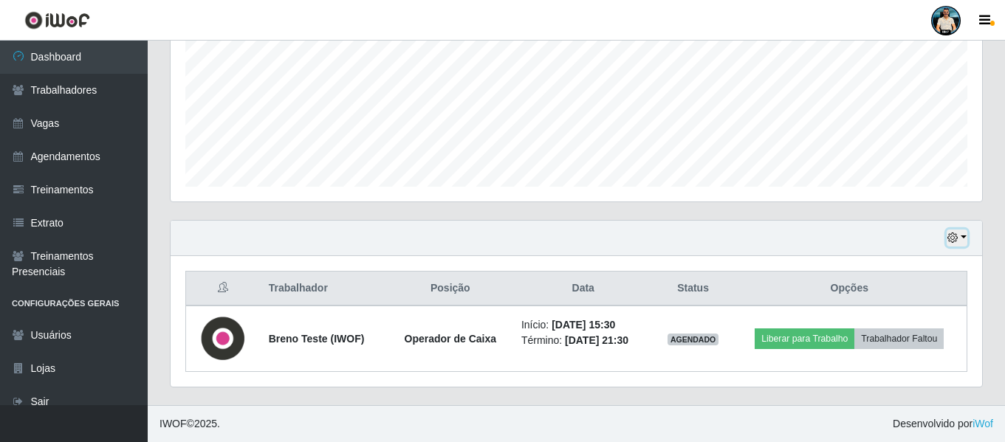
click at [952, 235] on icon "button" at bounding box center [952, 238] width 10 height 10
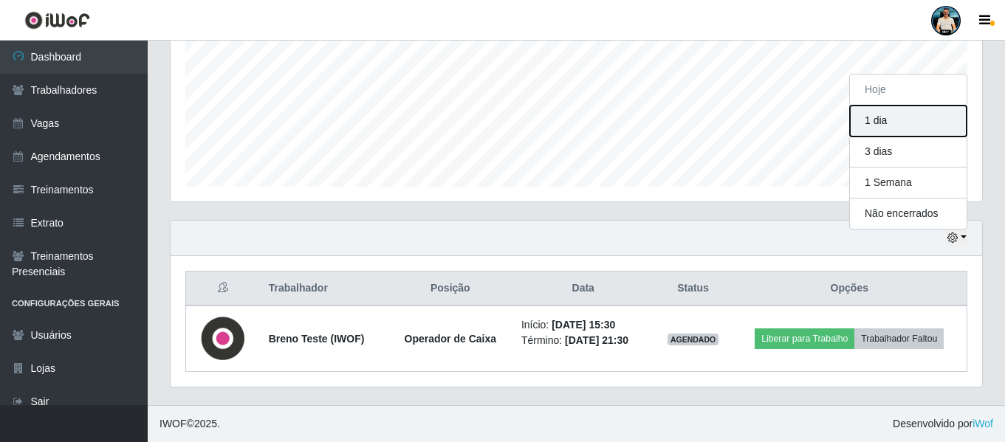
click at [900, 128] on button "1 dia" at bounding box center [908, 121] width 117 height 31
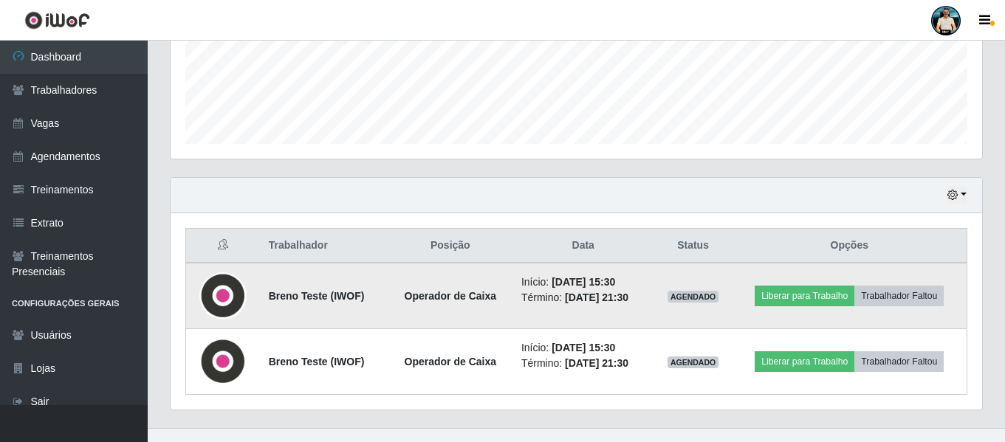
scroll to position [407, 0]
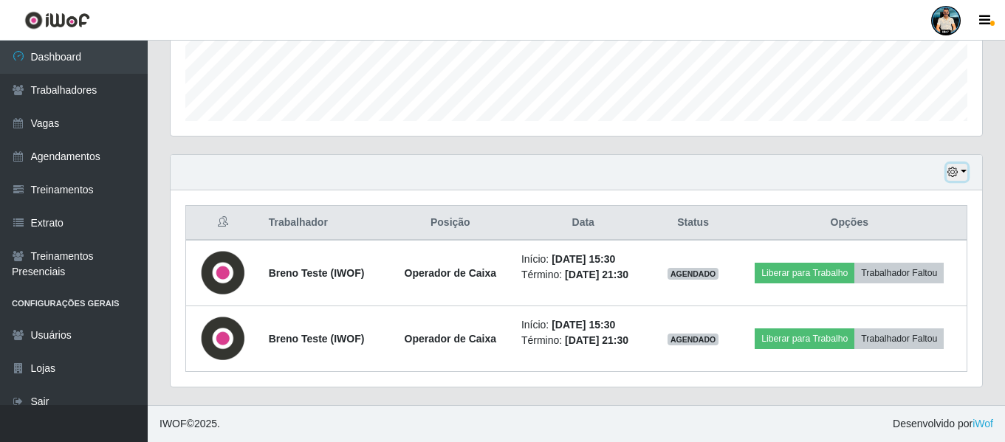
click at [955, 174] on icon "button" at bounding box center [952, 172] width 10 height 10
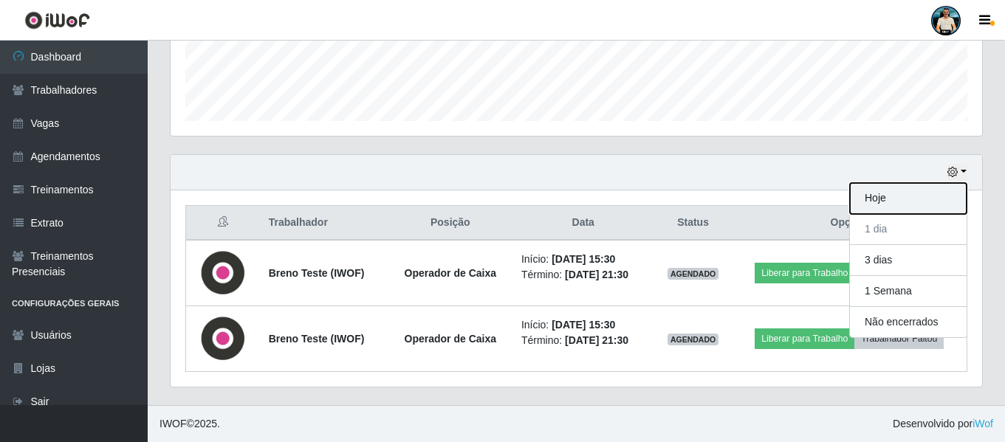
click at [901, 204] on button "Hoje" at bounding box center [908, 198] width 117 height 31
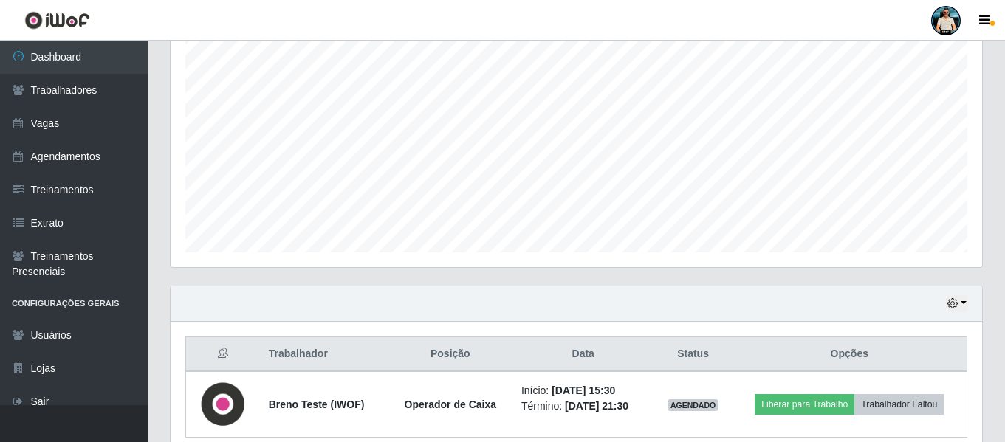
scroll to position [341, 0]
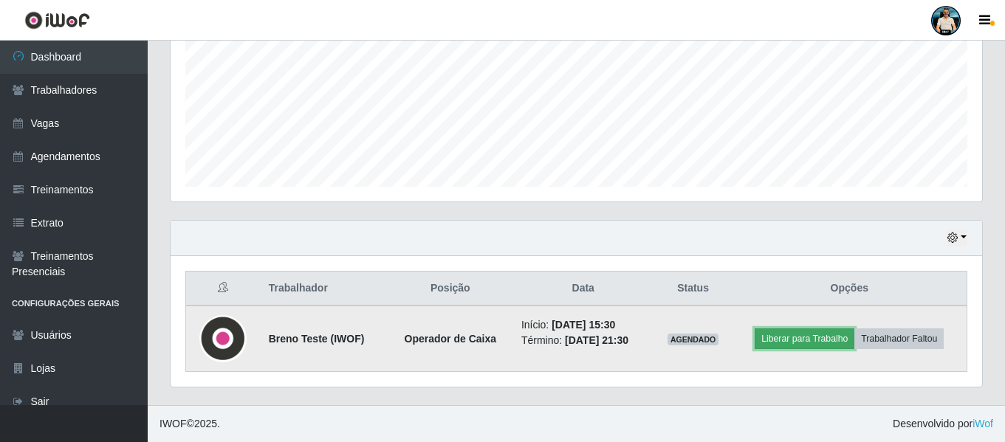
click at [806, 337] on button "Liberar para Trabalho" at bounding box center [804, 339] width 100 height 21
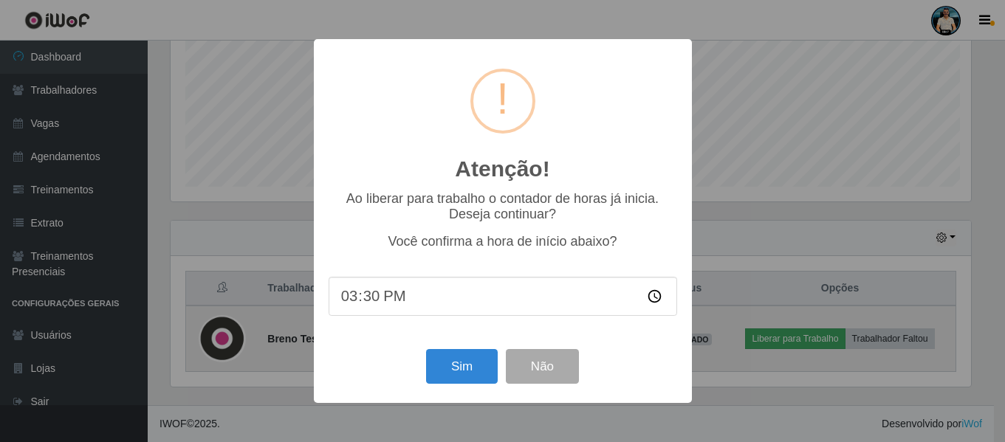
scroll to position [306, 804]
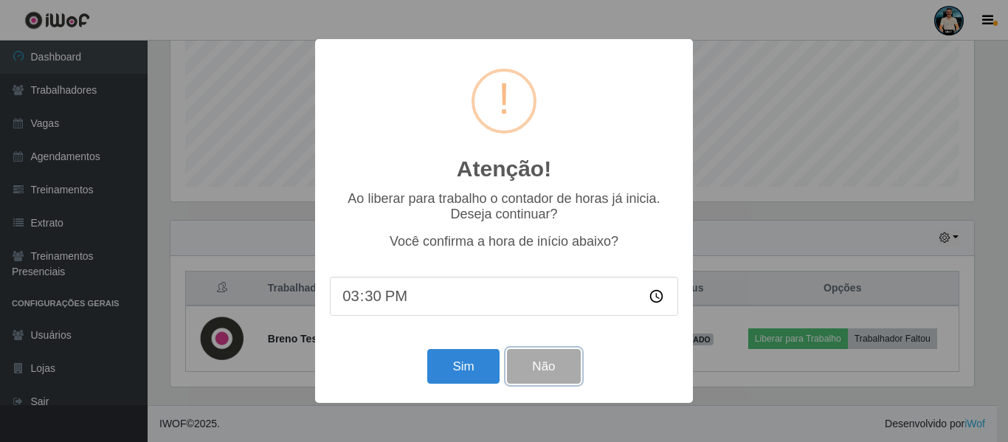
click at [564, 377] on button "Não" at bounding box center [543, 366] width 73 height 35
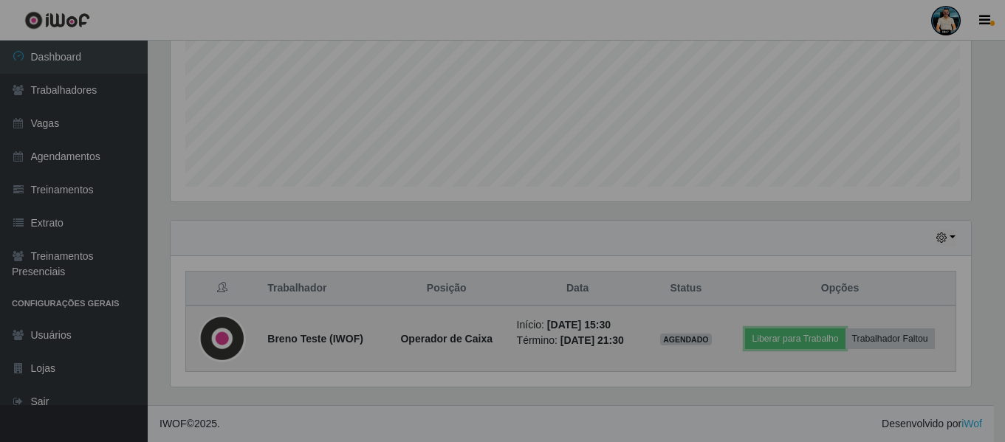
scroll to position [306, 811]
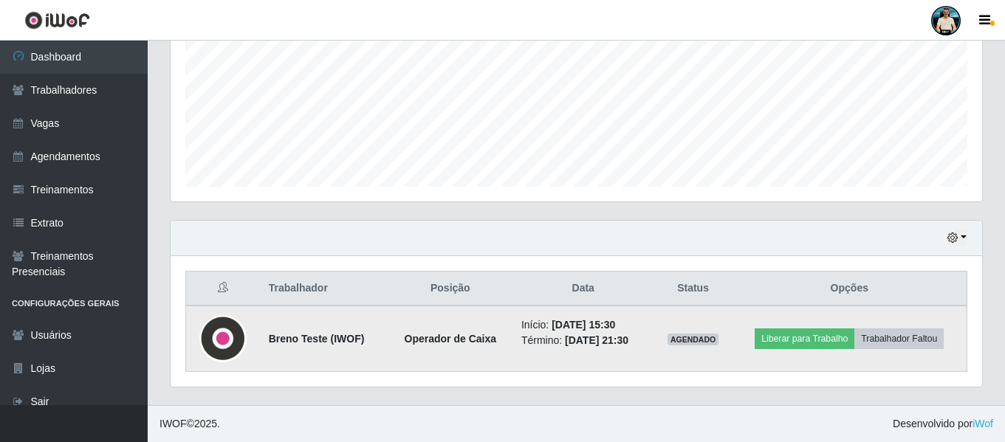
click at [706, 357] on td "AGENDADO" at bounding box center [693, 339] width 78 height 66
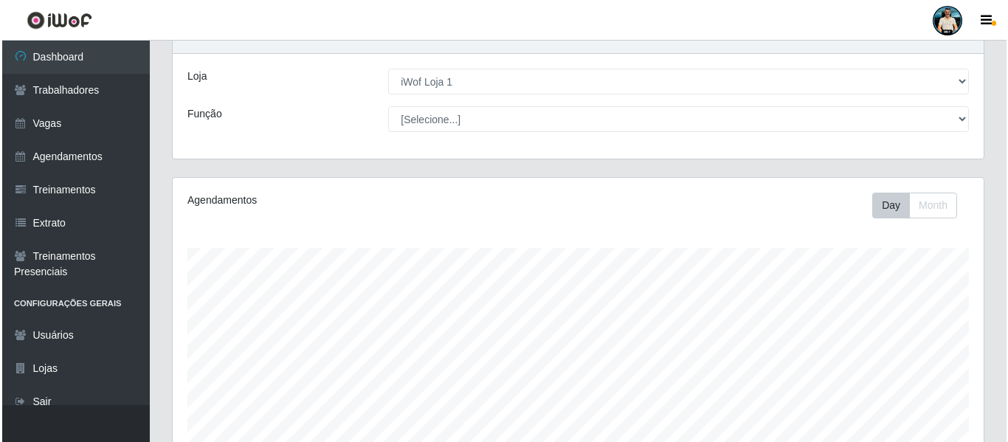
scroll to position [0, 0]
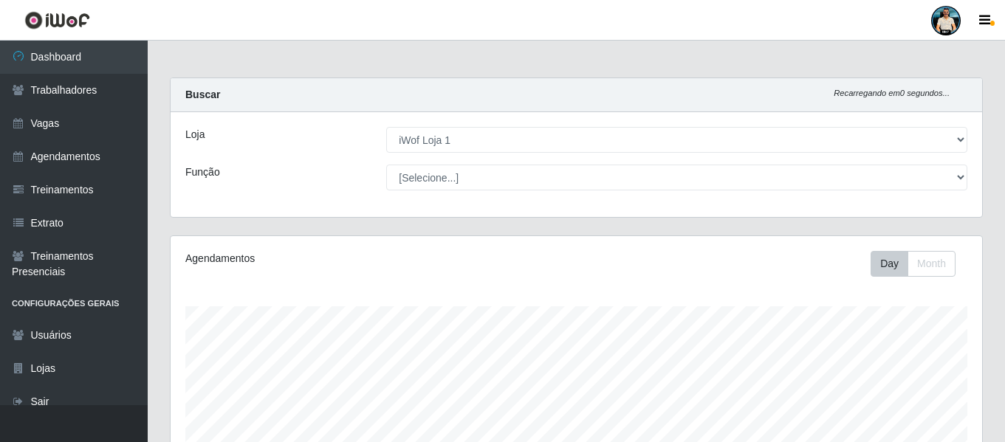
drag, startPoint x: 41, startPoint y: 49, endPoint x: 63, endPoint y: 23, distance: 34.0
click at [41, 49] on link "Dashboard" at bounding box center [74, 57] width 148 height 33
click at [442, 224] on div "Carregando... Buscar Recarregando em 29 segundos... Loja [Selecione...] iWof Lo…" at bounding box center [576, 157] width 835 height 158
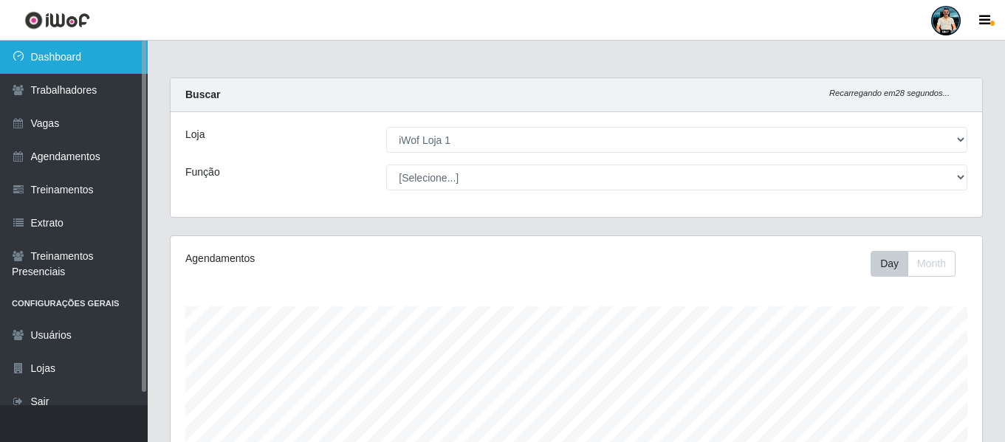
click at [89, 60] on link "Dashboard" at bounding box center [74, 57] width 148 height 33
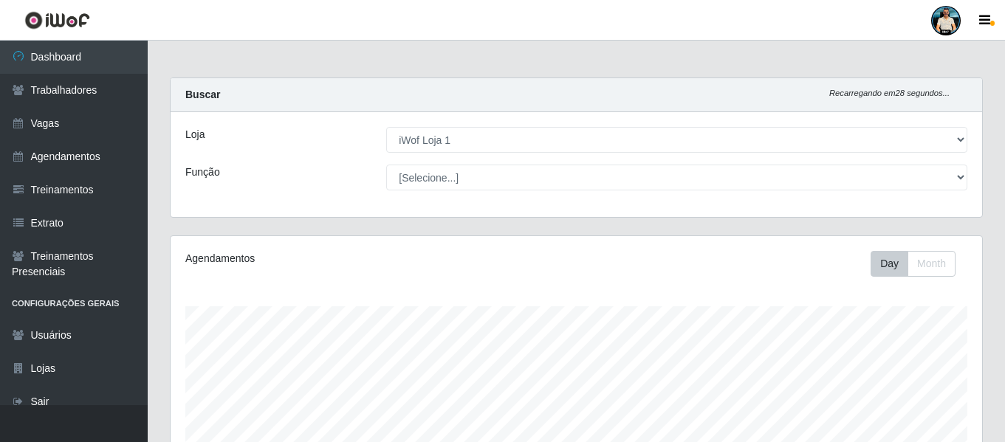
click at [75, 21] on img at bounding box center [57, 20] width 66 height 18
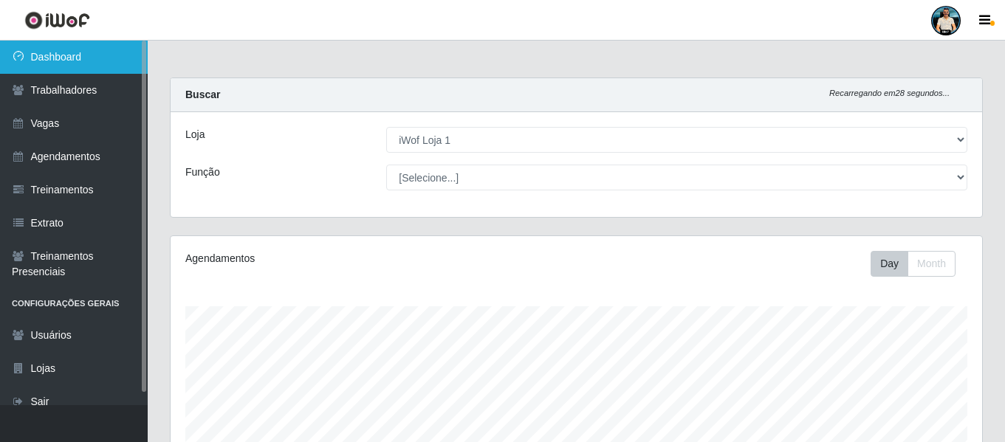
click at [100, 72] on link "Dashboard" at bounding box center [74, 57] width 148 height 33
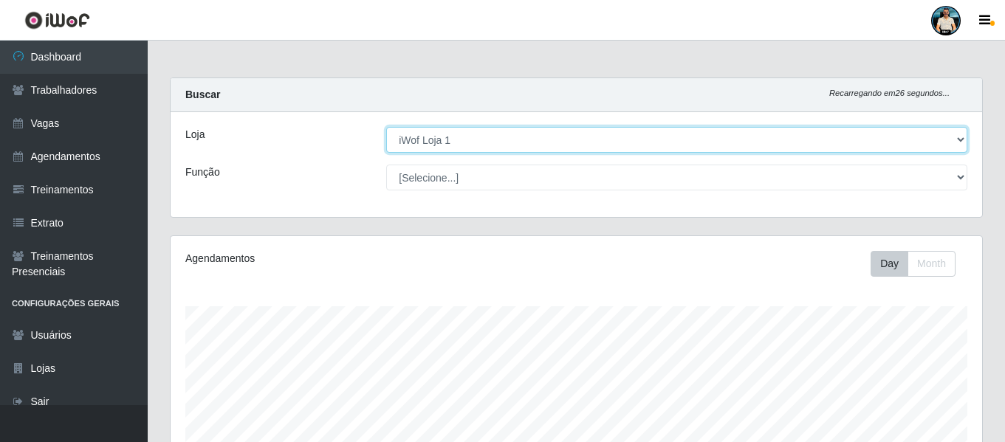
drag, startPoint x: 894, startPoint y: 129, endPoint x: 766, endPoint y: 151, distance: 129.6
click at [893, 129] on select "[Selecione...] iWof Loja 1 iWof Loja 2 iWof Loja 3" at bounding box center [676, 140] width 581 height 26
select select "[Selecione...]"
click at [387, 127] on select "[Selecione...] iWof Loja 1 iWof Loja 2 iWof Loja 3" at bounding box center [676, 140] width 581 height 26
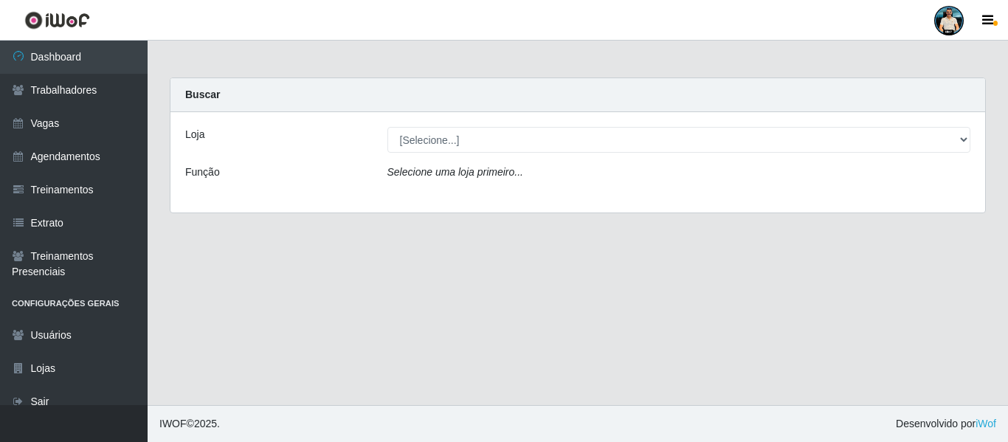
drag, startPoint x: 349, startPoint y: 255, endPoint x: 333, endPoint y: 253, distance: 16.4
click at [348, 255] on main "Carregando... Buscar Loja [Selecione...] iWof Loja 1 iWof Loja 2 iWof Loja 3 Fu…" at bounding box center [578, 223] width 861 height 365
